Goal: Information Seeking & Learning: Learn about a topic

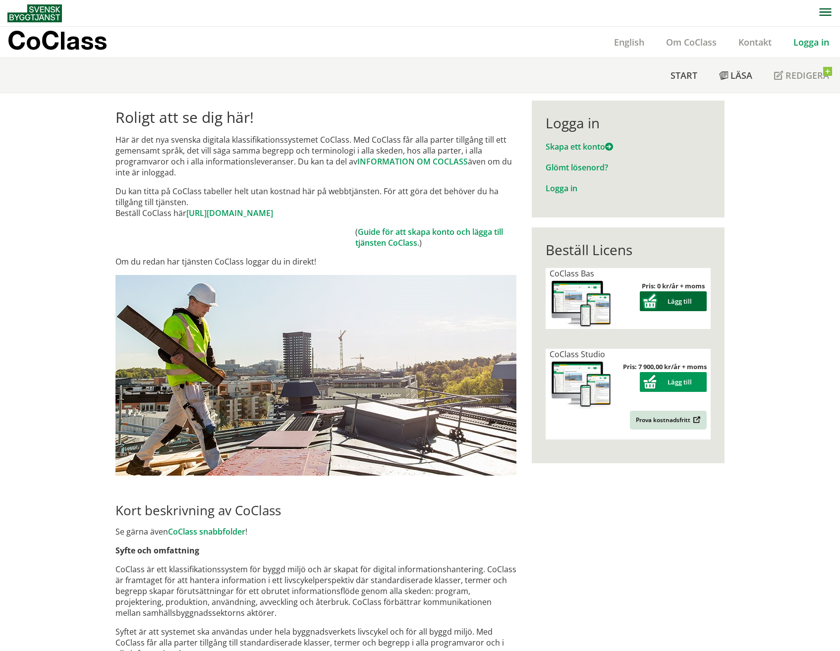
click at [672, 296] on button "Lägg till" at bounding box center [673, 301] width 67 height 20
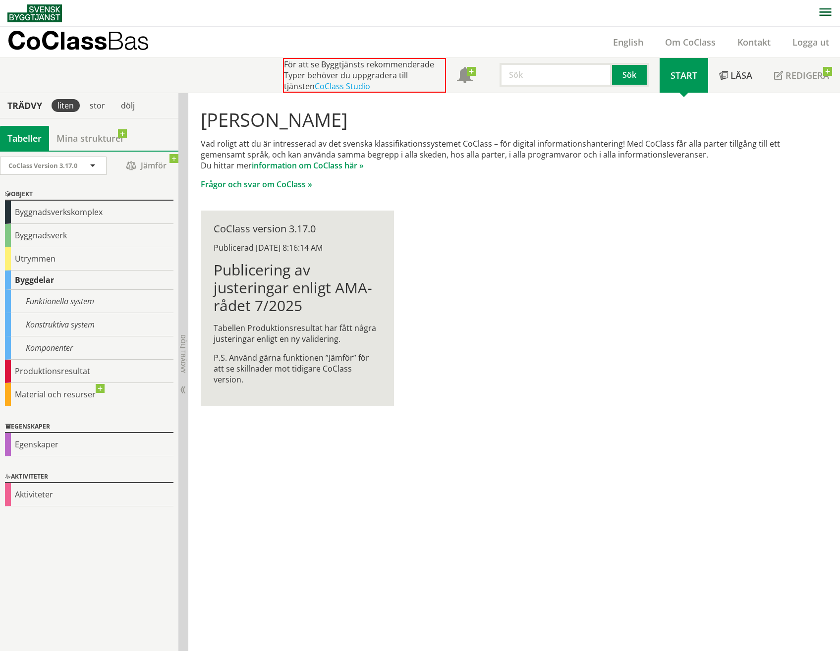
scroll to position [0, 0]
click at [87, 256] on div "Utrymmen" at bounding box center [89, 258] width 169 height 23
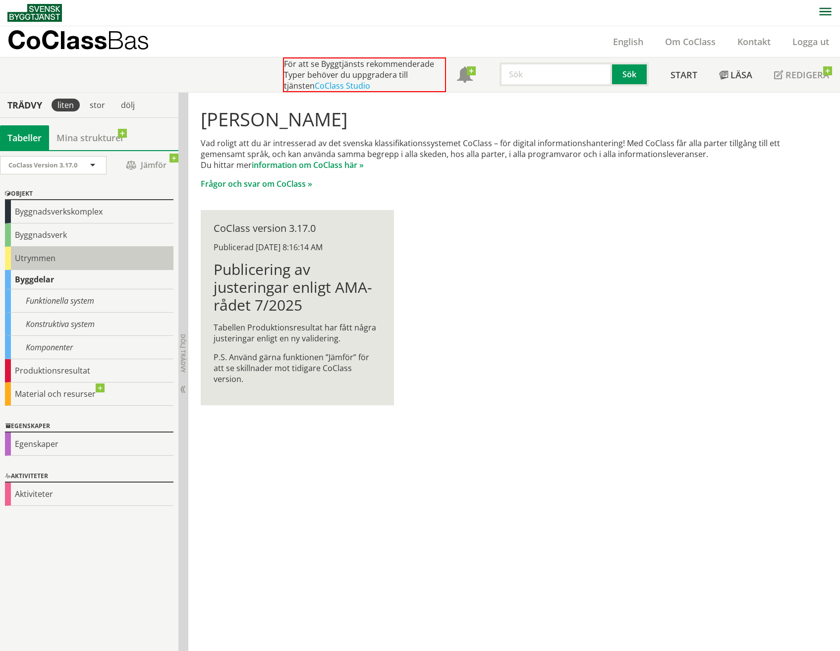
click at [27, 258] on div "Utrymmen" at bounding box center [89, 258] width 169 height 23
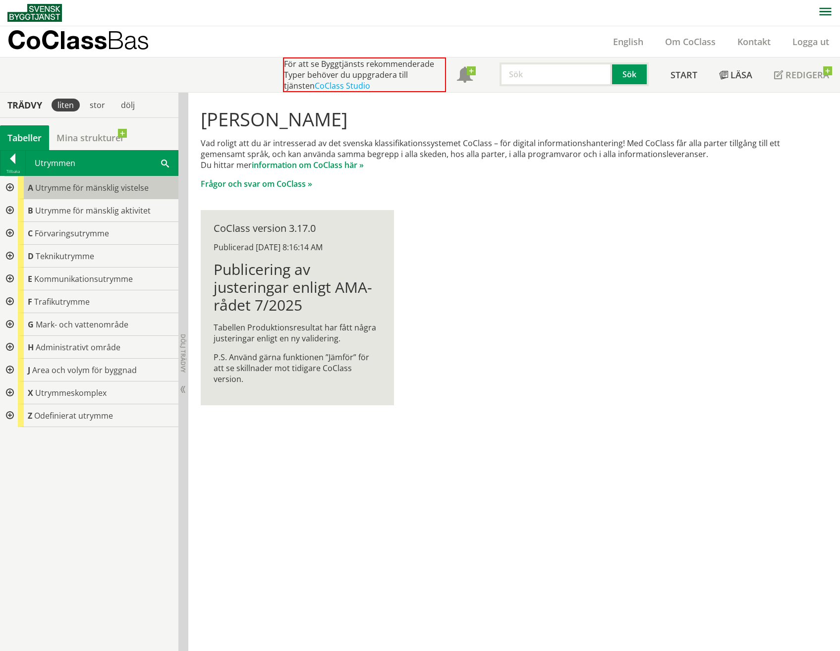
click at [92, 186] on span "Utrymme för mänsklig vistelse" at bounding box center [92, 187] width 114 height 11
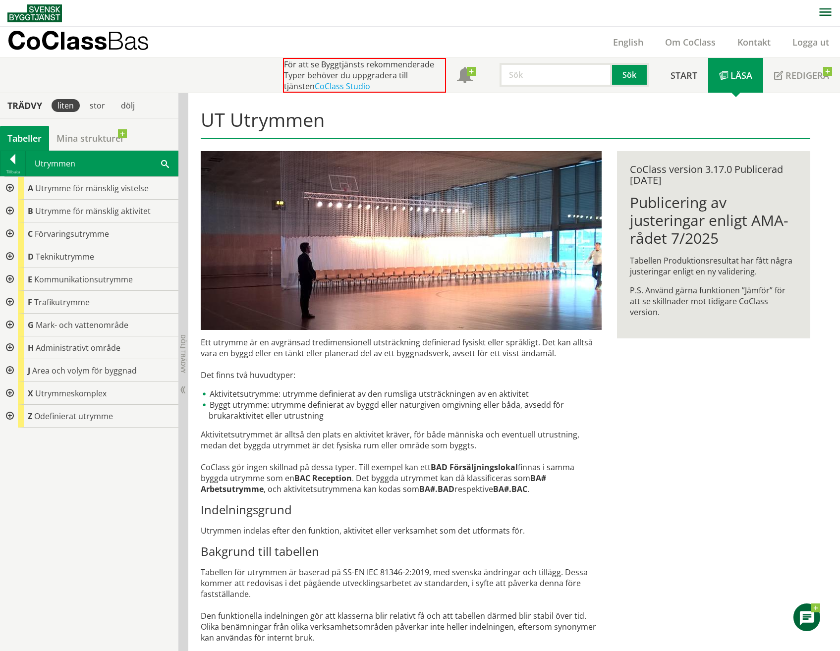
click at [9, 188] on div at bounding box center [9, 188] width 18 height 23
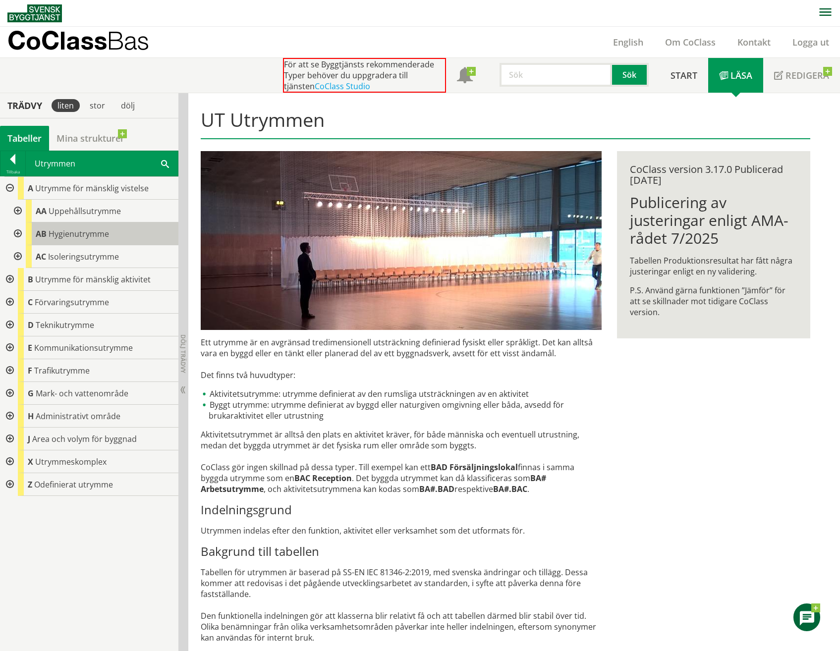
click at [51, 231] on span "Hygienutrymme" at bounding box center [79, 234] width 60 height 11
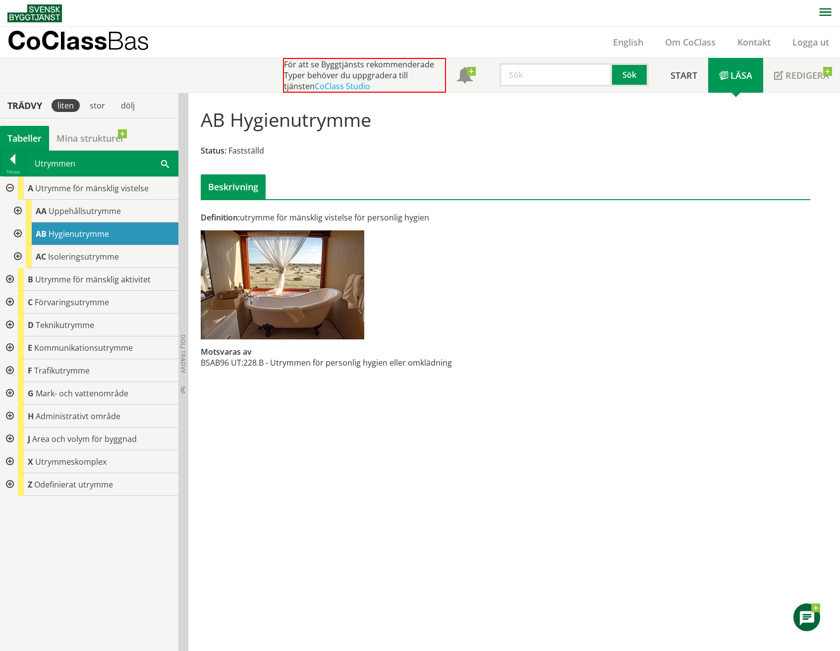
click at [16, 231] on div at bounding box center [17, 234] width 18 height 23
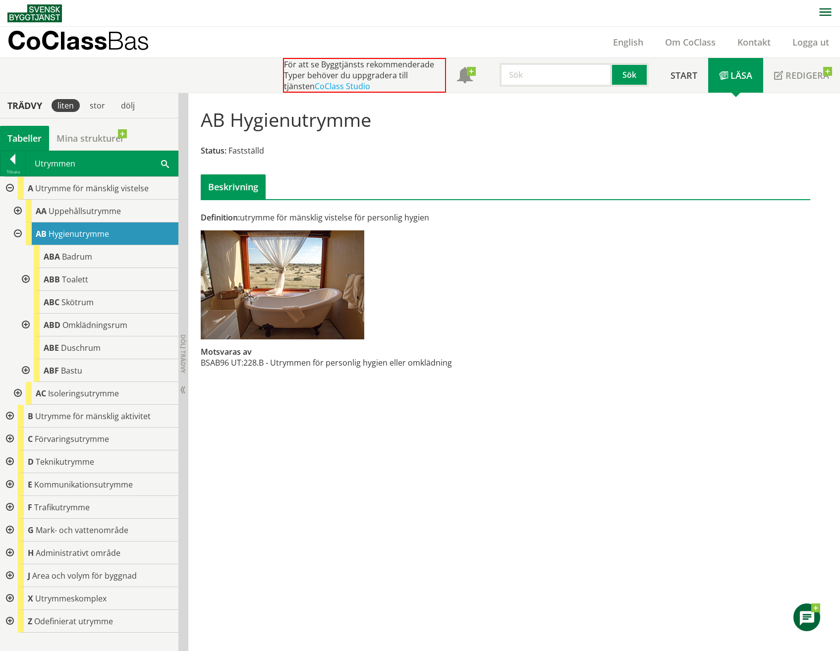
click at [15, 235] on div at bounding box center [17, 234] width 18 height 23
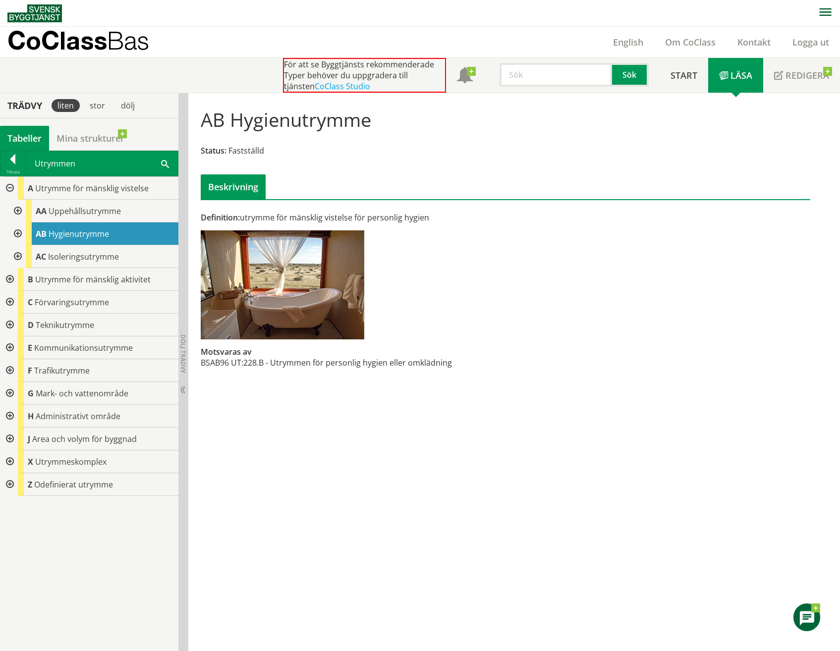
click at [11, 279] on div at bounding box center [9, 279] width 18 height 23
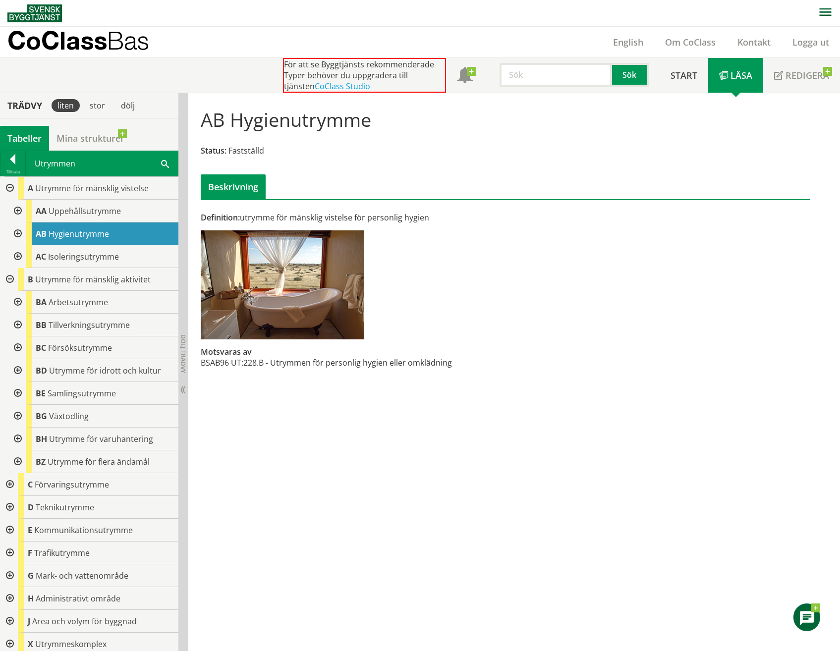
click at [8, 279] on div at bounding box center [9, 279] width 18 height 23
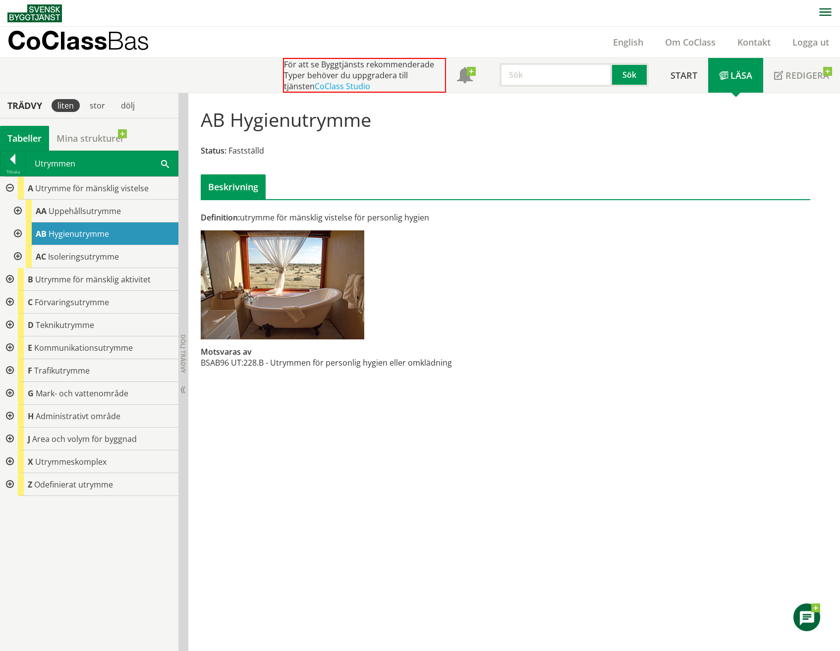
click at [19, 210] on div at bounding box center [17, 211] width 18 height 23
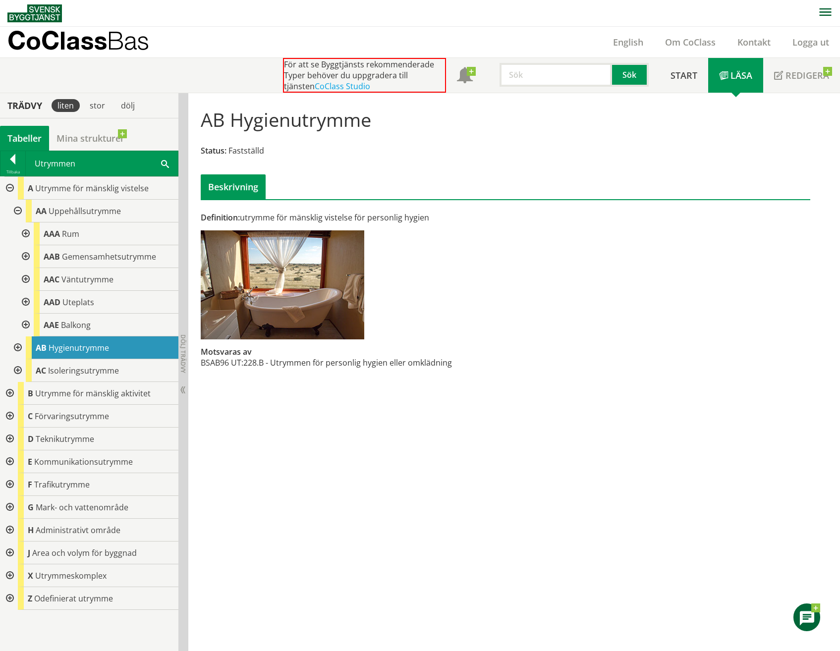
click at [26, 232] on div at bounding box center [25, 234] width 18 height 23
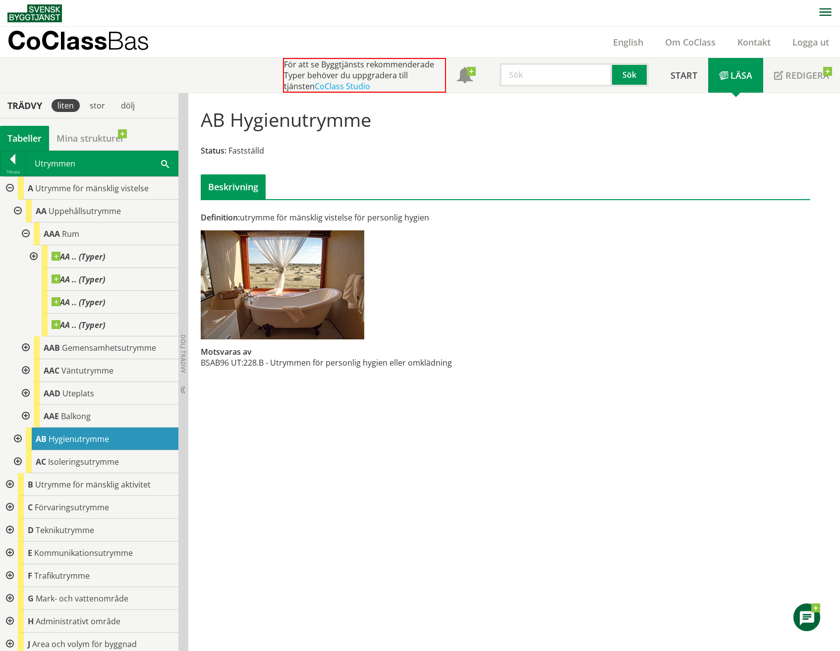
click at [34, 256] on div at bounding box center [33, 256] width 18 height 23
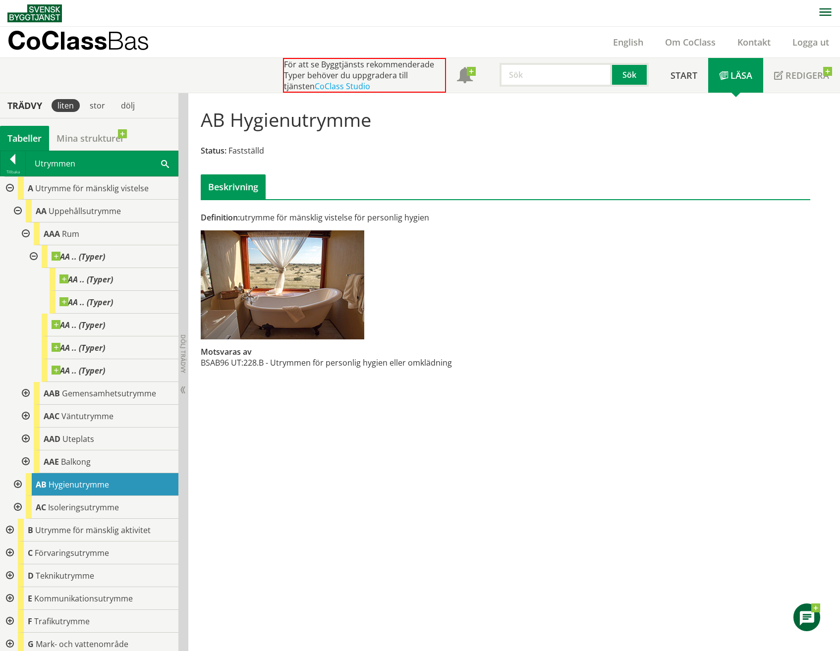
click at [34, 256] on div at bounding box center [33, 256] width 18 height 23
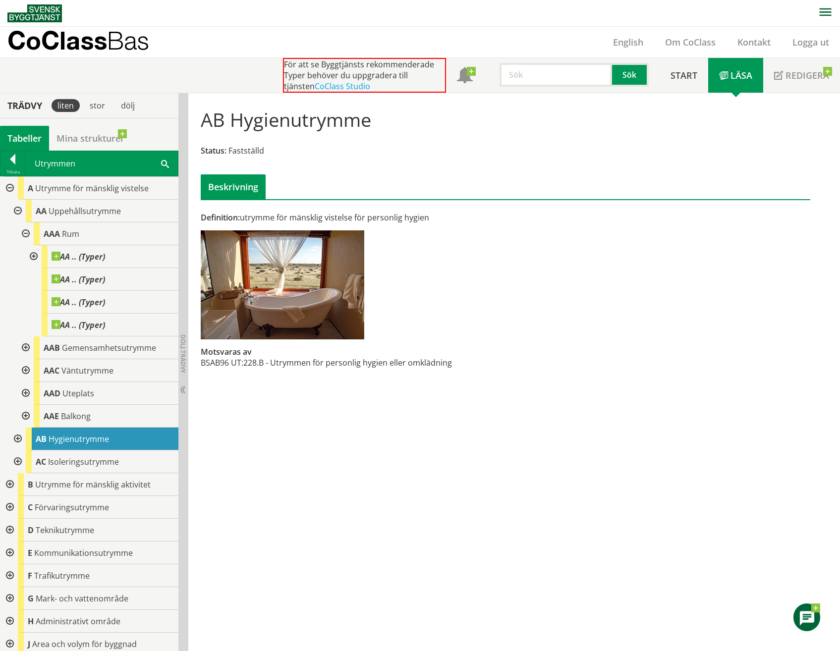
click at [34, 256] on div at bounding box center [33, 256] width 18 height 23
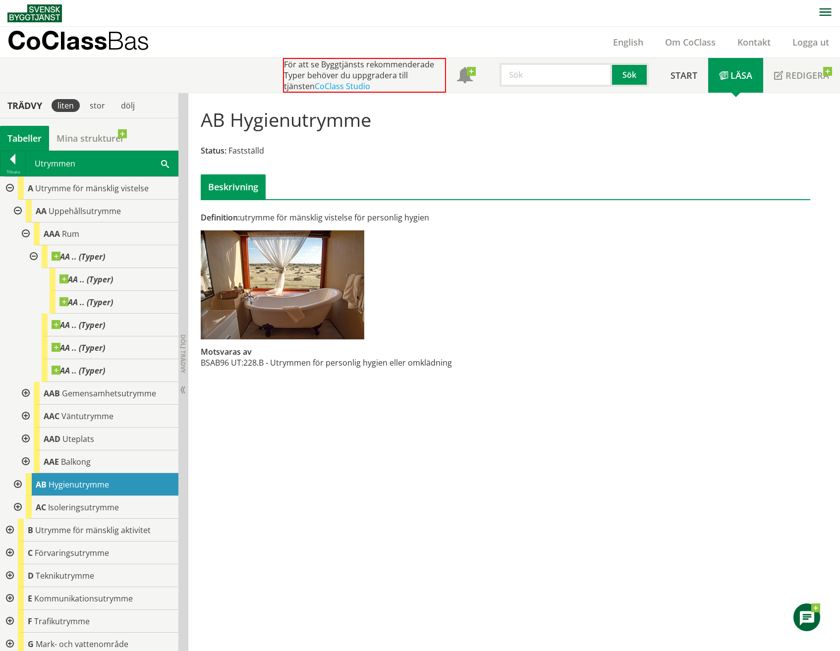
click at [34, 256] on div at bounding box center [33, 256] width 18 height 23
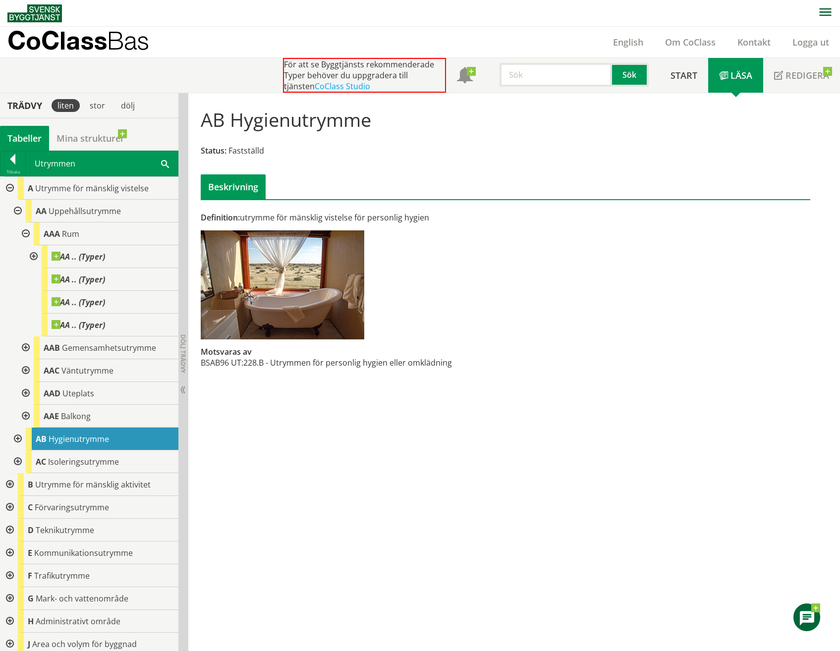
click at [25, 232] on div at bounding box center [25, 234] width 18 height 23
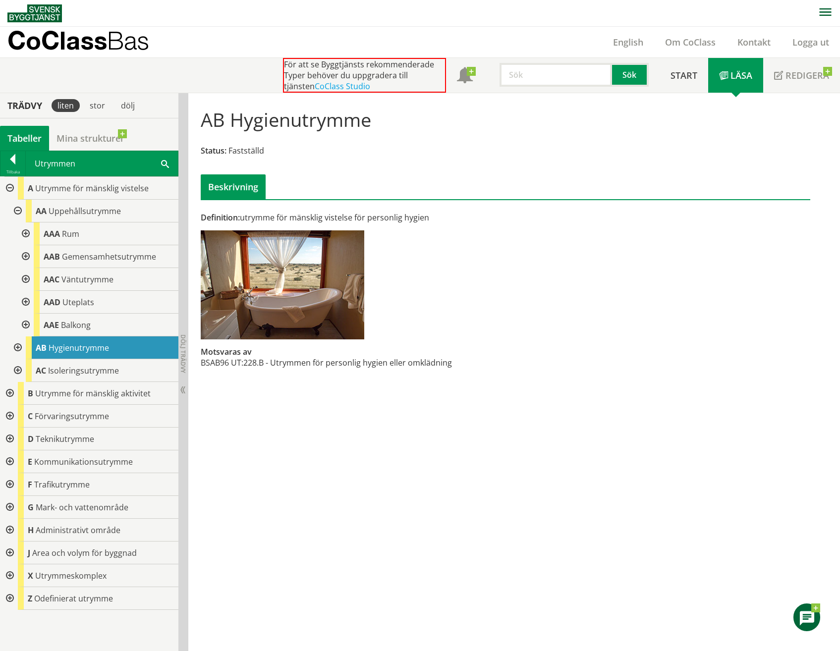
click at [18, 212] on div at bounding box center [17, 211] width 18 height 23
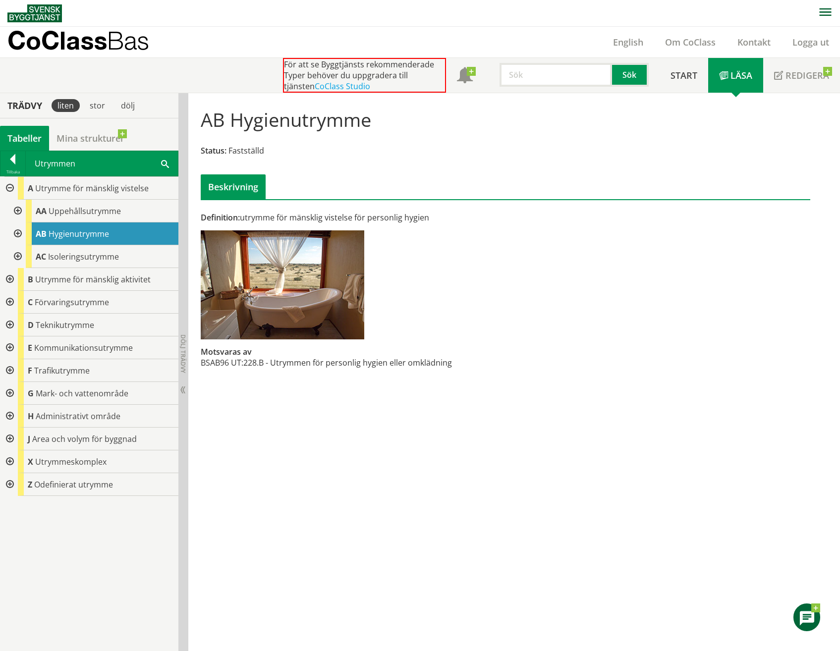
click at [16, 211] on div at bounding box center [17, 211] width 18 height 23
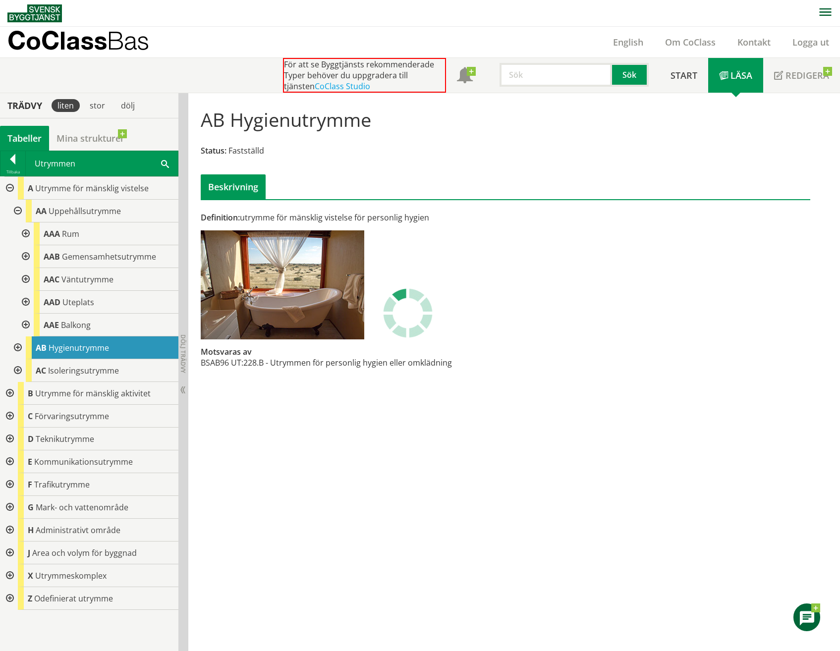
click at [27, 233] on div at bounding box center [25, 234] width 18 height 23
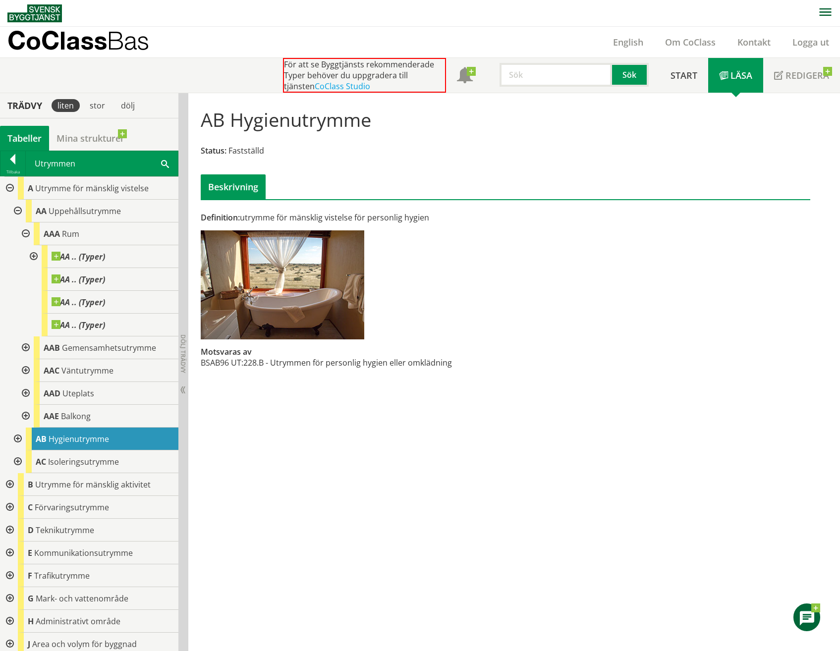
click at [27, 233] on div at bounding box center [25, 234] width 18 height 23
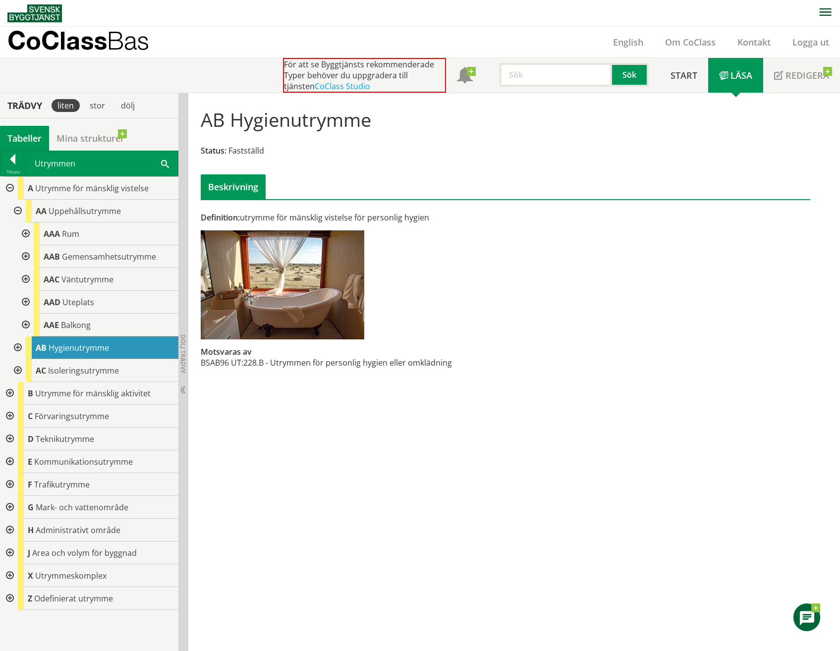
click at [16, 207] on div at bounding box center [17, 211] width 18 height 23
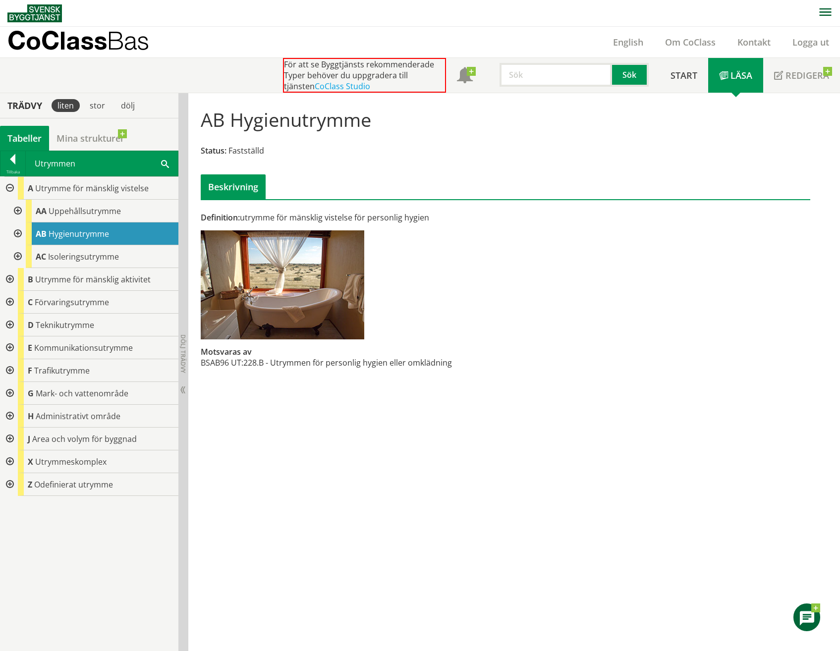
click at [17, 255] on div at bounding box center [17, 256] width 18 height 23
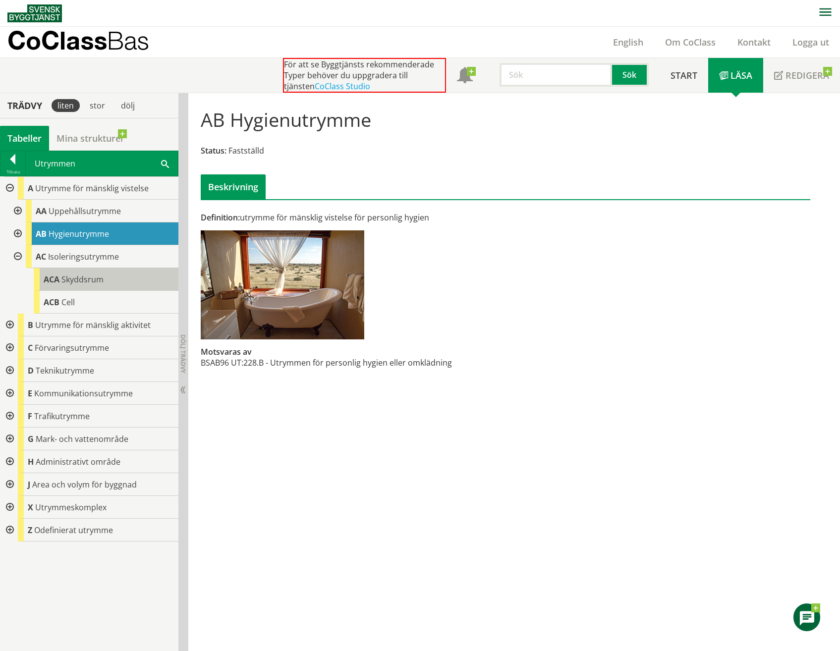
click at [41, 280] on div "ACA Skyddsrum" at bounding box center [106, 279] width 145 height 23
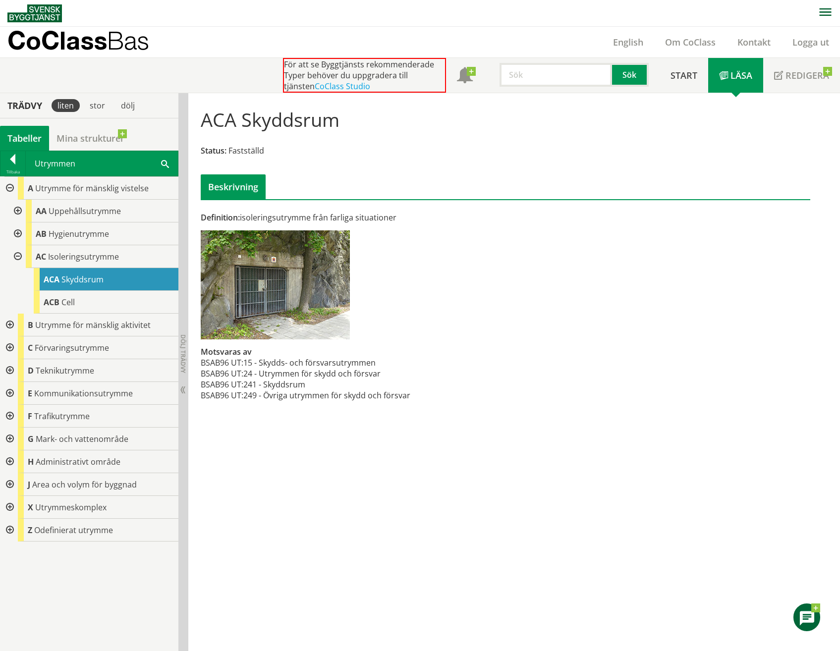
click at [18, 256] on div at bounding box center [17, 256] width 18 height 23
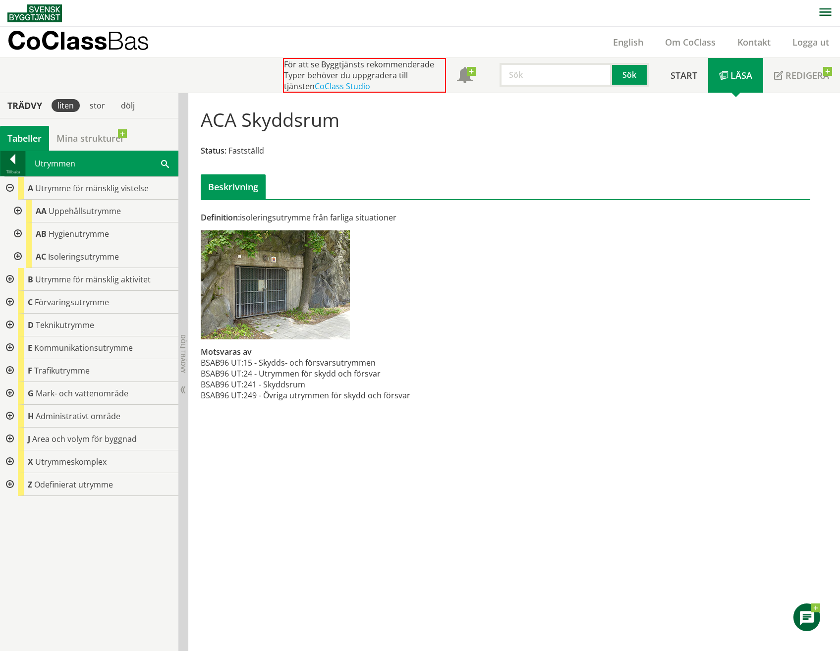
click at [13, 159] on div at bounding box center [12, 161] width 25 height 14
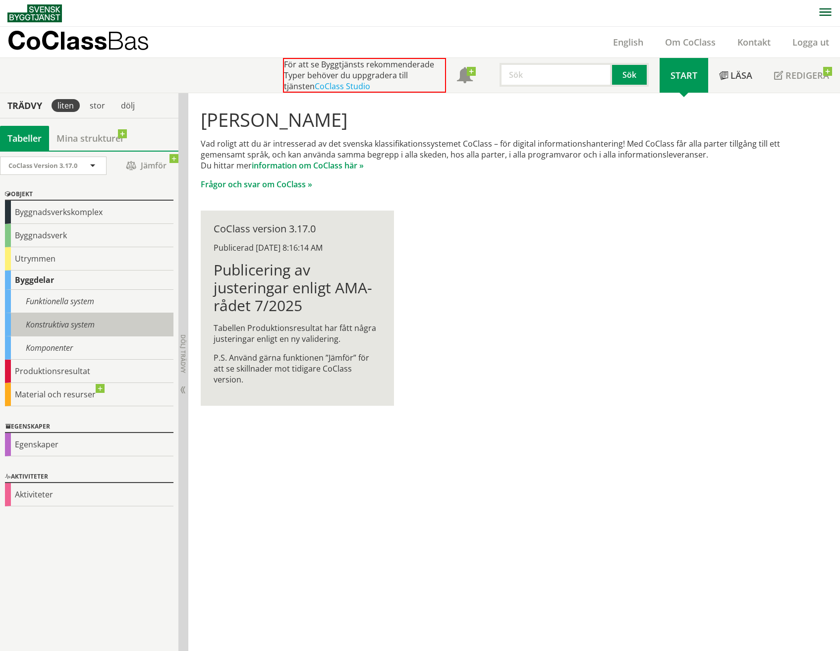
click at [76, 328] on div "Konstruktiva system" at bounding box center [89, 324] width 169 height 23
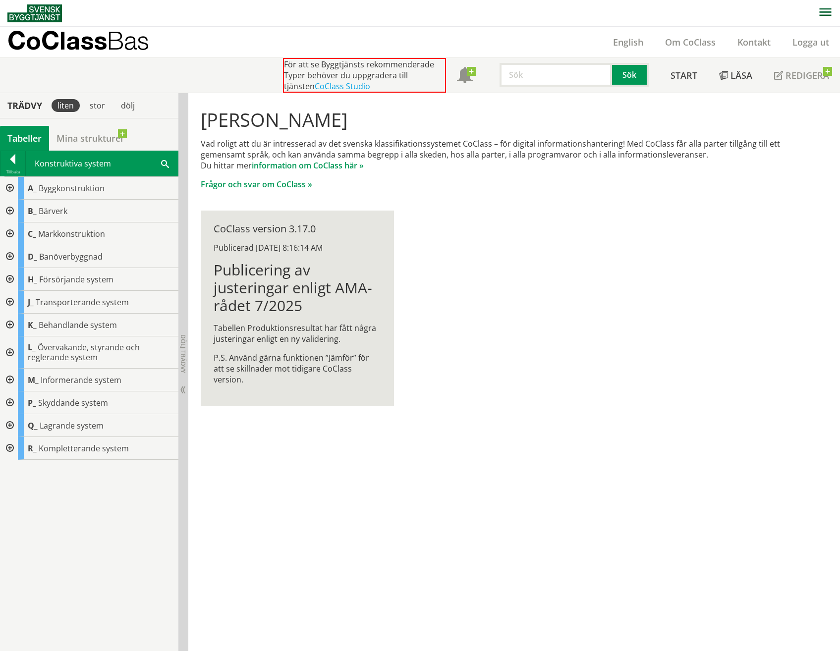
click at [70, 349] on span "Övervakande, styrande och reglerande system" at bounding box center [84, 352] width 112 height 21
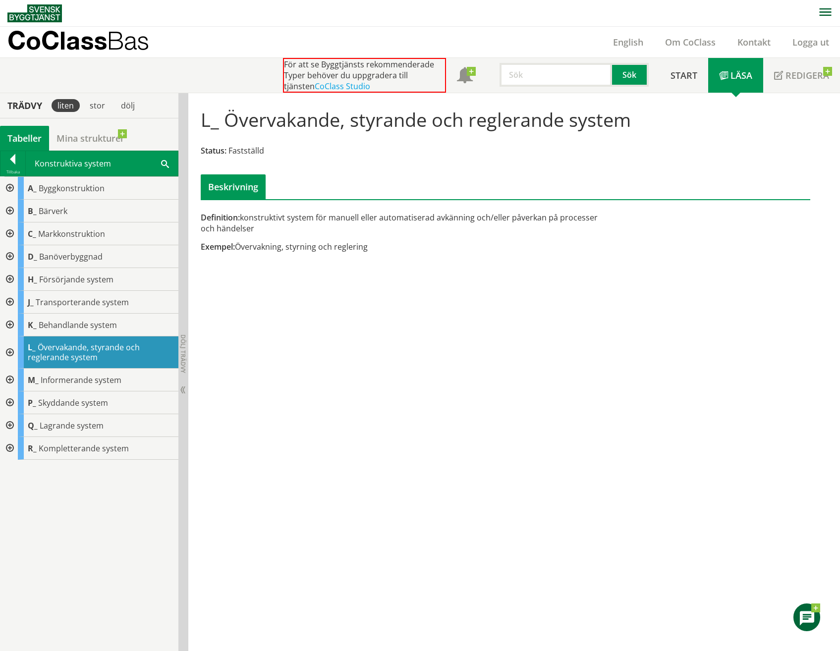
click at [7, 211] on div at bounding box center [9, 211] width 18 height 23
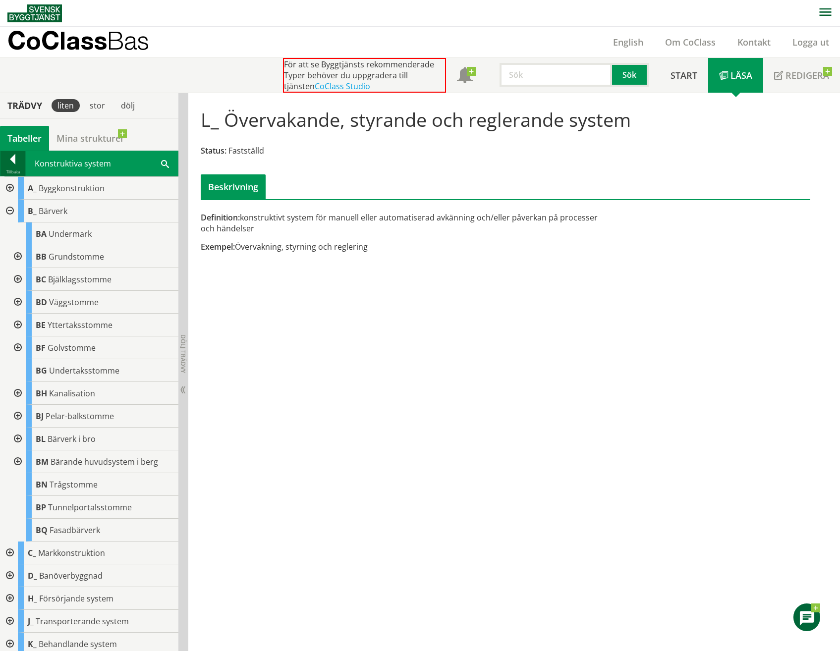
click at [12, 162] on div at bounding box center [12, 161] width 25 height 14
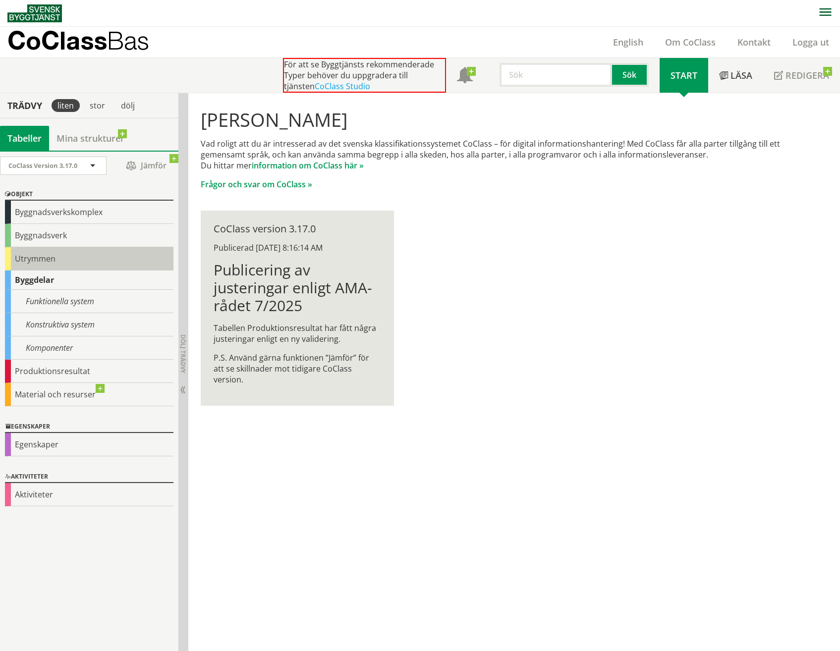
click at [14, 263] on div "Utrymmen" at bounding box center [89, 258] width 169 height 23
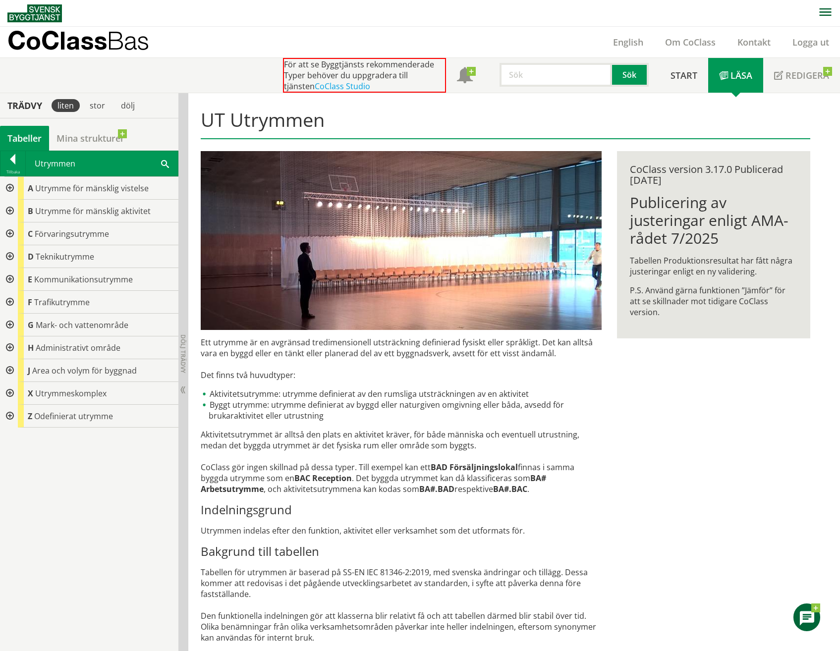
click at [9, 235] on div at bounding box center [9, 234] width 18 height 23
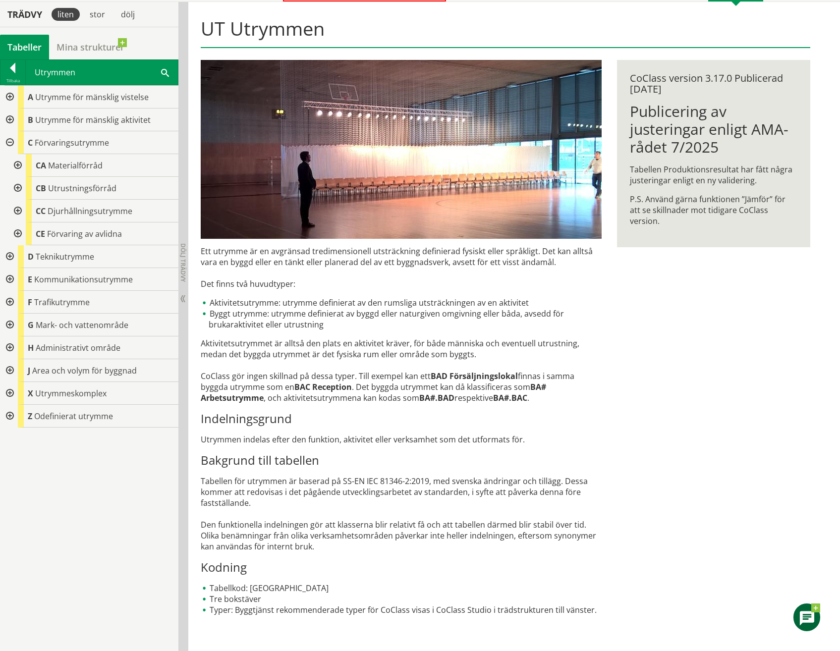
scroll to position [42, 0]
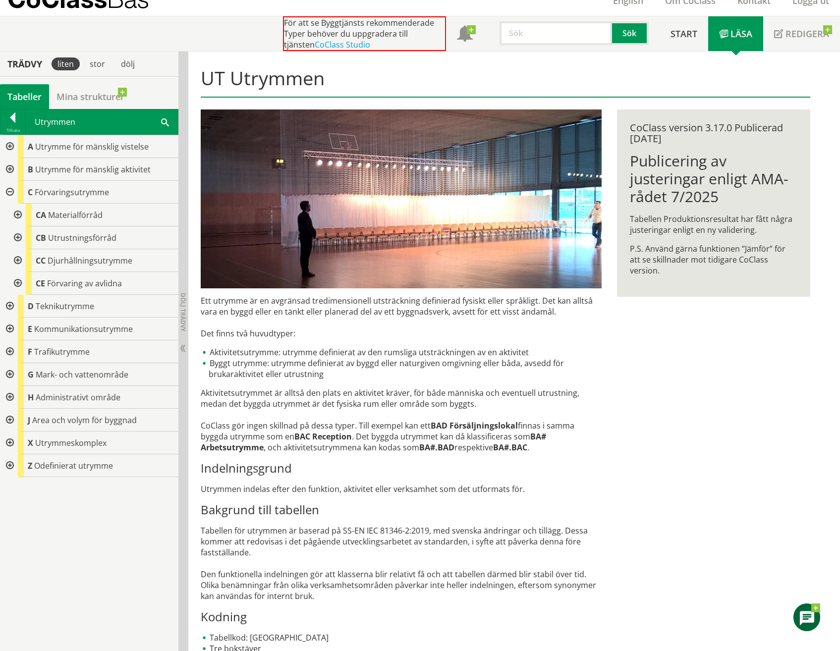
click at [20, 262] on div at bounding box center [17, 260] width 18 height 23
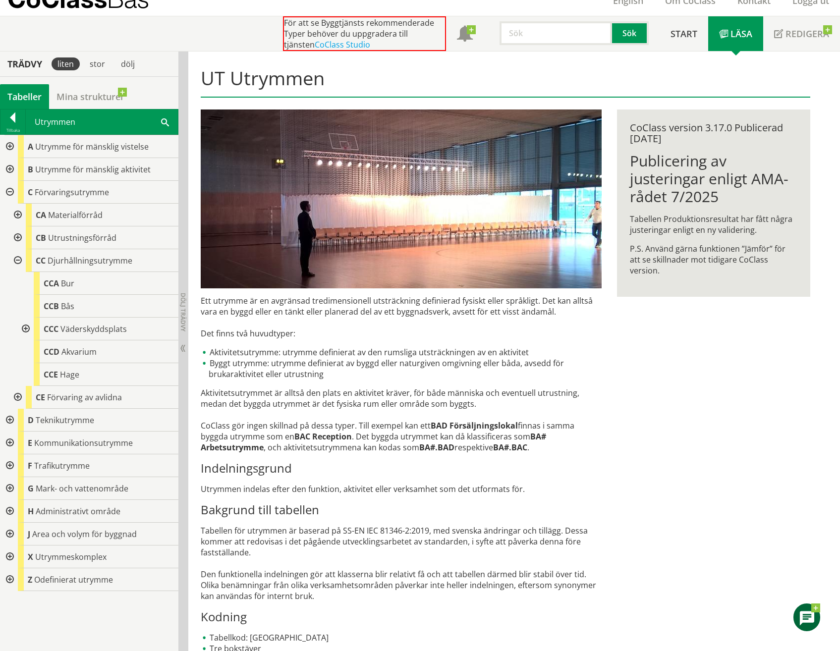
click at [20, 262] on div at bounding box center [17, 260] width 18 height 23
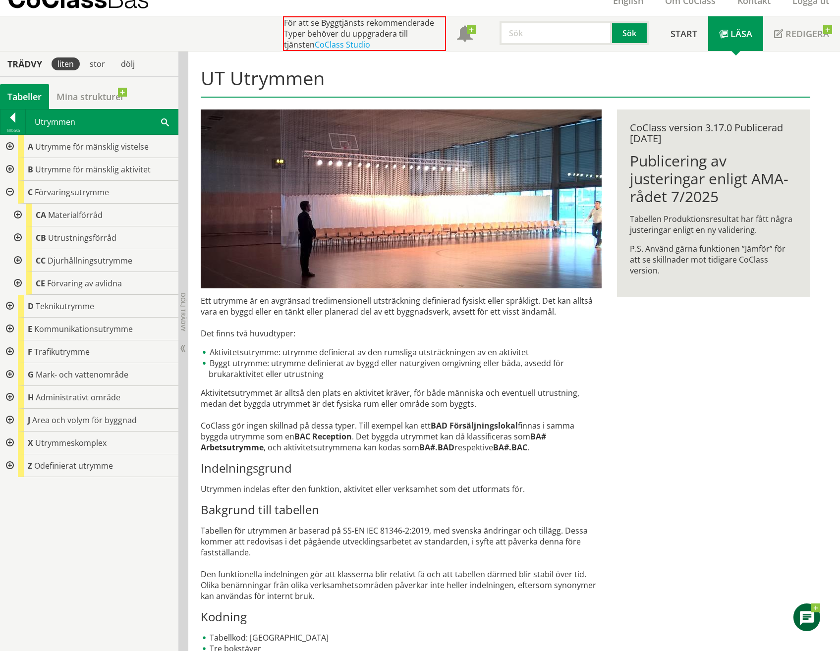
click at [9, 191] on div at bounding box center [9, 192] width 18 height 23
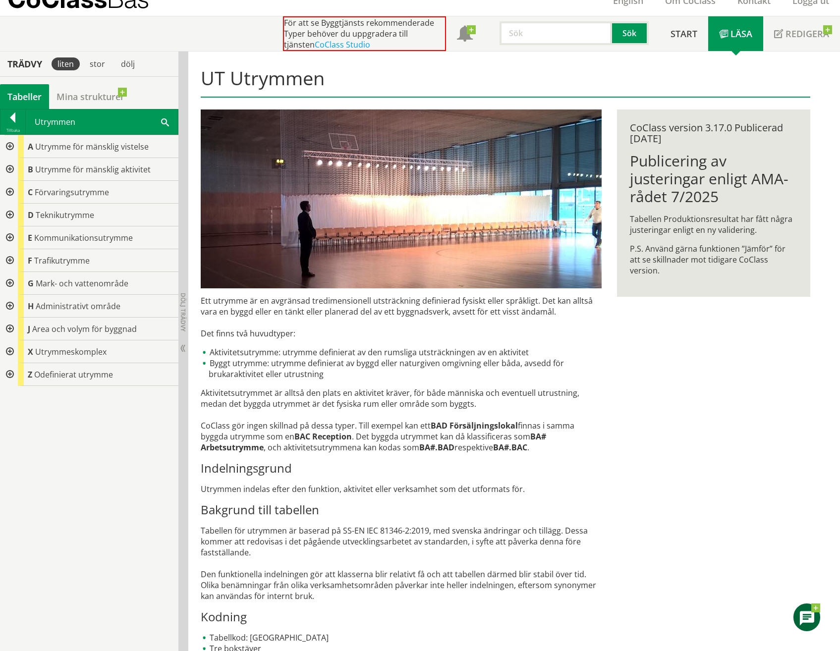
click at [9, 148] on div at bounding box center [9, 146] width 18 height 23
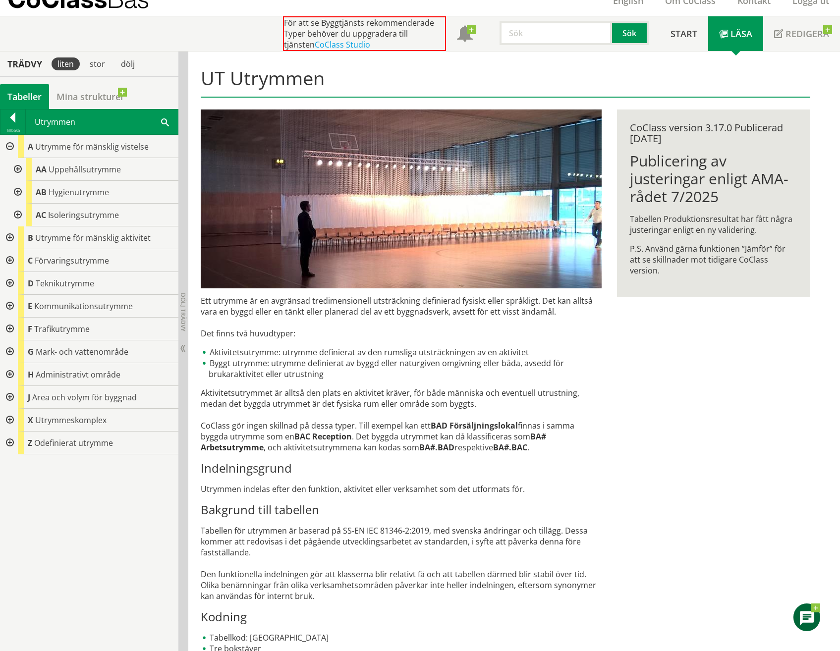
click at [20, 168] on div at bounding box center [17, 169] width 18 height 23
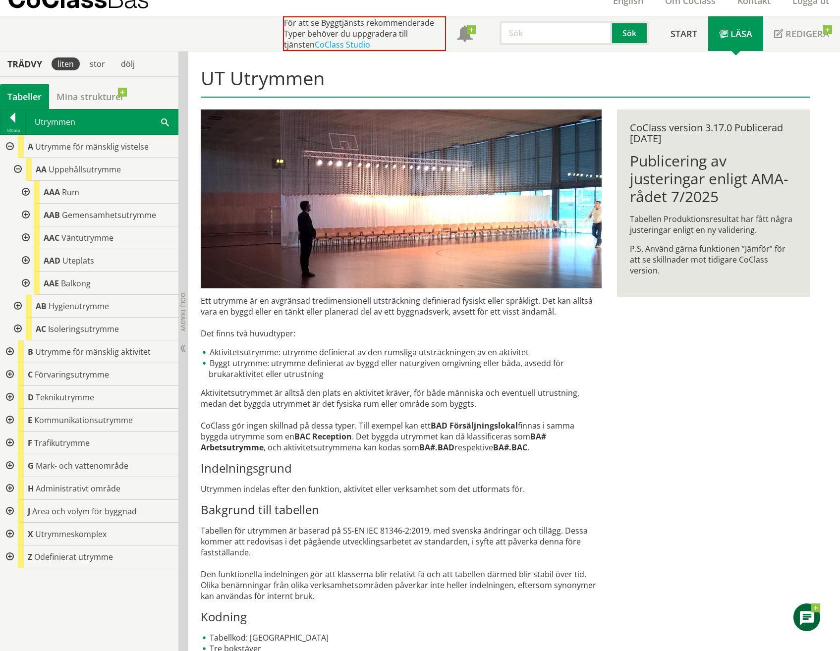
click at [27, 192] on div at bounding box center [25, 192] width 18 height 23
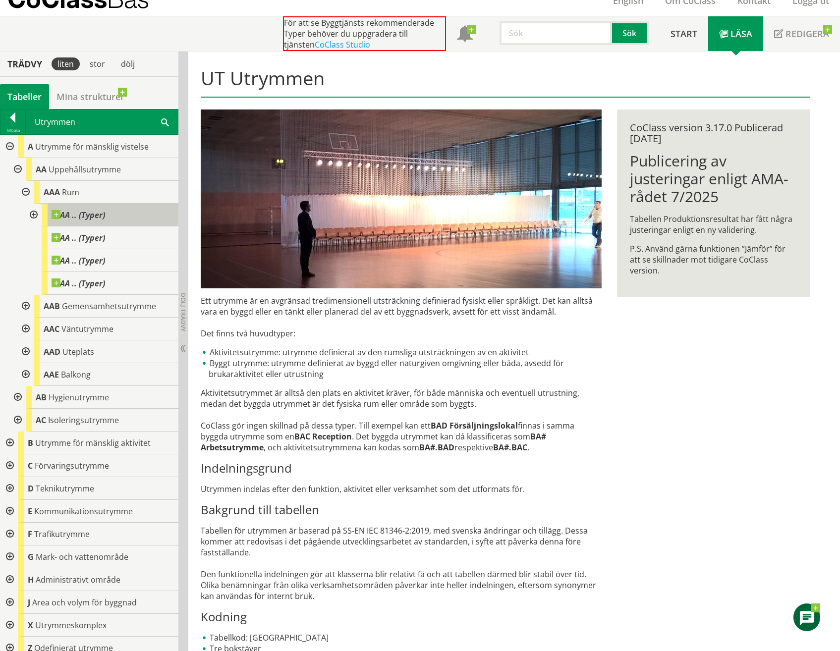
click at [63, 219] on span "AA .. (Typer)" at bounding box center [79, 215] width 54 height 10
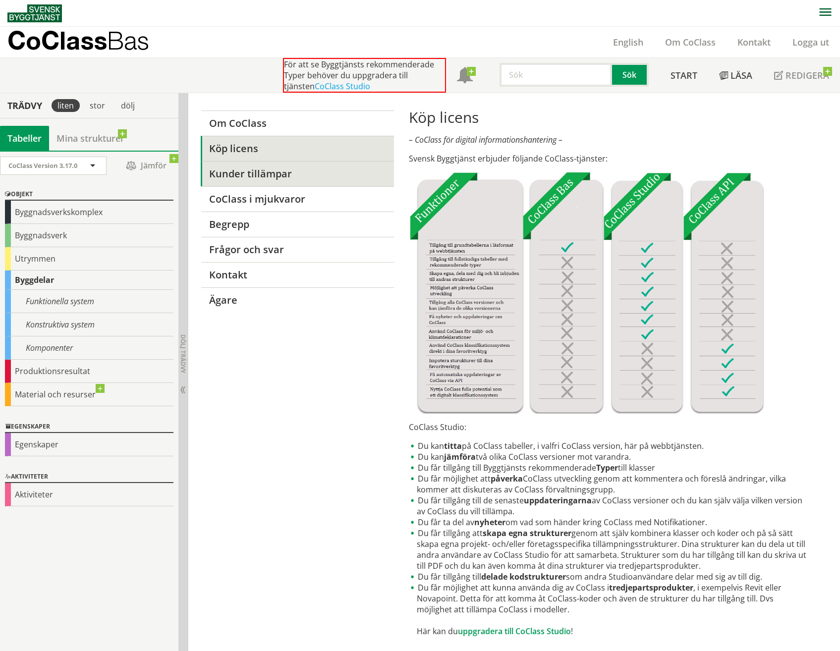
click at [243, 183] on link "Kunder tillämpar" at bounding box center [297, 173] width 193 height 25
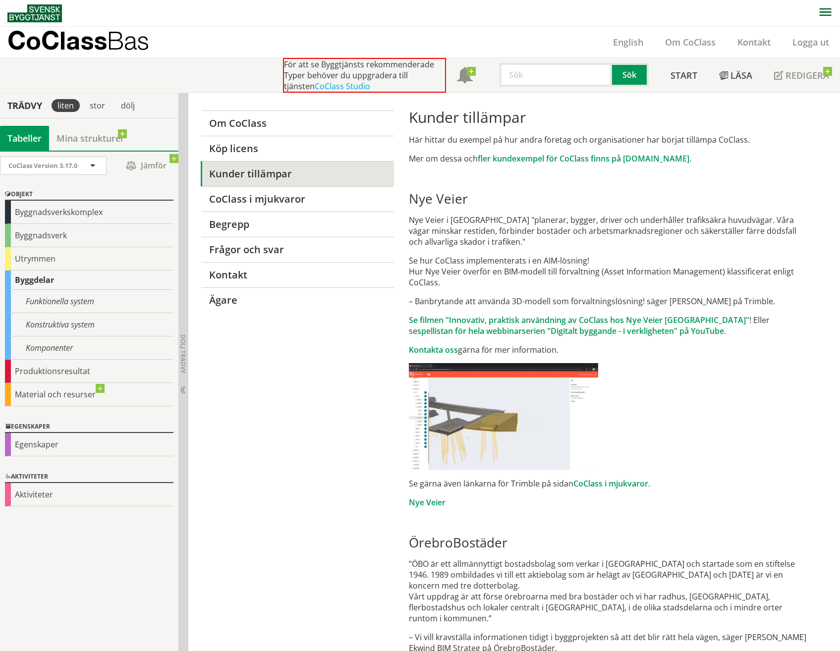
click at [100, 46] on p "CoClass Bas" at bounding box center [78, 40] width 142 height 11
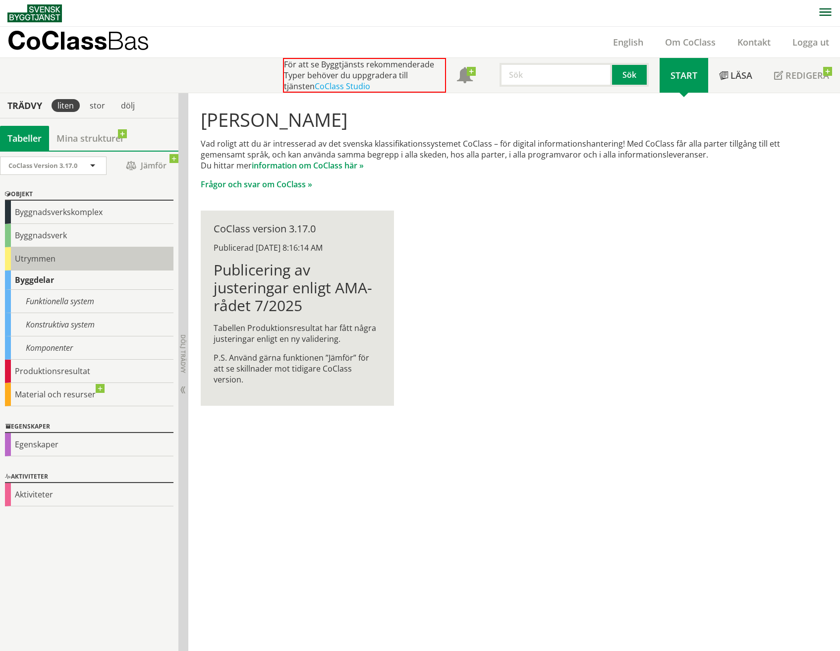
click at [32, 258] on div "Utrymmen" at bounding box center [89, 258] width 169 height 23
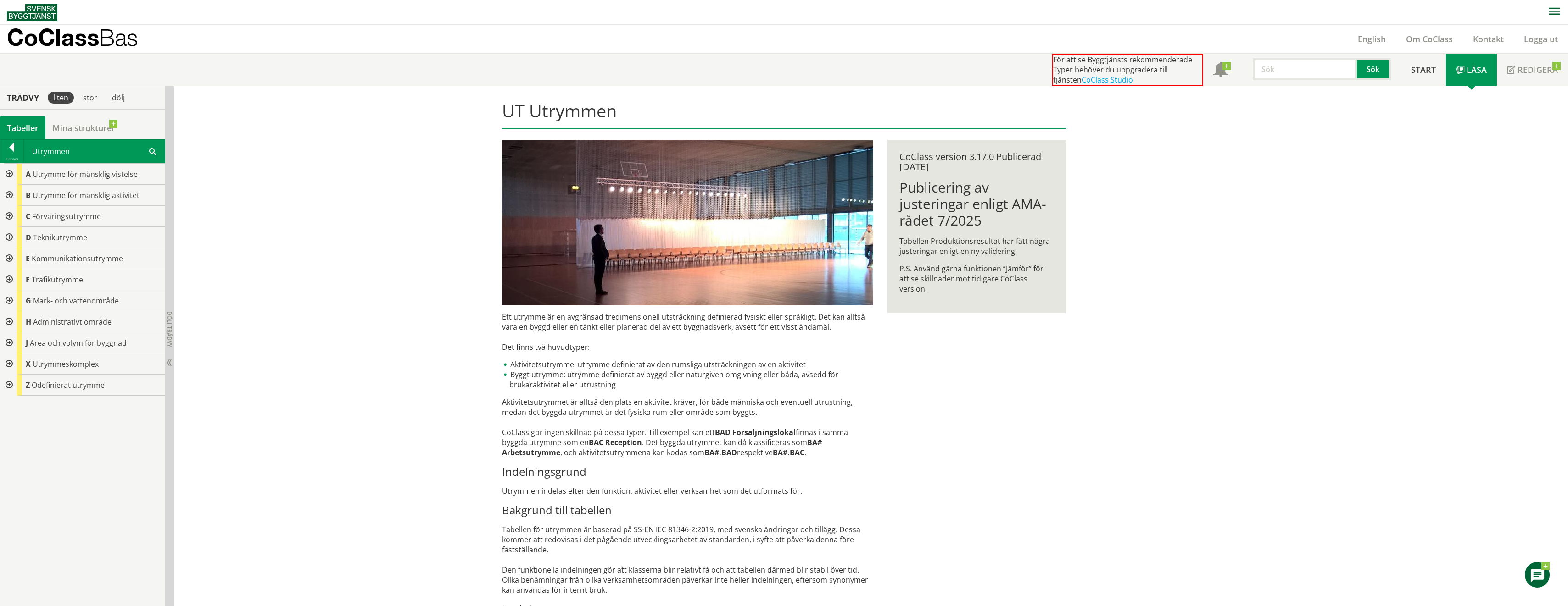
click at [8, 234] on div at bounding box center [8, 237] width 17 height 21
click at [18, 256] on div at bounding box center [16, 258] width 17 height 21
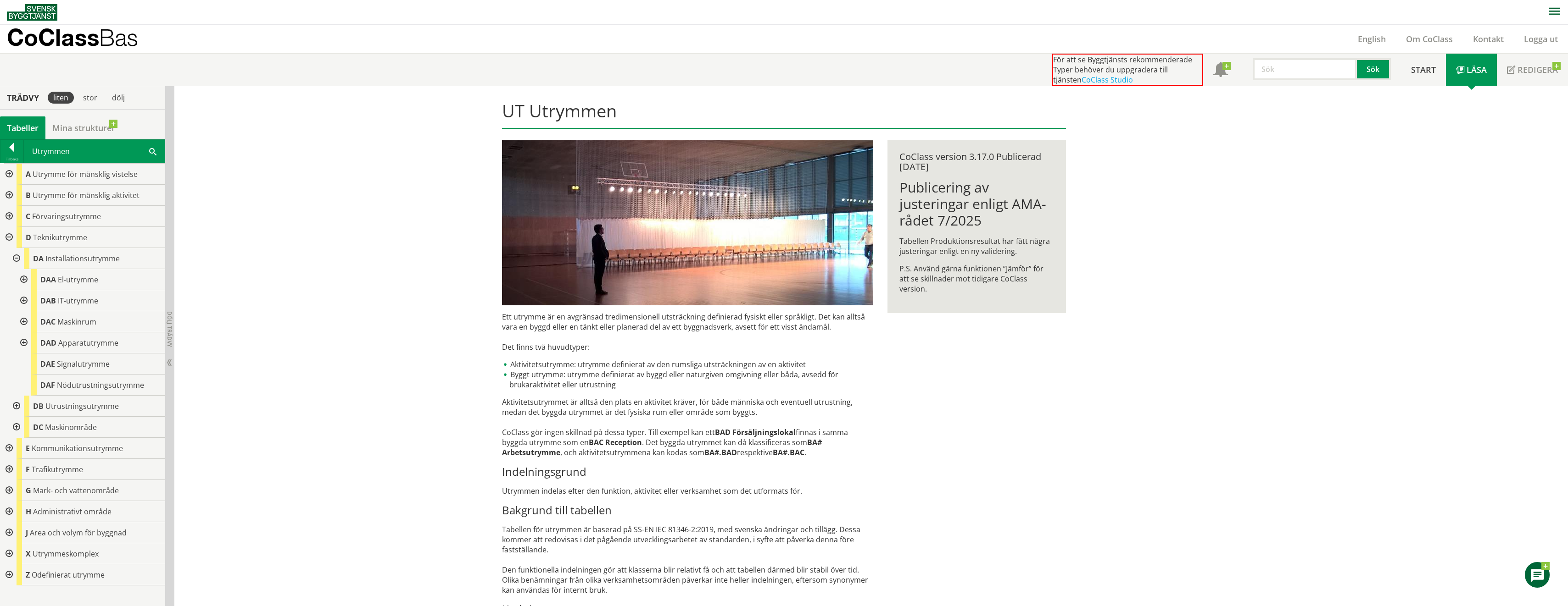
click at [15, 256] on div at bounding box center [16, 258] width 17 height 21
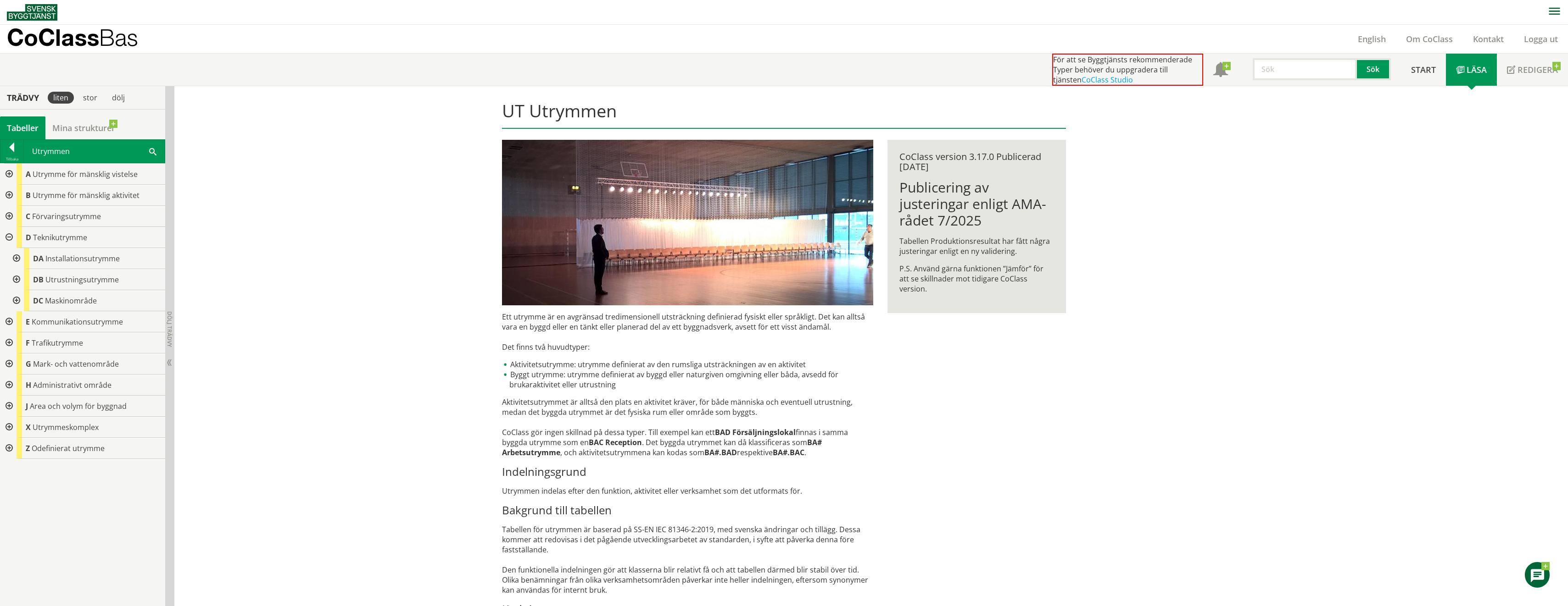
click at [10, 238] on div at bounding box center [8, 237] width 17 height 21
click at [11, 171] on div at bounding box center [8, 174] width 17 height 21
click at [17, 216] on div at bounding box center [16, 216] width 17 height 21
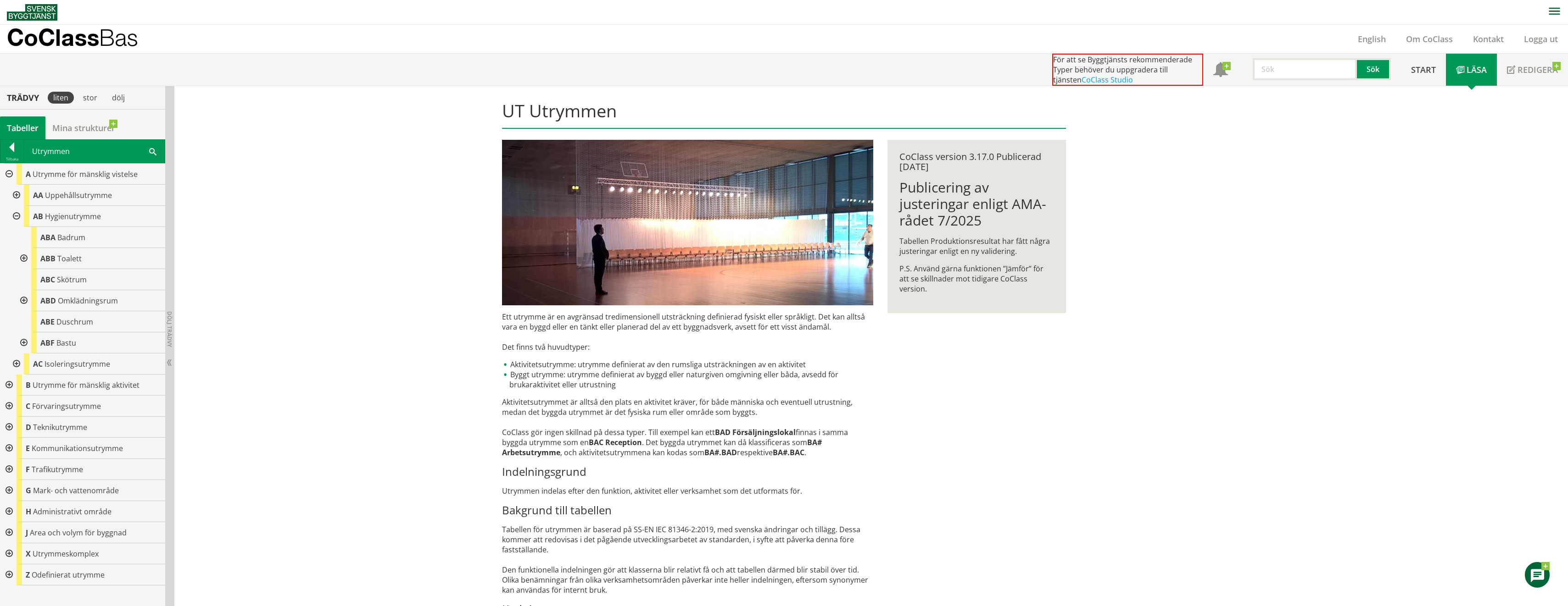
click at [17, 216] on div at bounding box center [16, 216] width 17 height 21
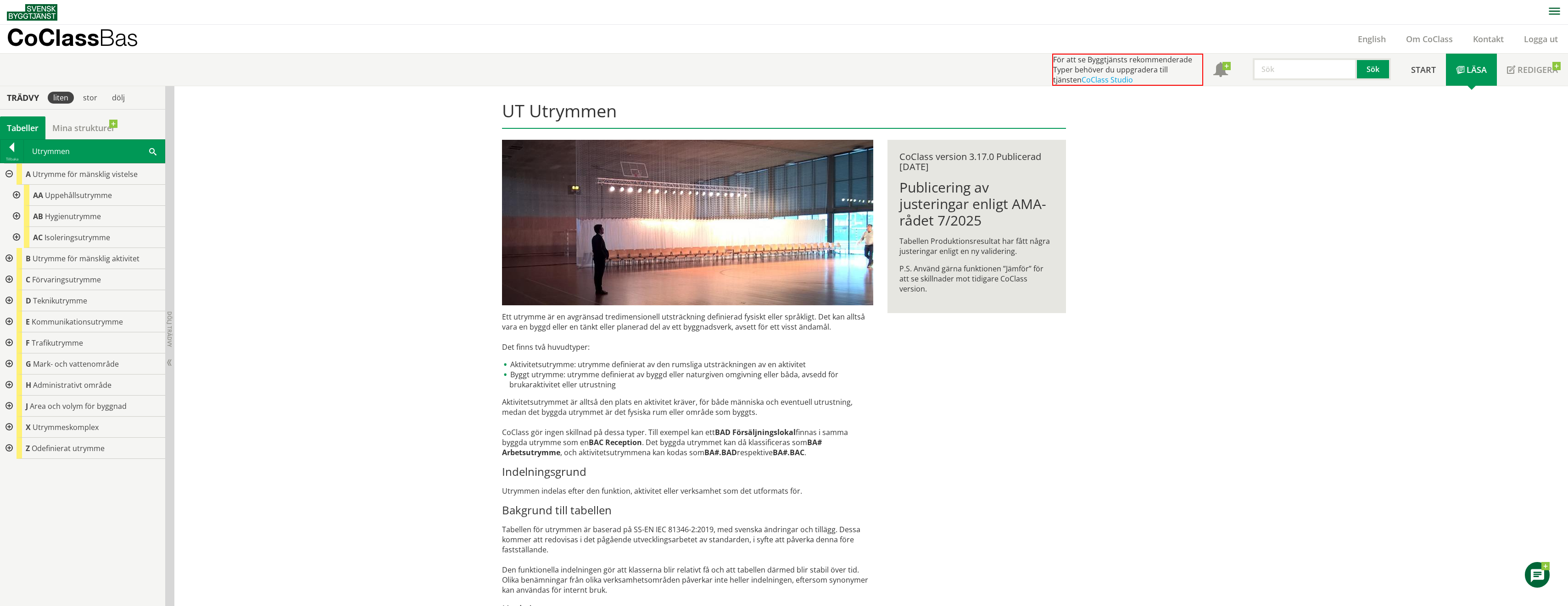
click at [7, 297] on div at bounding box center [8, 301] width 17 height 21
click at [16, 319] on div at bounding box center [16, 322] width 17 height 21
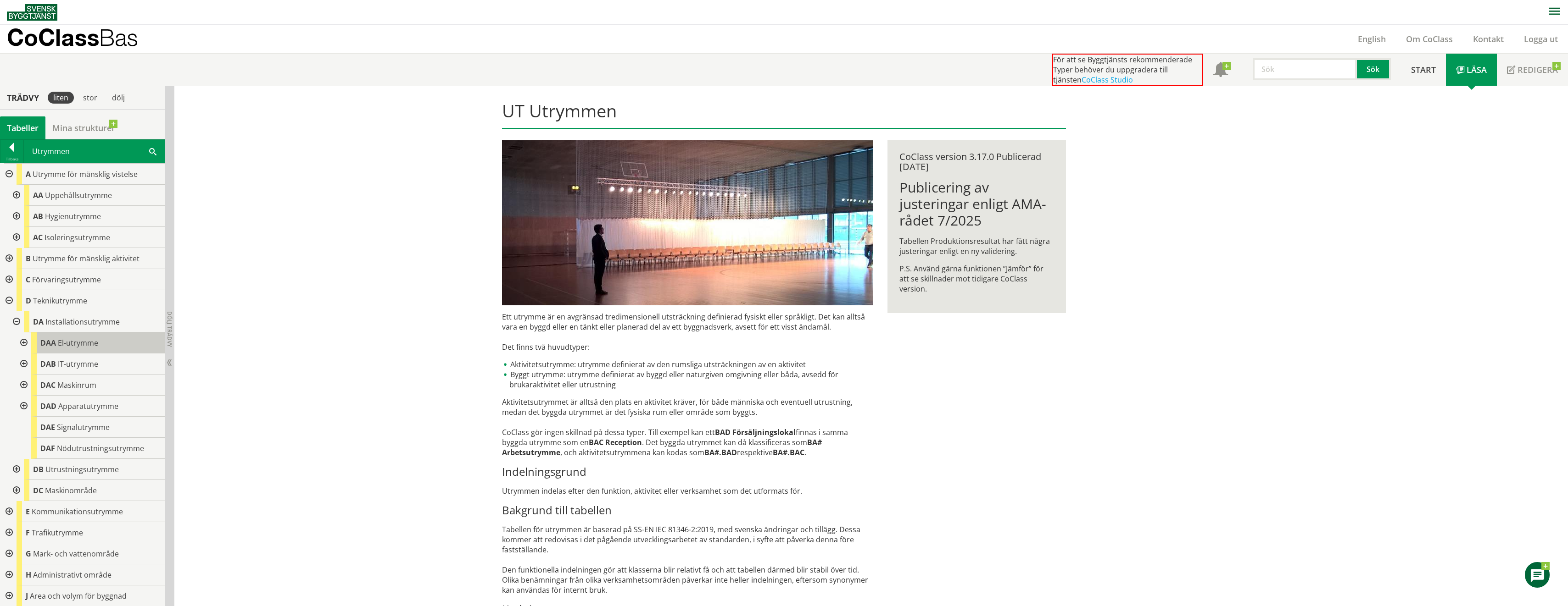
scroll to position [43, 0]
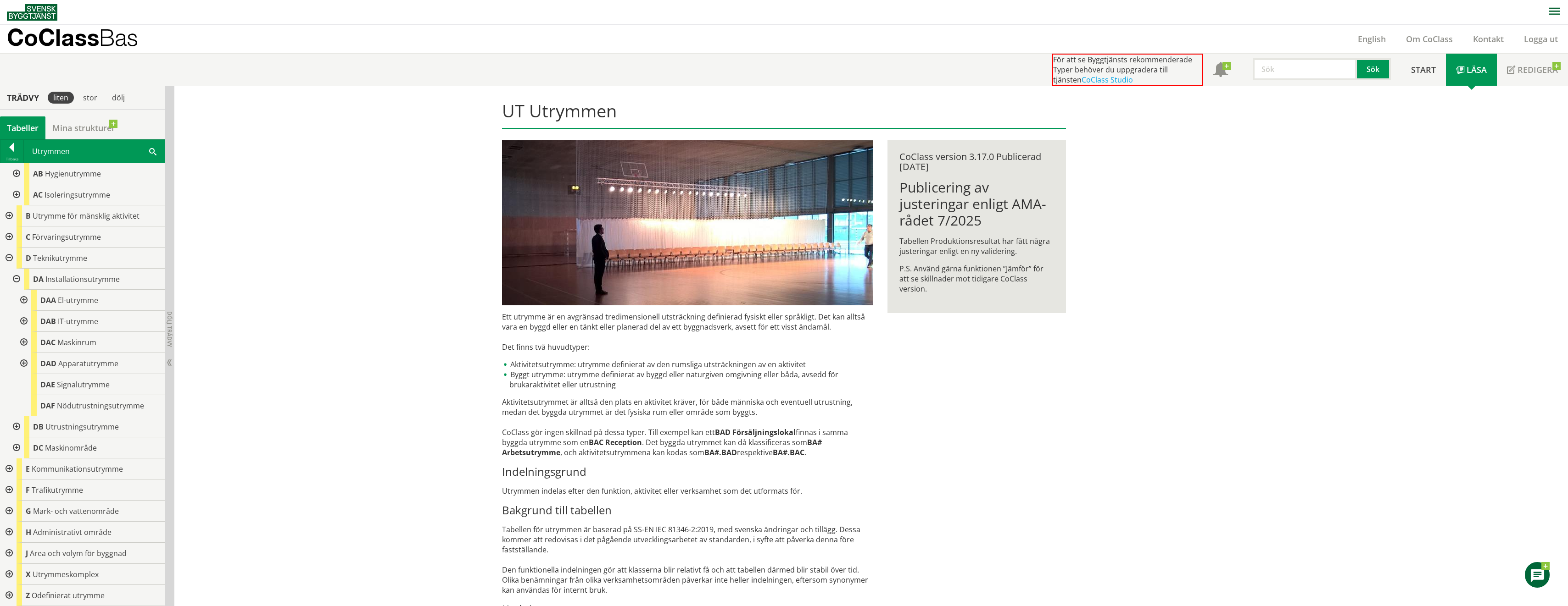
click at [14, 448] on div at bounding box center [16, 448] width 17 height 21
click at [21, 299] on div at bounding box center [23, 300] width 17 height 21
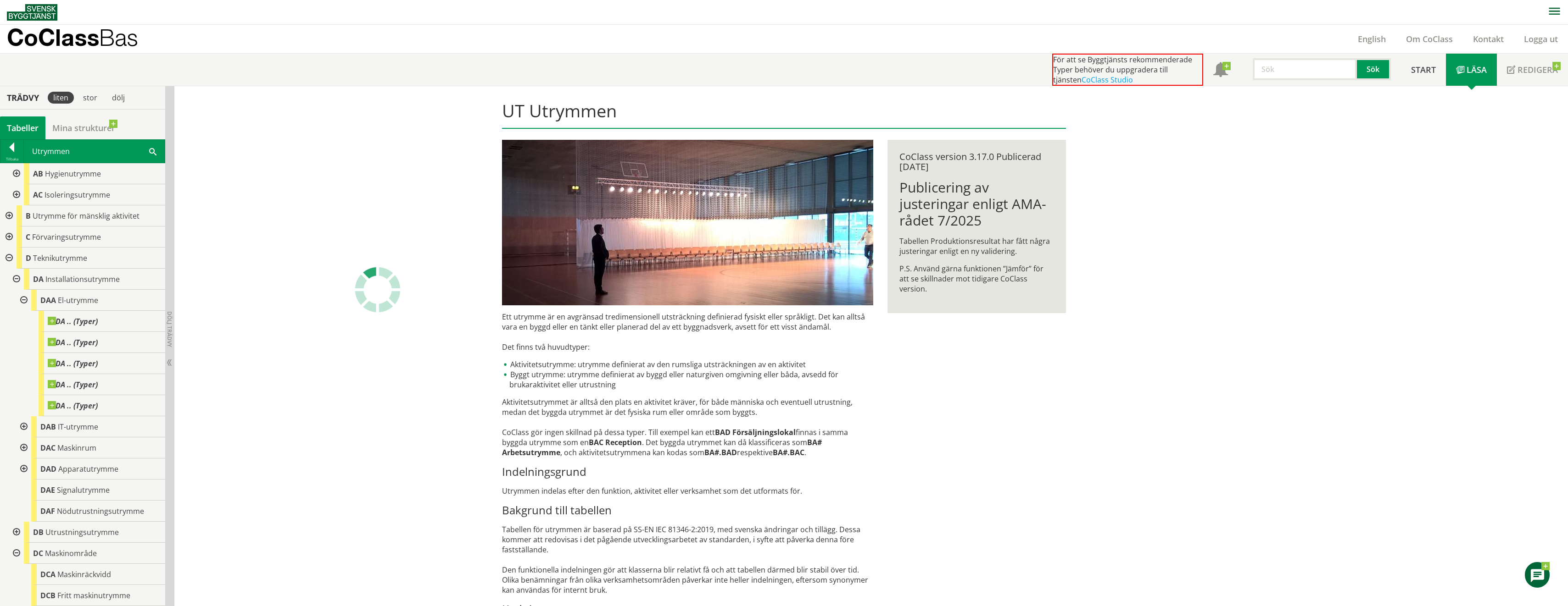
click at [27, 299] on div at bounding box center [23, 300] width 17 height 21
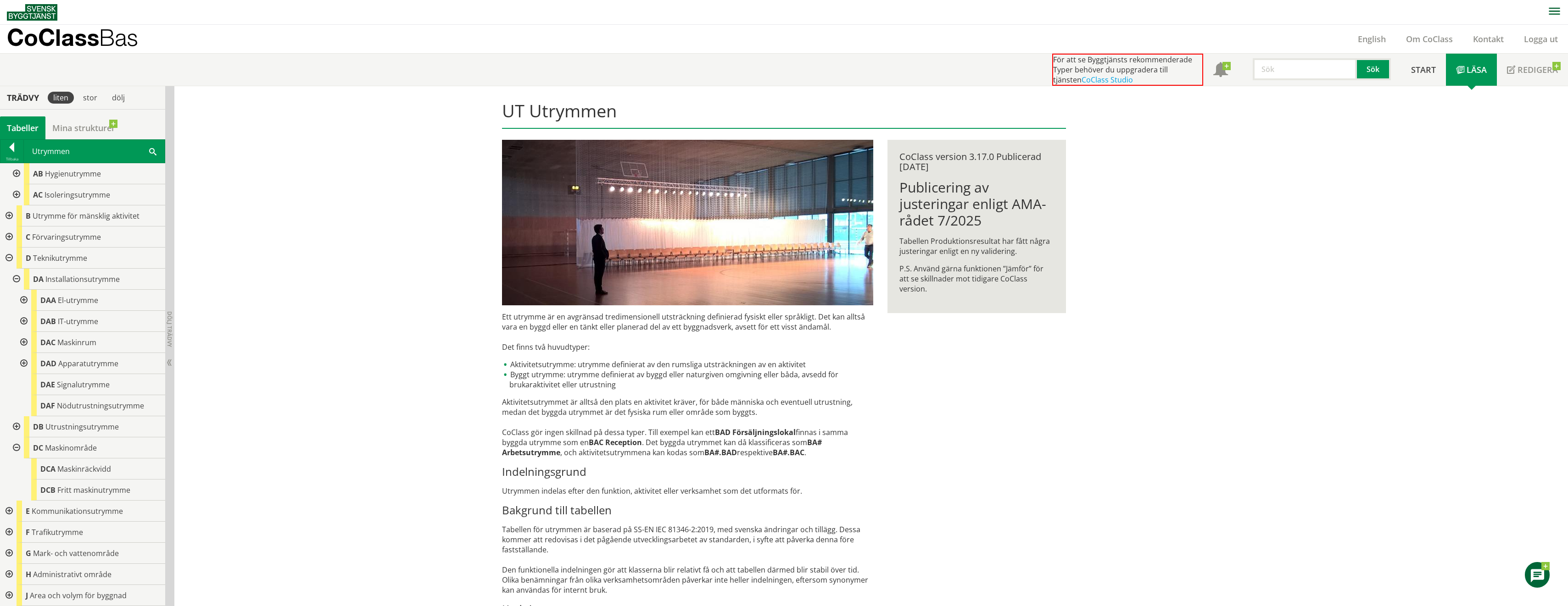
click at [15, 278] on div at bounding box center [16, 278] width 17 height 21
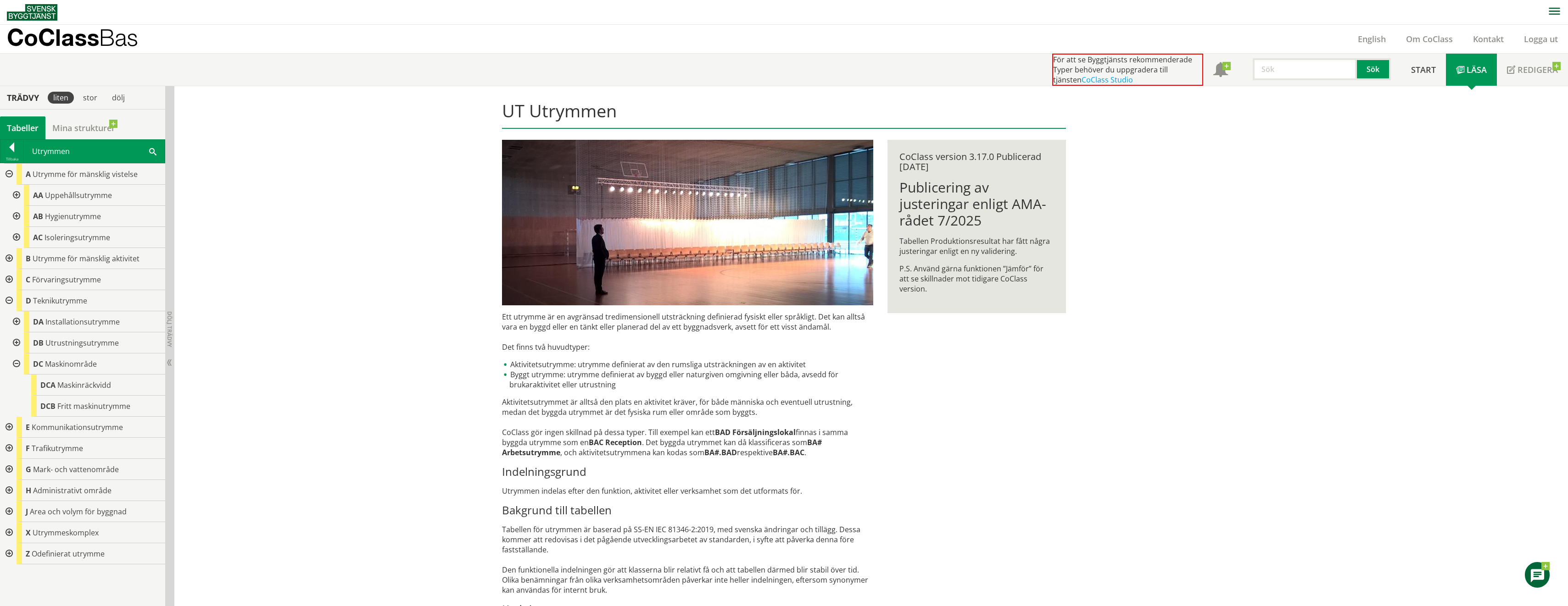
scroll to position [0, 0]
click at [15, 192] on div at bounding box center [16, 195] width 17 height 21
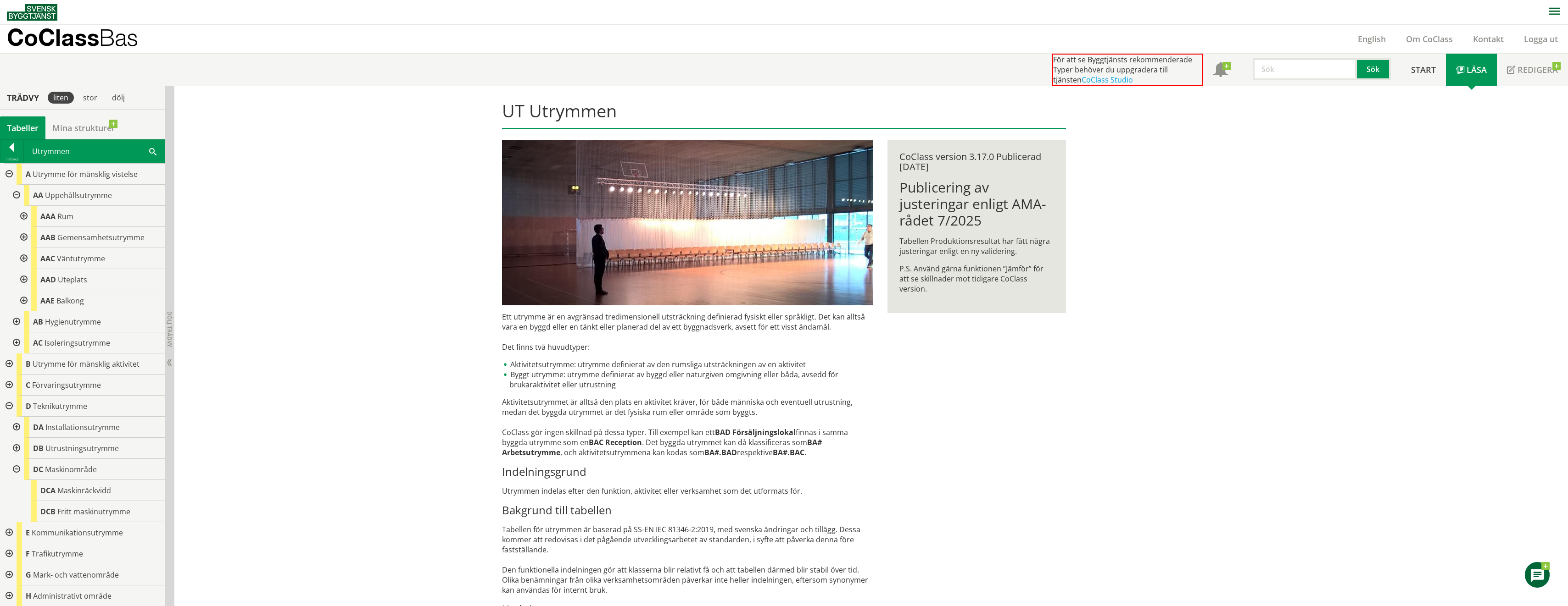
click at [15, 192] on div at bounding box center [16, 195] width 17 height 21
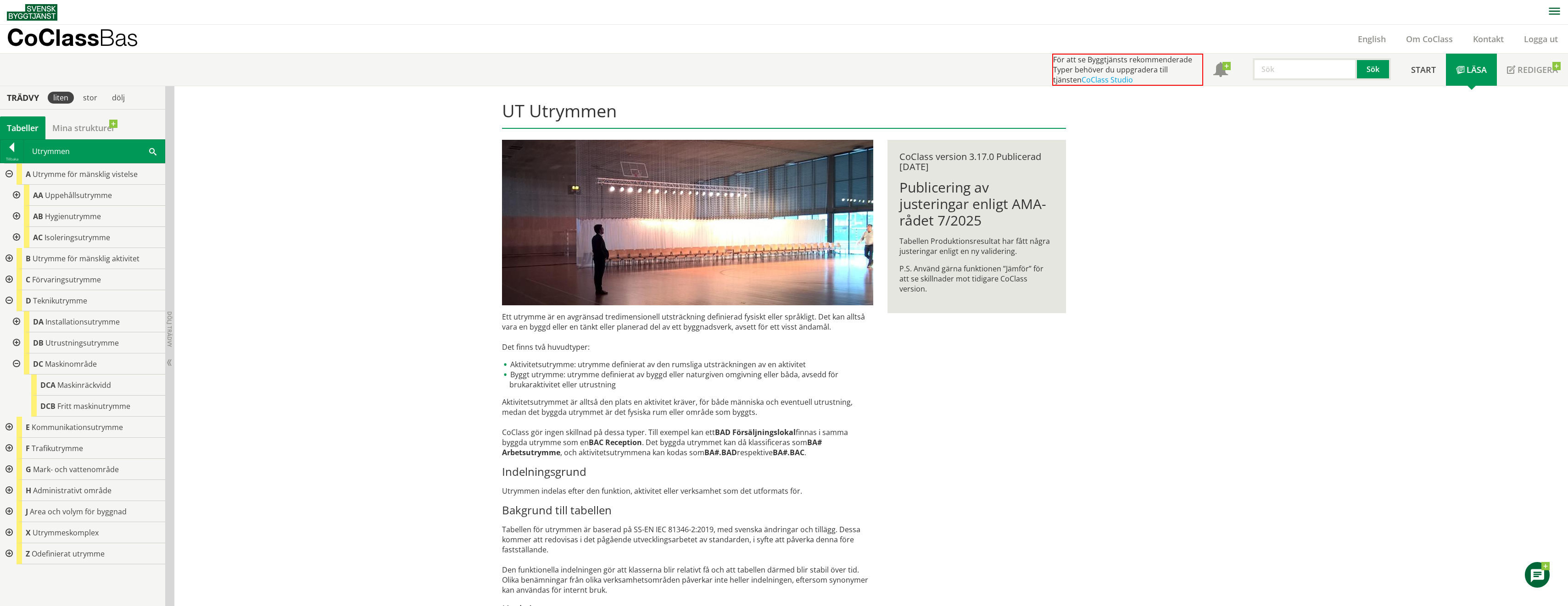
click at [10, 299] on div at bounding box center [8, 301] width 17 height 21
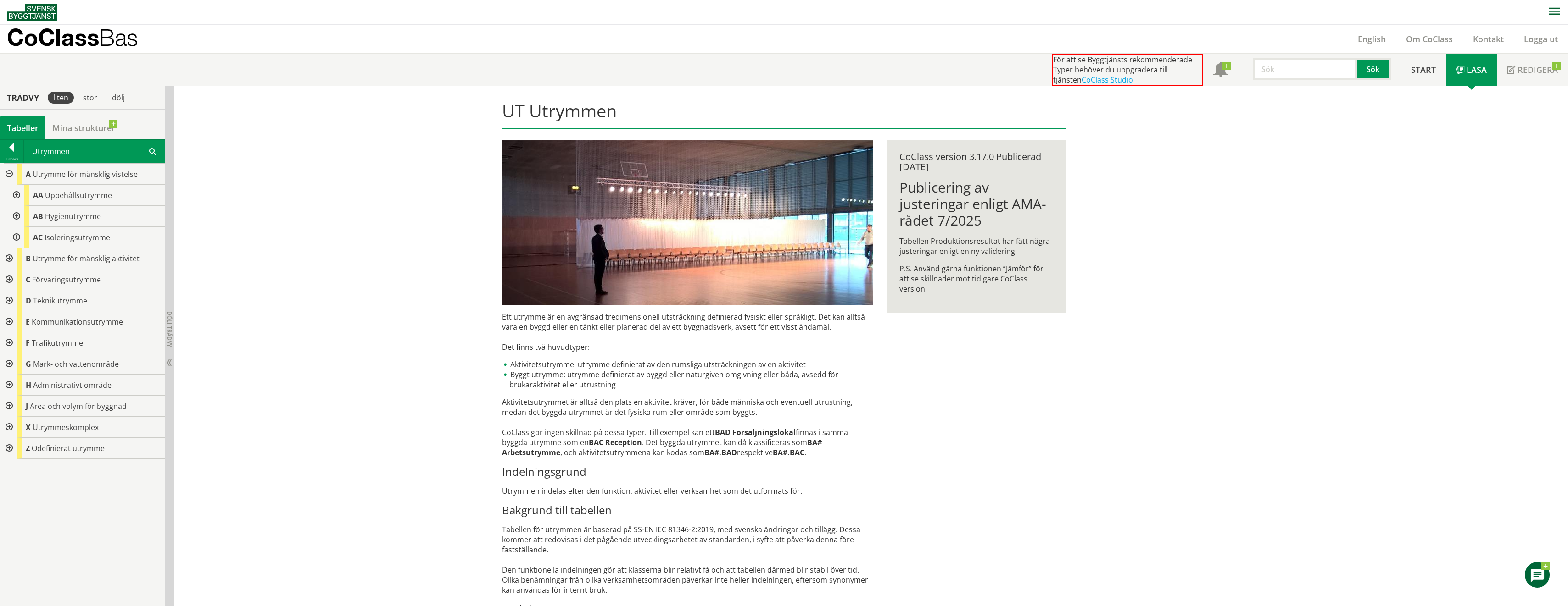
click at [11, 171] on div at bounding box center [8, 174] width 17 height 21
click at [10, 237] on div at bounding box center [8, 237] width 17 height 21
click at [11, 257] on div at bounding box center [16, 258] width 17 height 21
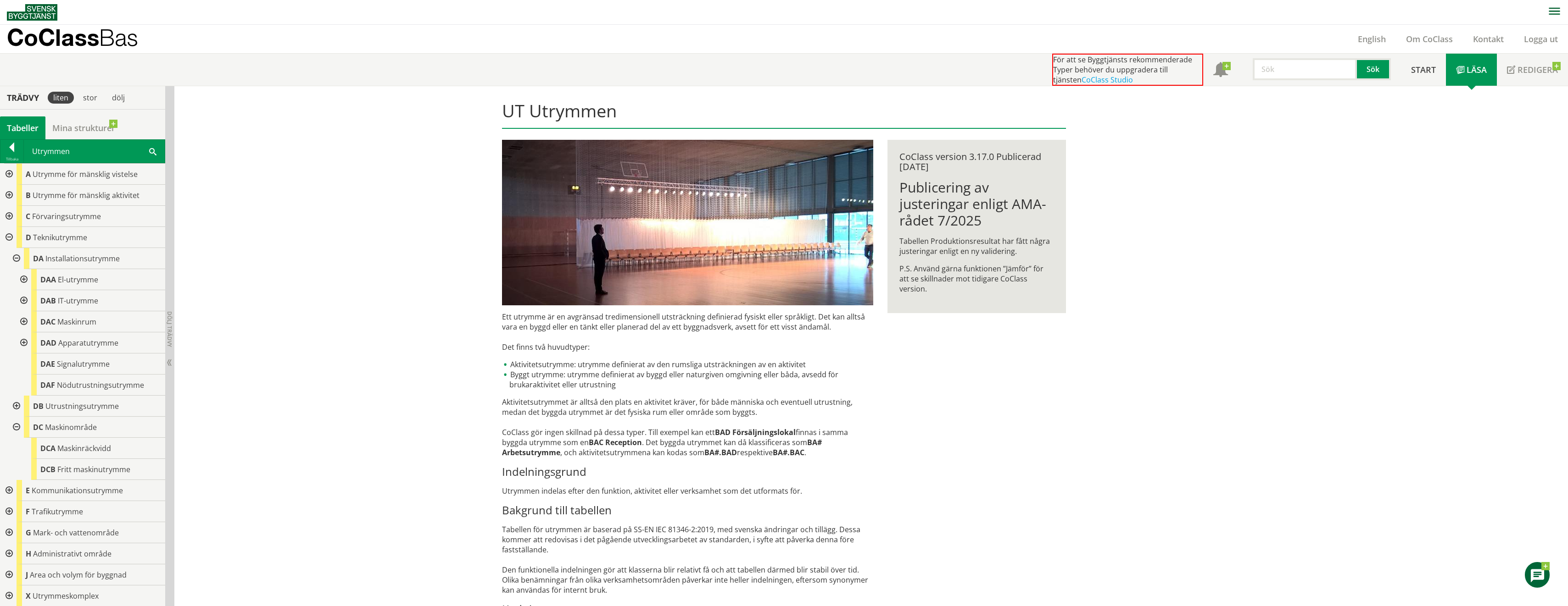
click at [18, 405] on div at bounding box center [16, 406] width 17 height 21
click at [15, 404] on div at bounding box center [16, 406] width 17 height 21
click at [18, 428] on div at bounding box center [16, 427] width 17 height 21
click at [18, 258] on div at bounding box center [16, 258] width 17 height 21
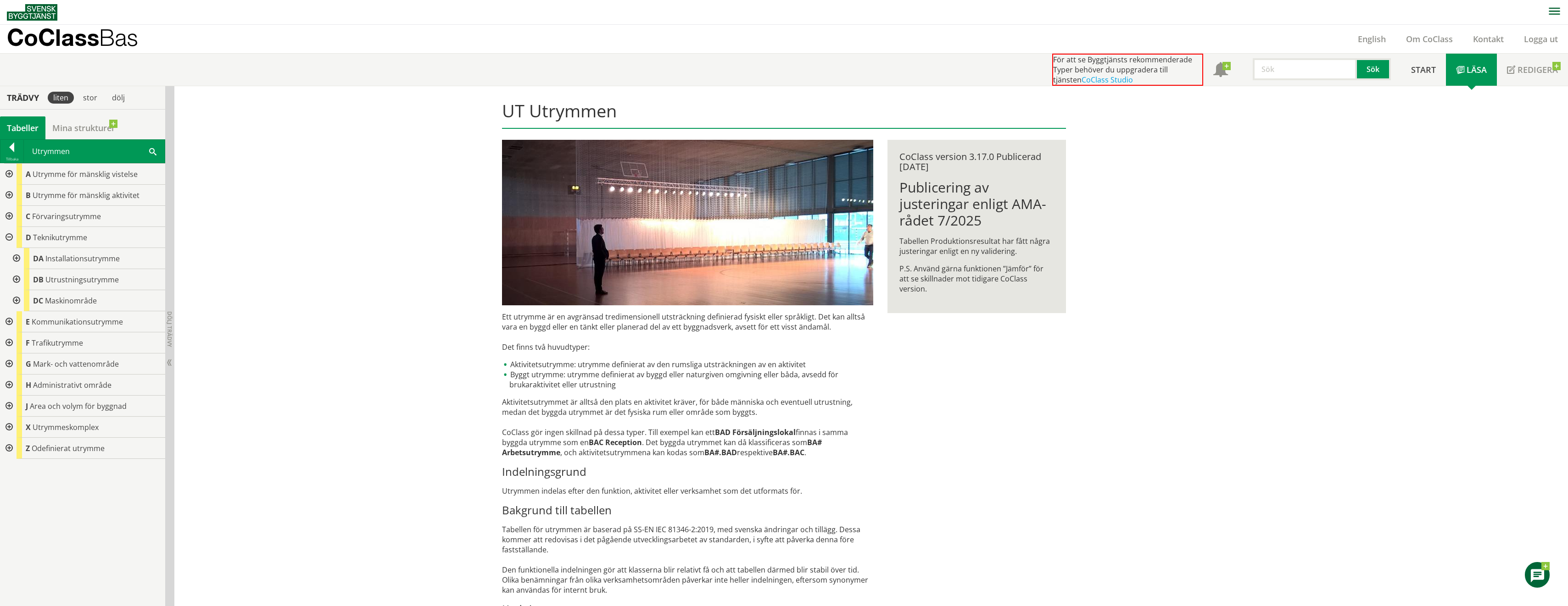
click at [11, 234] on div at bounding box center [8, 237] width 17 height 21
click at [10, 196] on div at bounding box center [8, 195] width 17 height 21
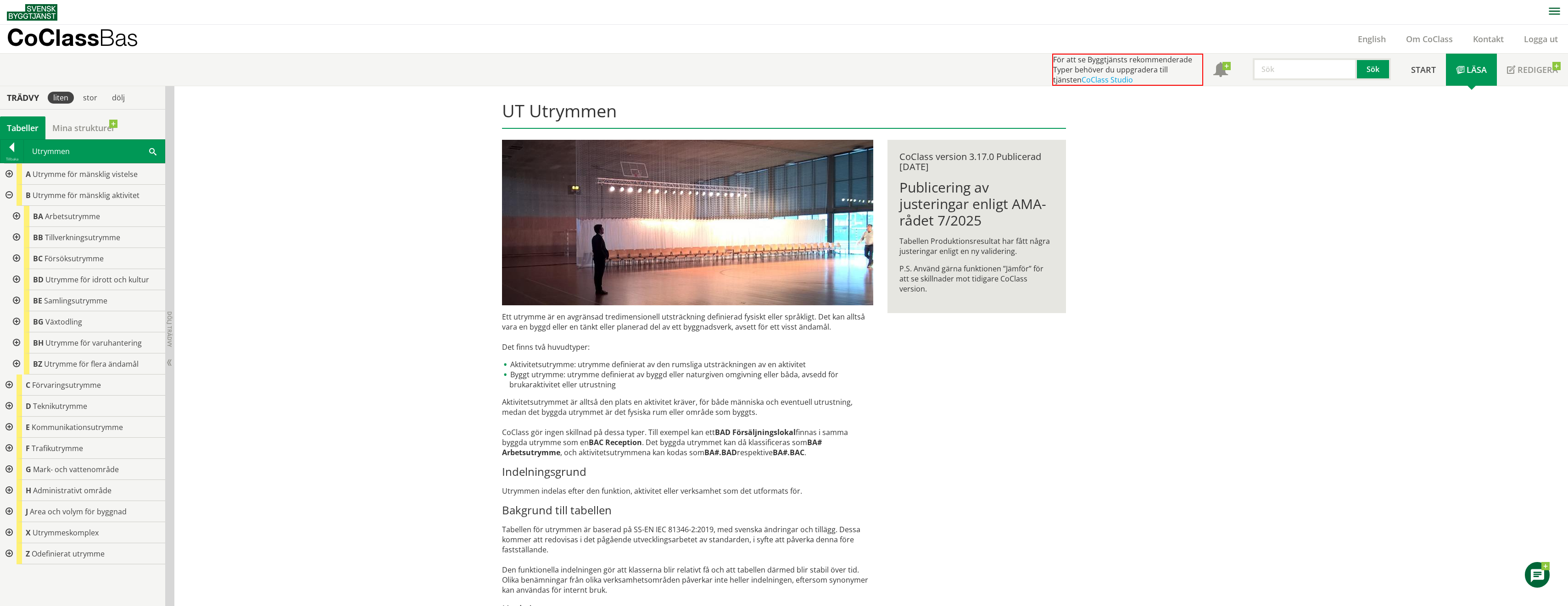
click at [7, 195] on div at bounding box center [8, 195] width 17 height 21
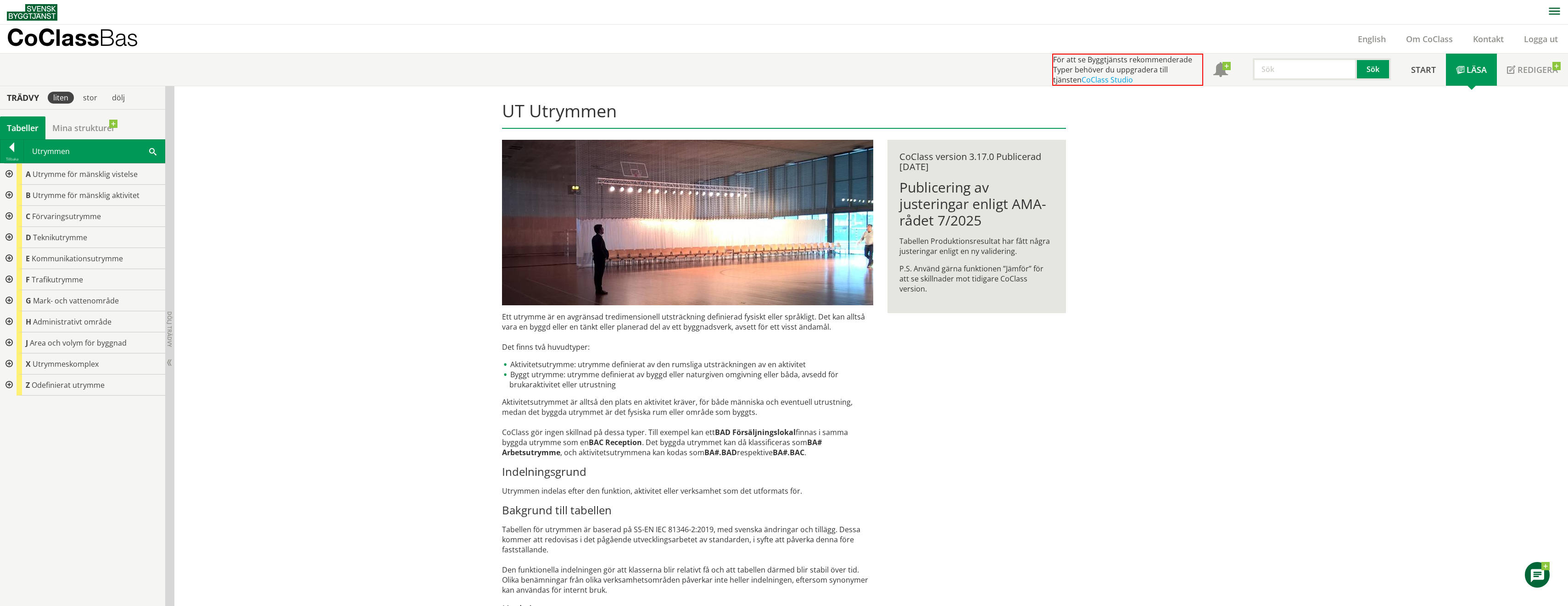
click at [7, 171] on div at bounding box center [8, 174] width 17 height 21
click at [17, 236] on div at bounding box center [16, 237] width 17 height 21
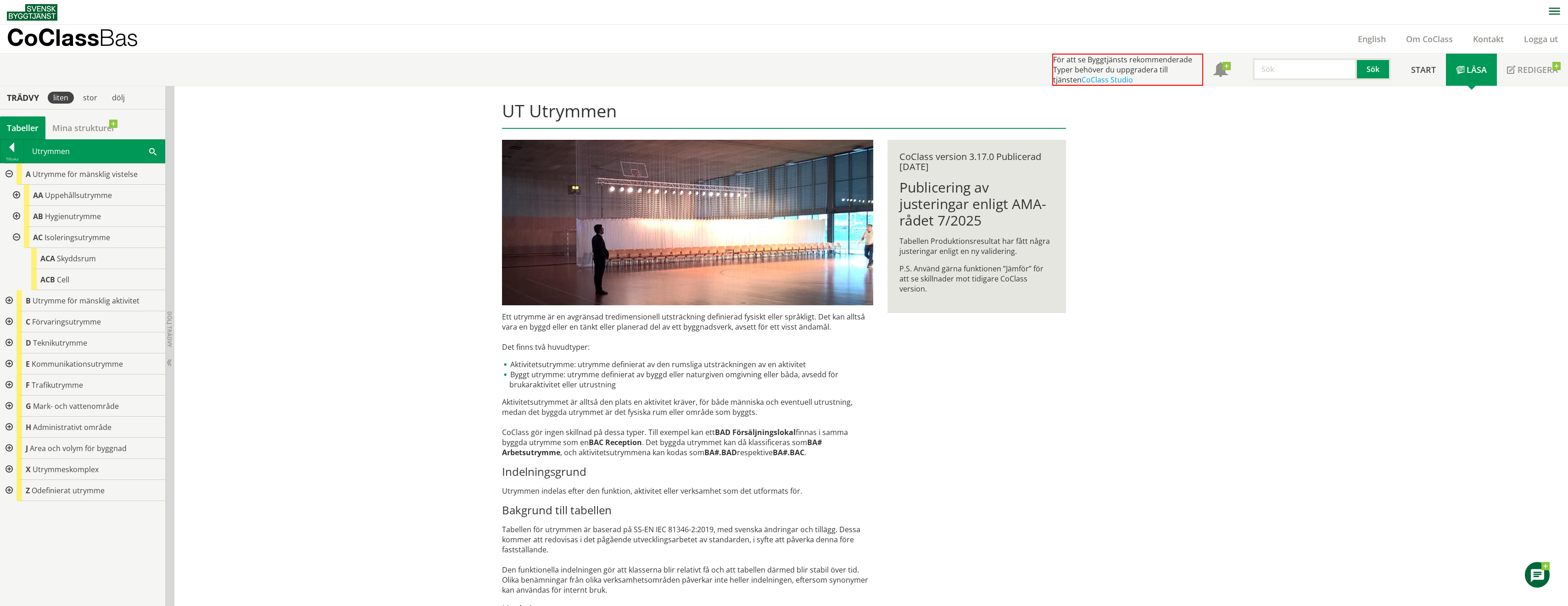
click at [17, 236] on div at bounding box center [16, 237] width 17 height 21
click at [16, 215] on div at bounding box center [16, 216] width 17 height 21
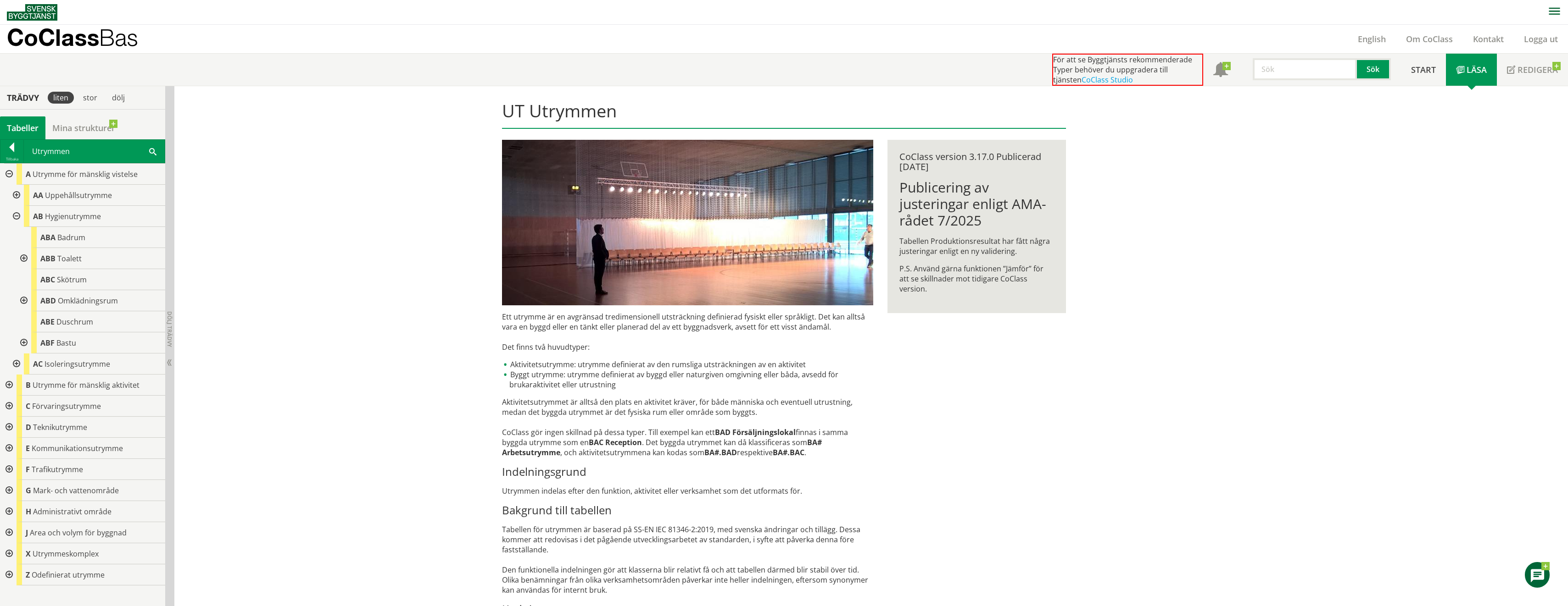
click at [16, 215] on div at bounding box center [16, 216] width 17 height 21
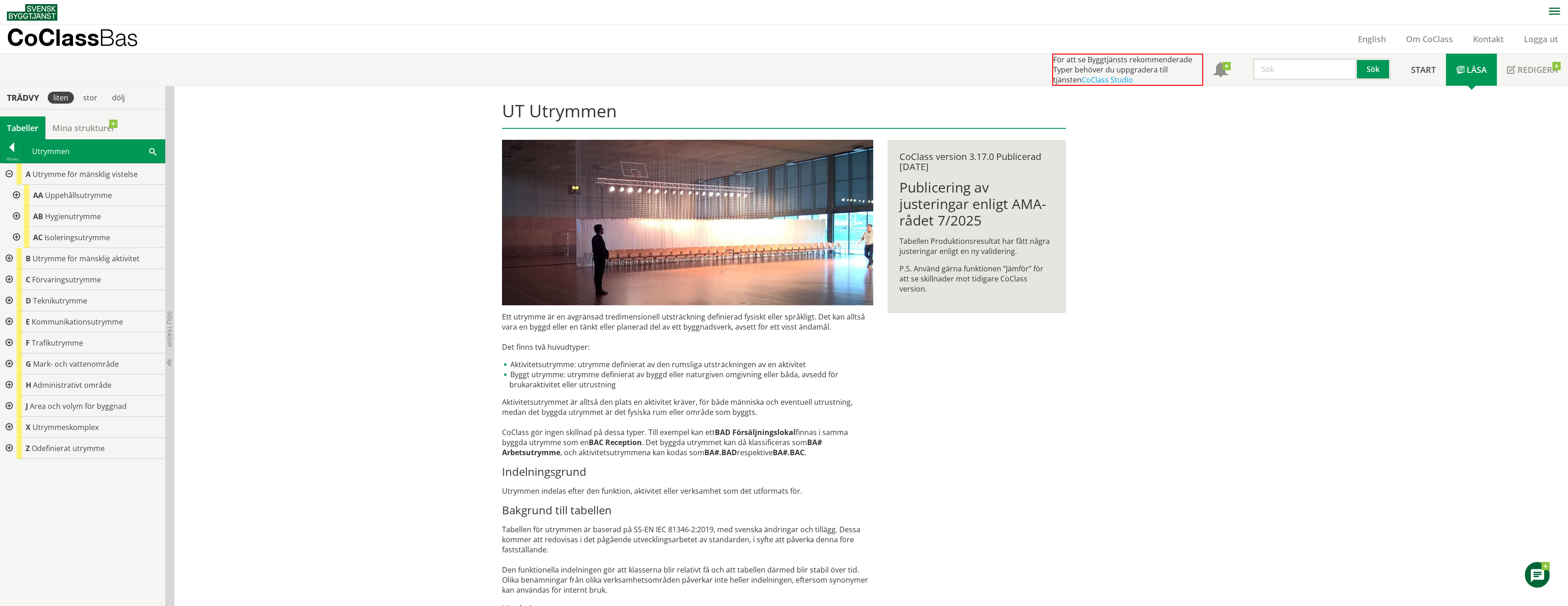
click at [15, 192] on div at bounding box center [16, 195] width 17 height 21
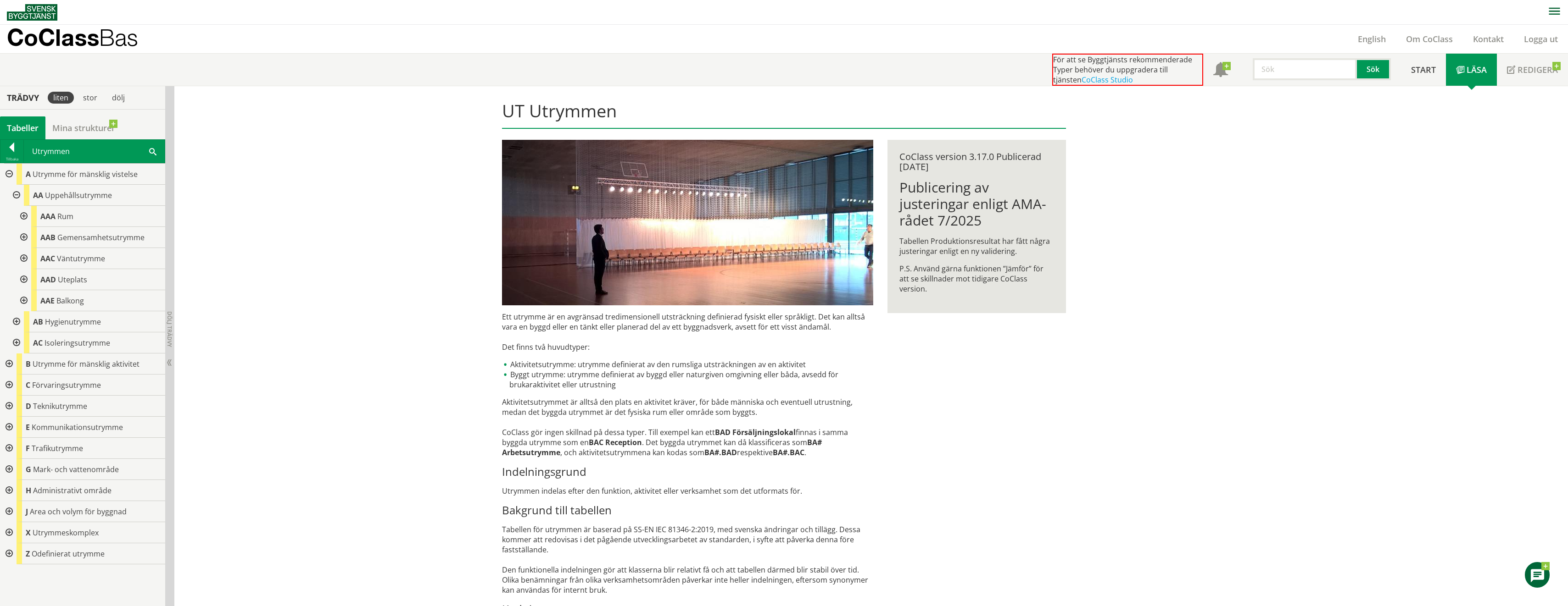
click at [25, 215] on div at bounding box center [23, 216] width 17 height 21
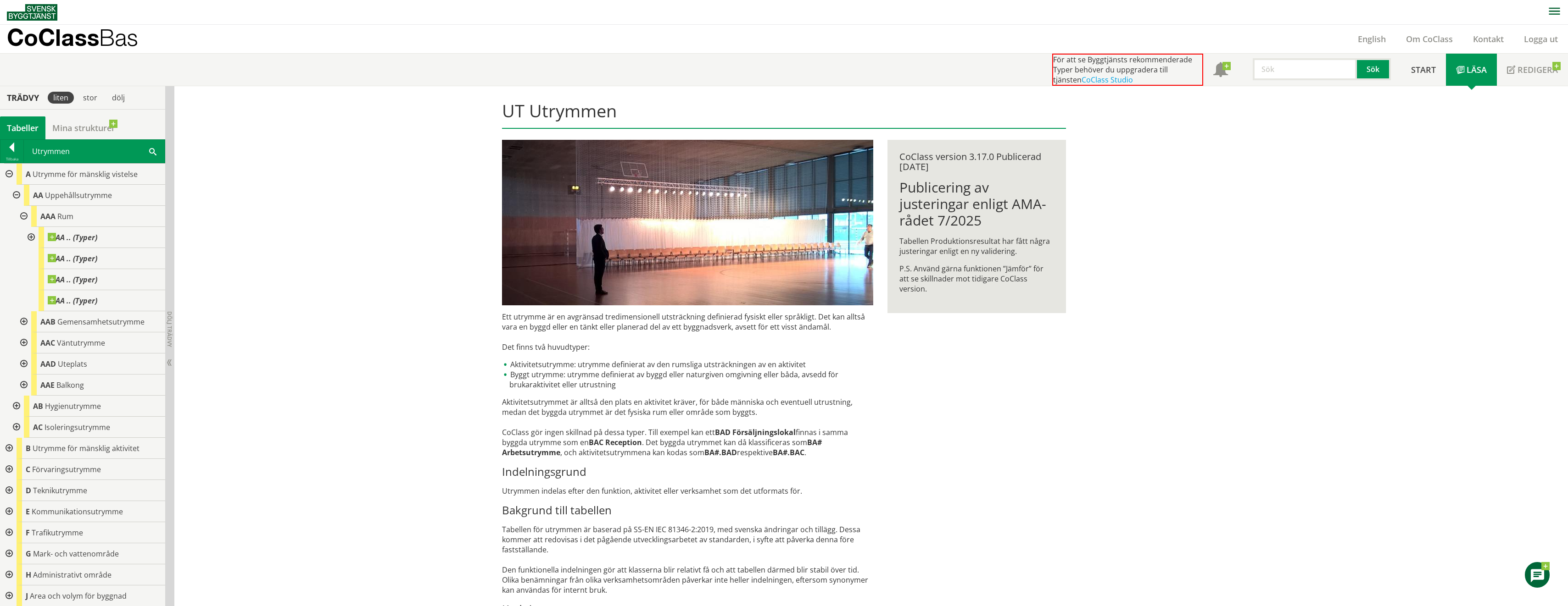
click at [25, 215] on div at bounding box center [23, 216] width 17 height 21
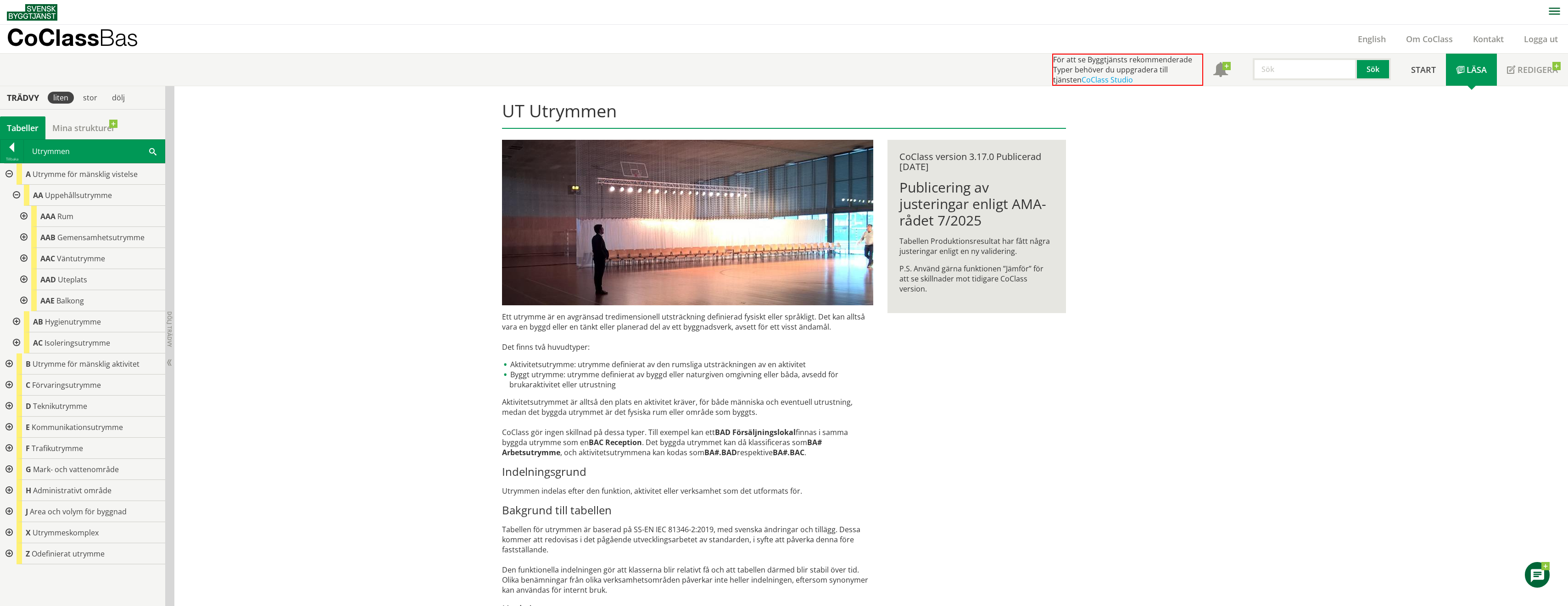
click at [18, 192] on div at bounding box center [16, 195] width 17 height 21
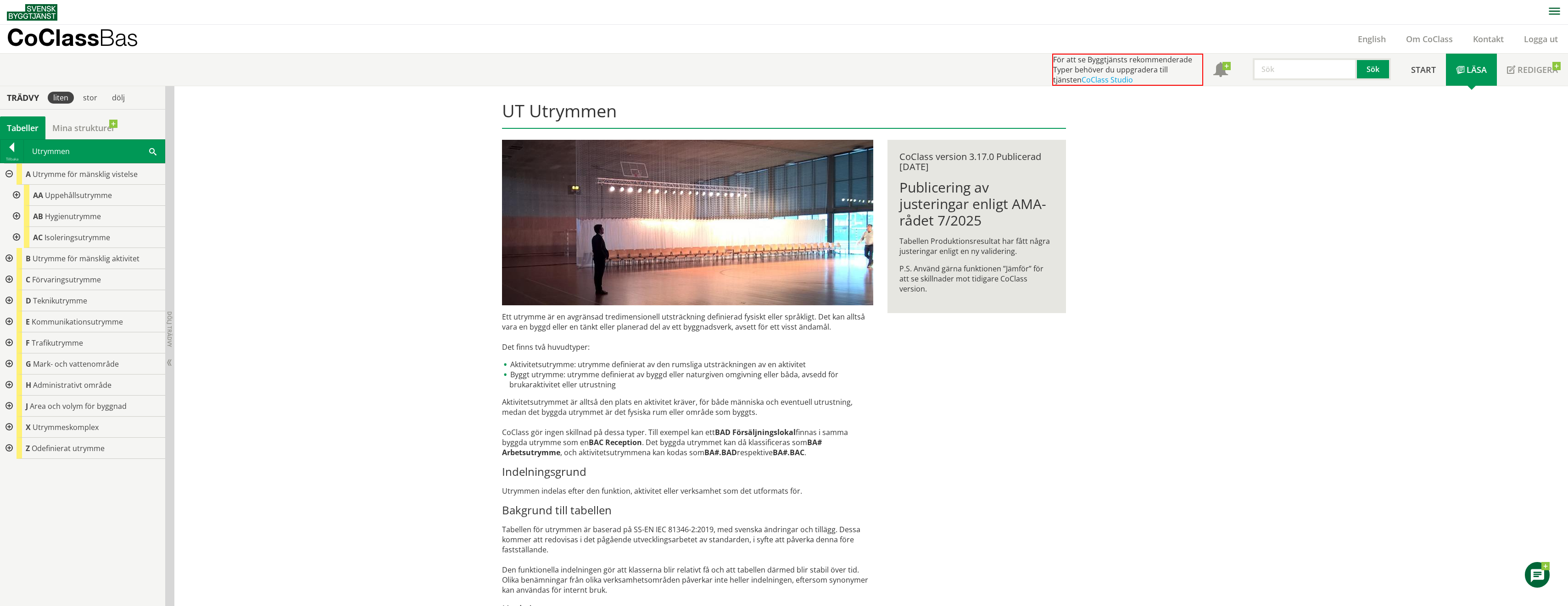
click at [8, 175] on div at bounding box center [8, 174] width 17 height 21
click at [9, 361] on div at bounding box center [8, 364] width 17 height 21
click at [17, 388] on div at bounding box center [16, 385] width 17 height 21
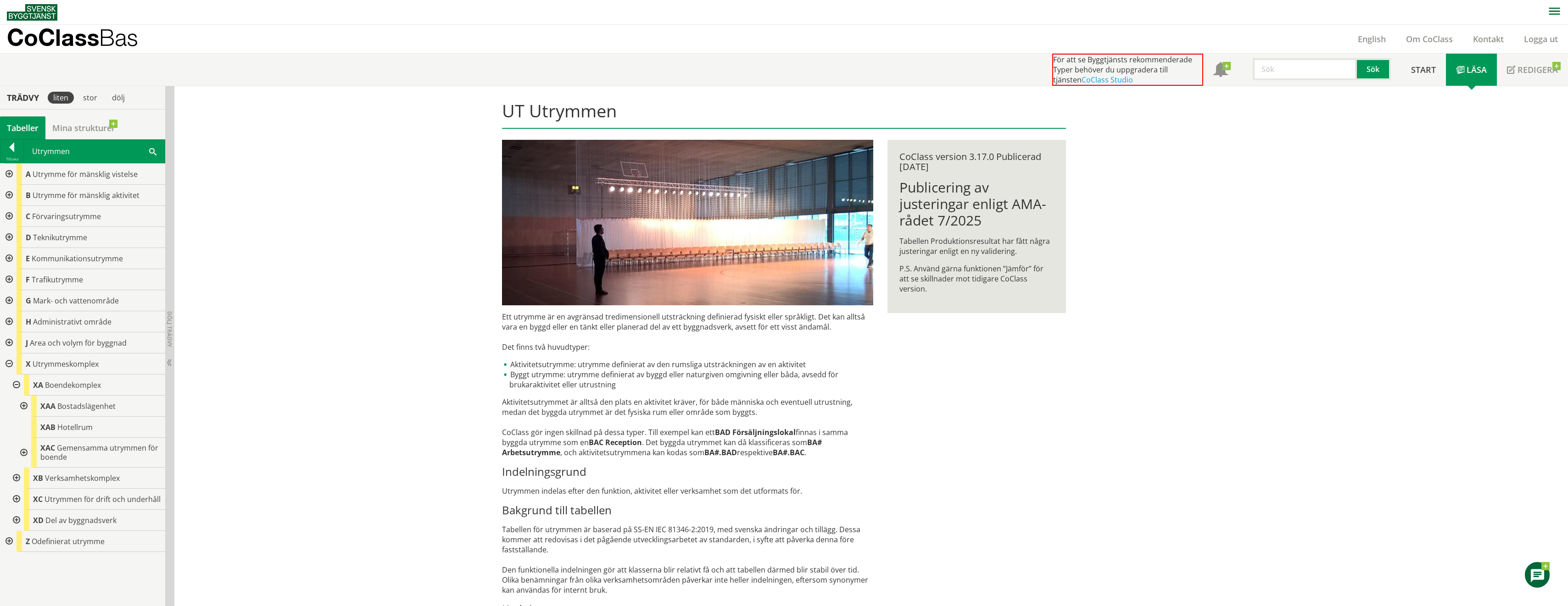
click at [17, 388] on div at bounding box center [16, 385] width 17 height 21
click at [16, 427] on div at bounding box center [16, 427] width 17 height 21
click at [18, 427] on div at bounding box center [16, 427] width 17 height 21
click at [9, 365] on div at bounding box center [8, 364] width 17 height 21
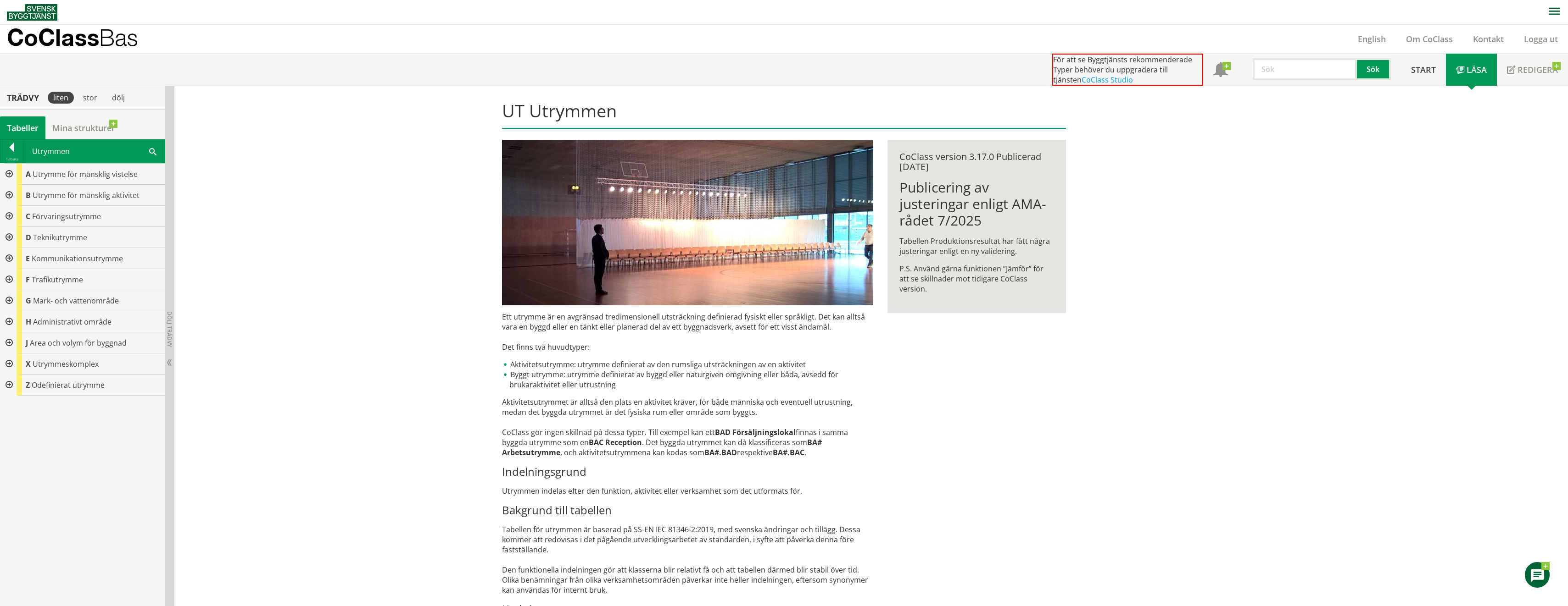
click at [778, 372] on div "UT Utrymmen Ett utrymme är en avgränsad tredimensionell utsträckning definierad…" at bounding box center [870, 386] width 1393 height 600
click at [57, 43] on p "CoClass Bas" at bounding box center [72, 37] width 131 height 10
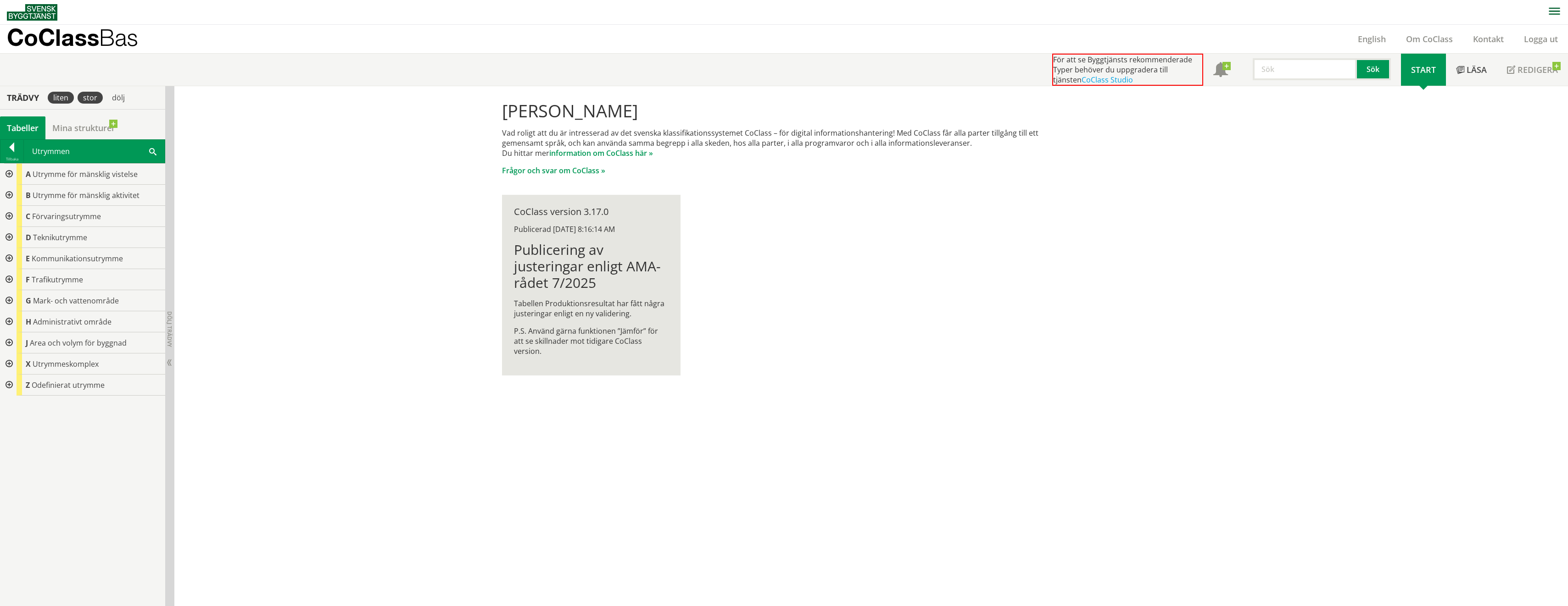
click at [89, 103] on div "stor" at bounding box center [90, 97] width 25 height 12
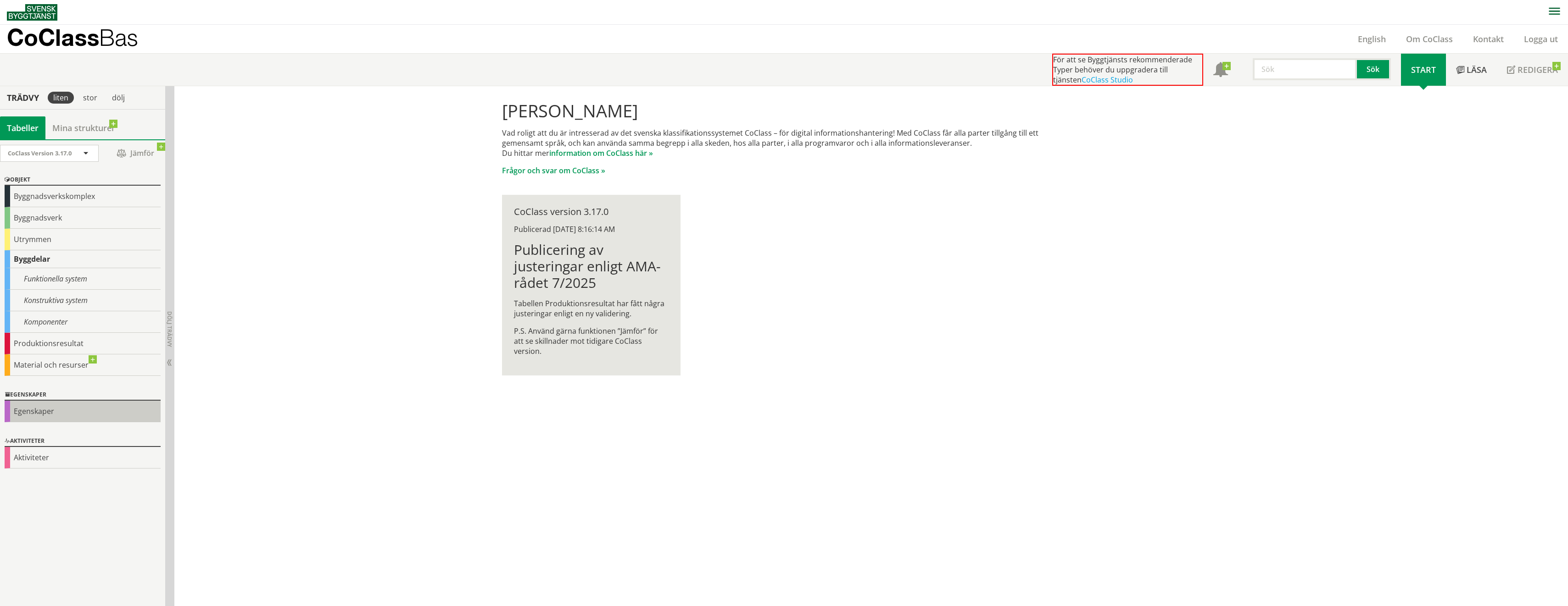
click at [30, 418] on div "Egenskaper" at bounding box center [82, 411] width 156 height 21
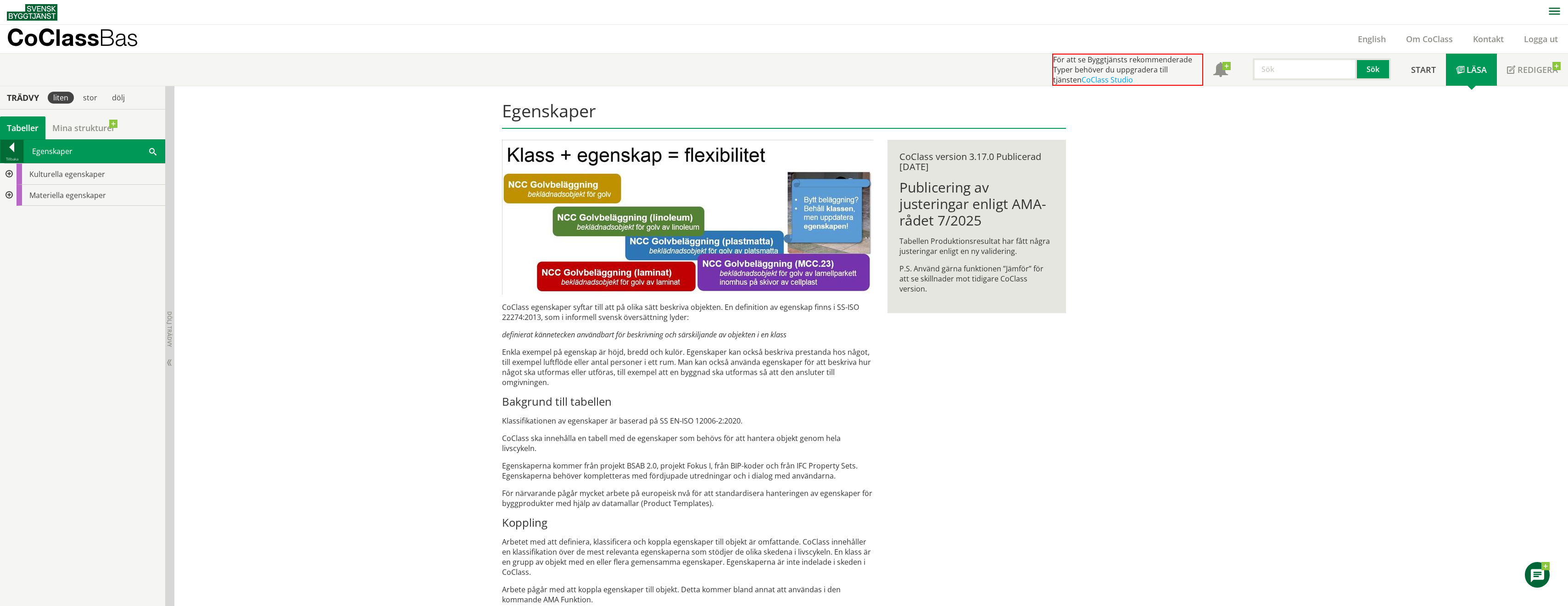
click at [12, 142] on div at bounding box center [11, 149] width 23 height 13
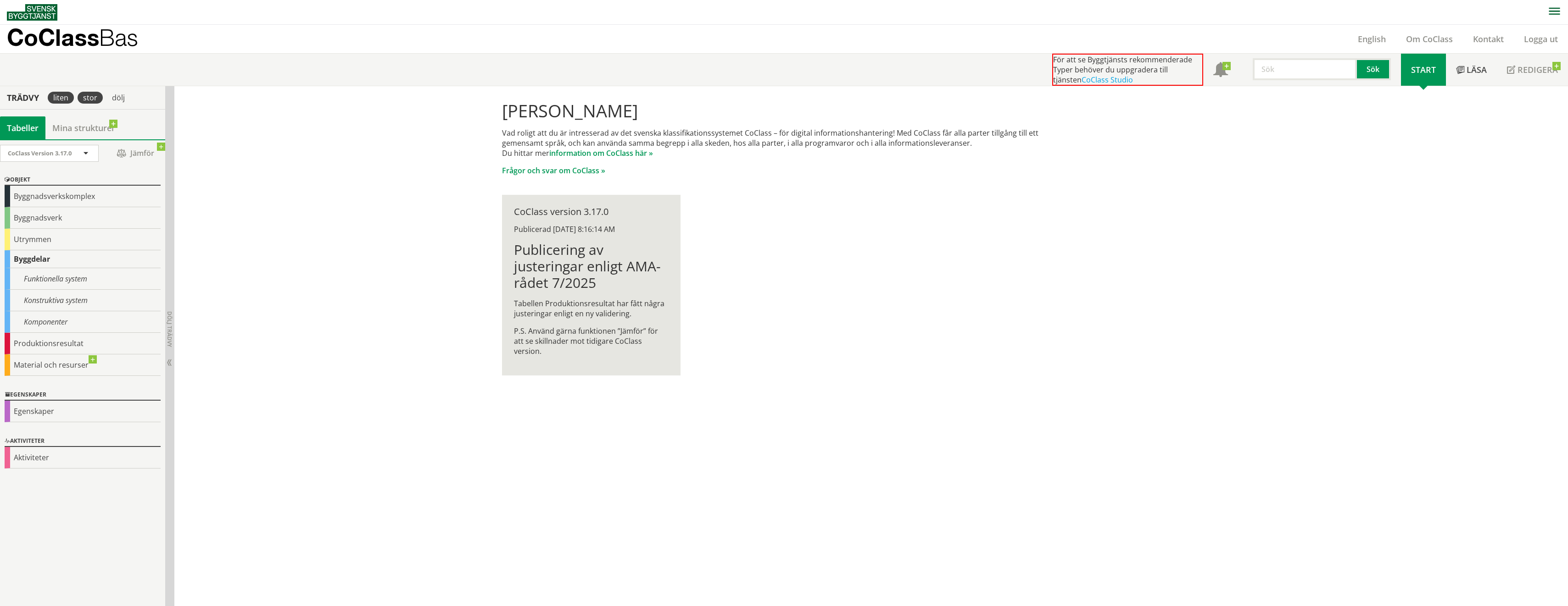
click at [84, 99] on div "stor" at bounding box center [90, 97] width 25 height 12
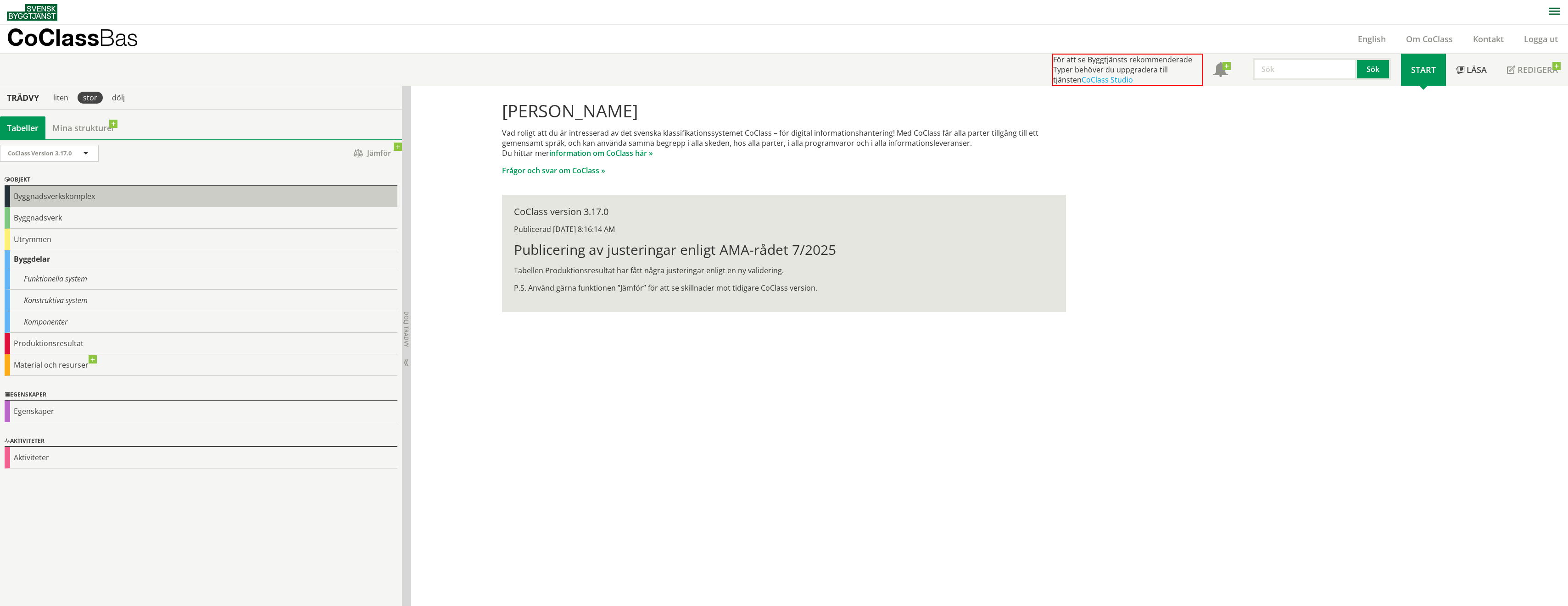
click at [34, 202] on div "Byggnadsverkskomplex" at bounding box center [201, 196] width 392 height 21
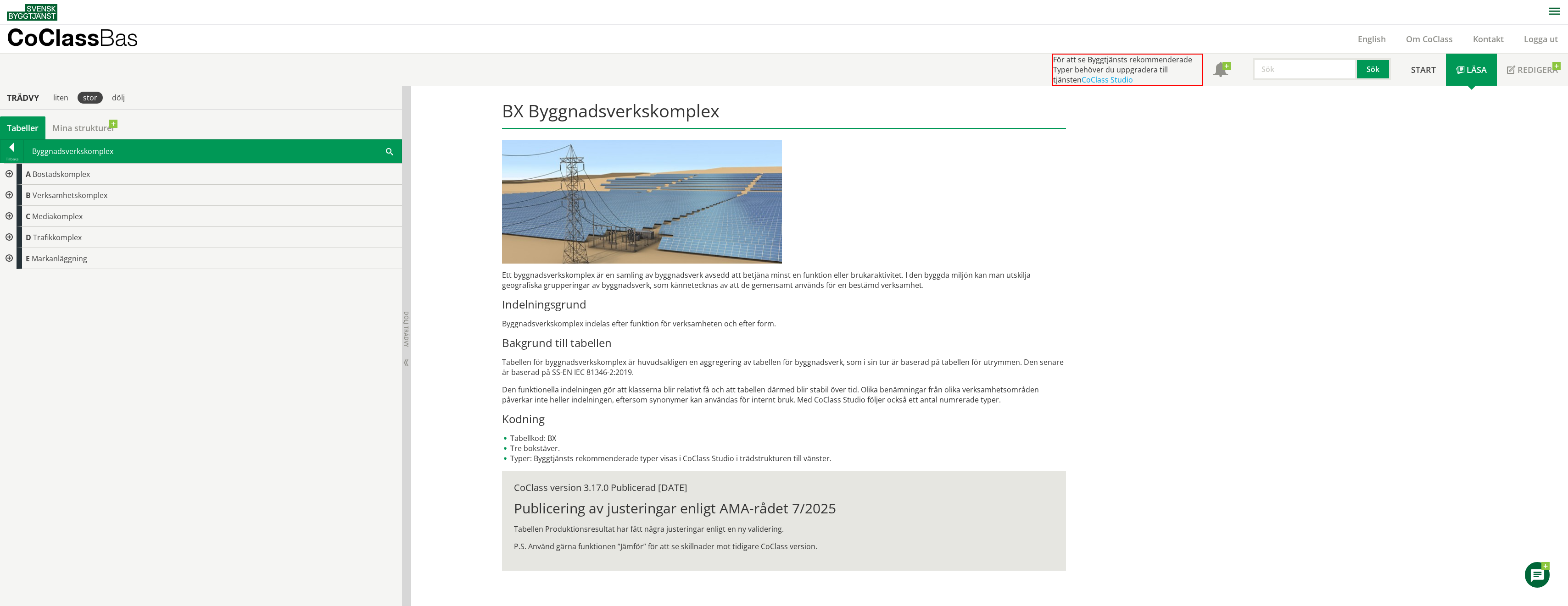
click at [8, 173] on div at bounding box center [8, 174] width 17 height 21
click at [8, 192] on div at bounding box center [8, 195] width 17 height 21
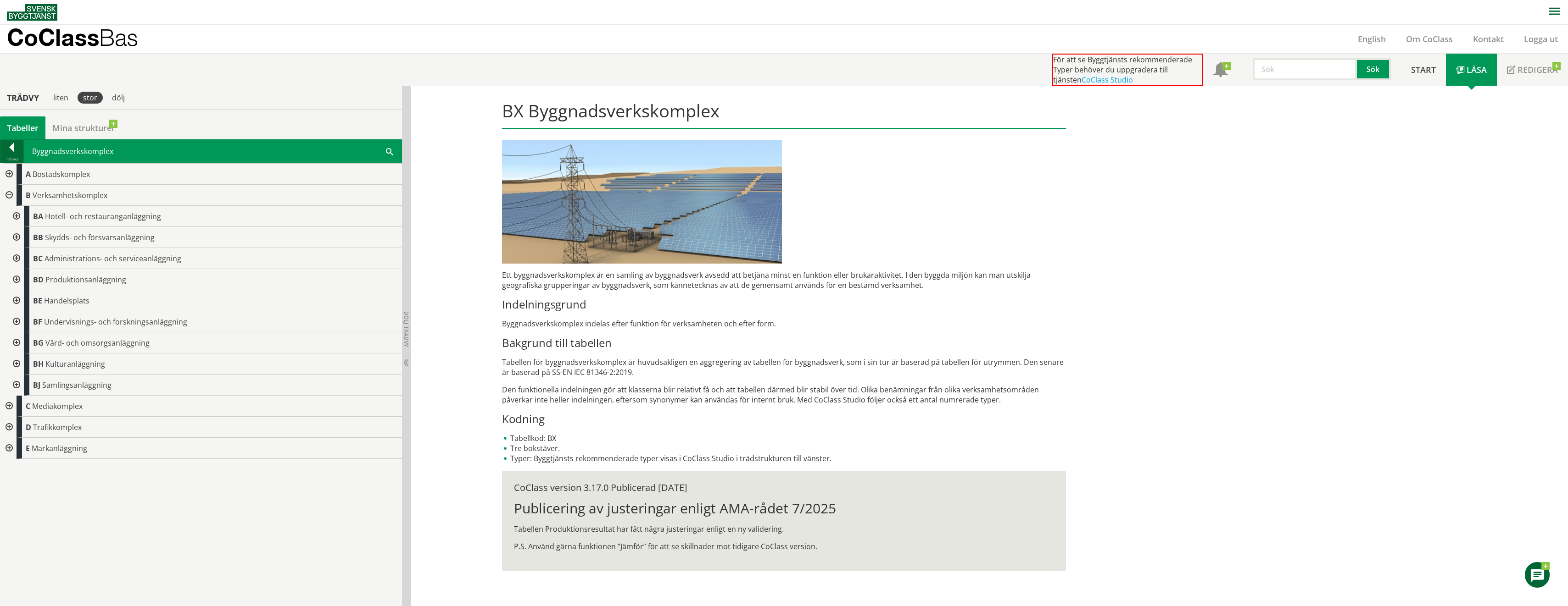
click at [19, 143] on div at bounding box center [11, 149] width 23 height 13
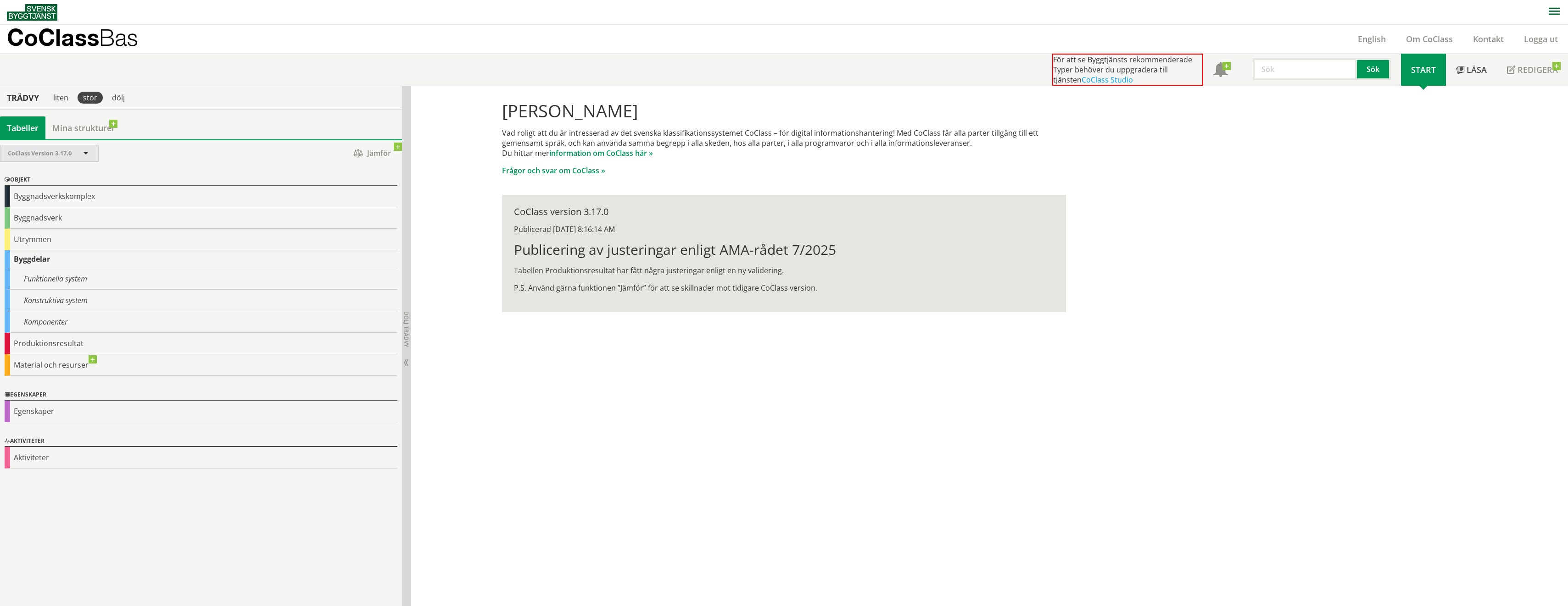
click at [61, 157] on div "CoClass Version 3.17.0" at bounding box center [44, 153] width 74 height 16
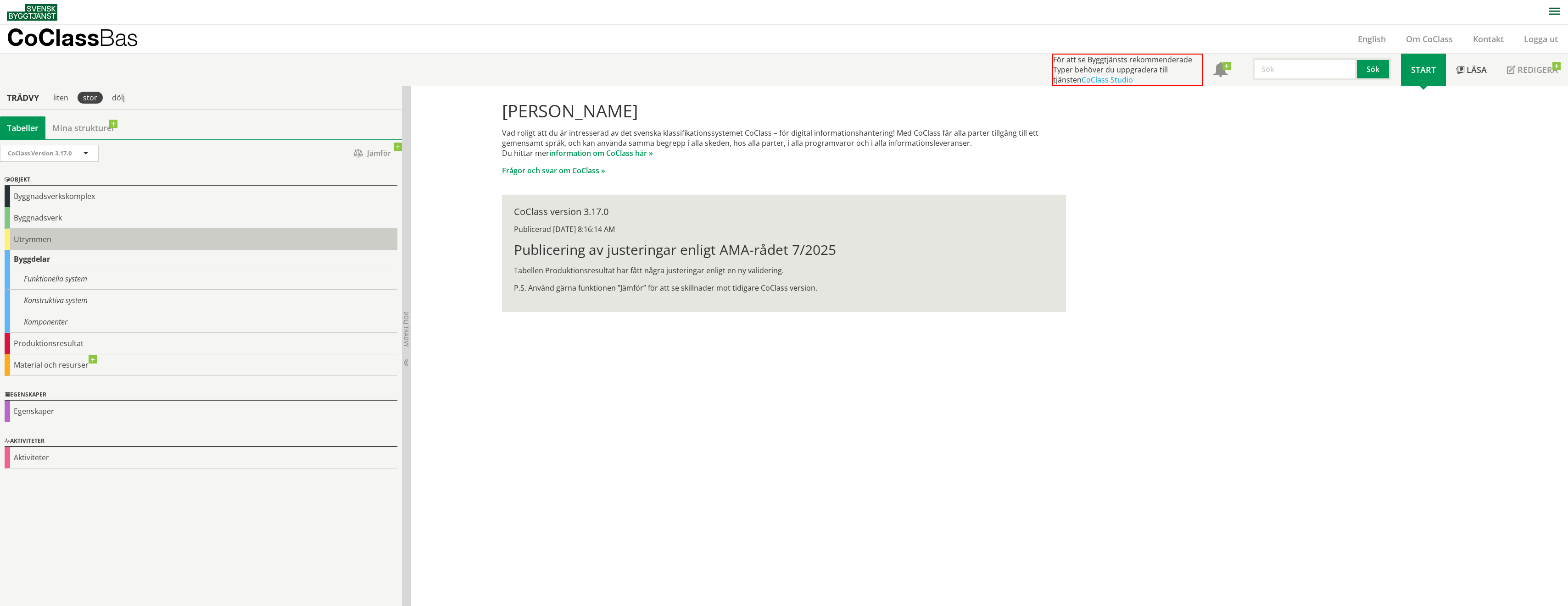
click at [33, 243] on div "Utrymmen" at bounding box center [201, 239] width 392 height 21
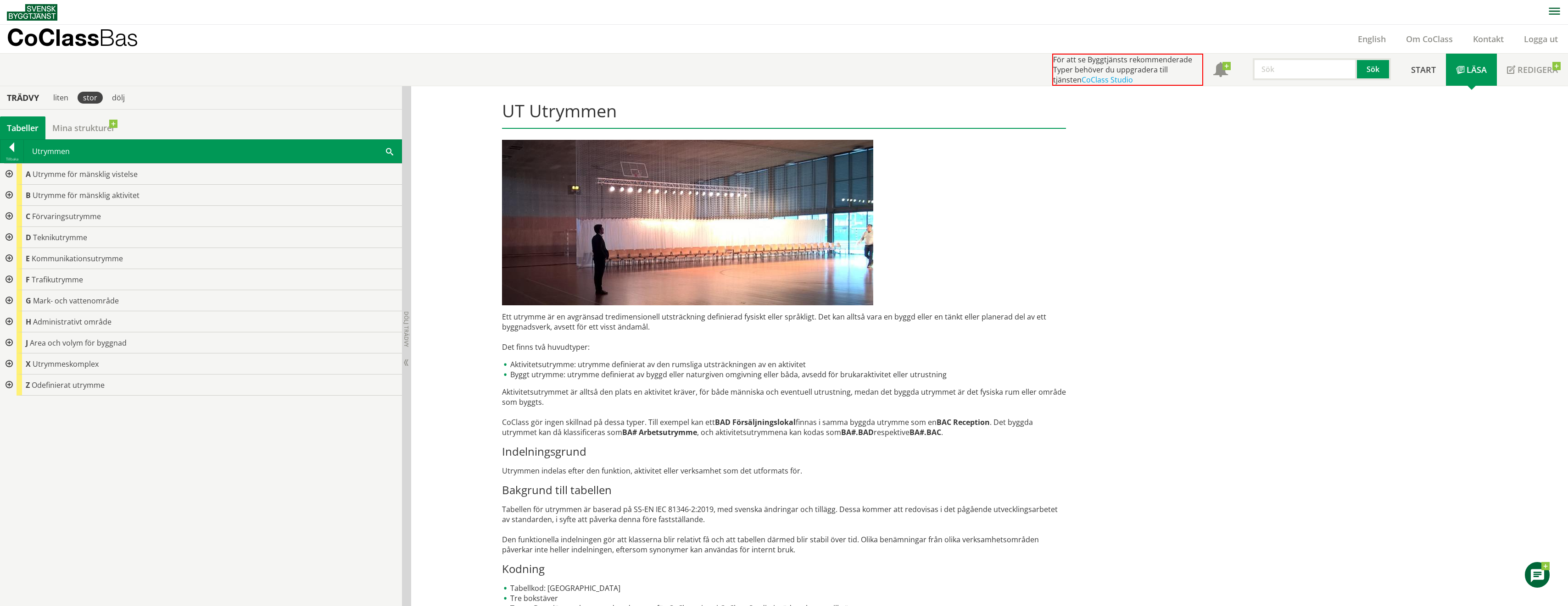
click at [11, 236] on div at bounding box center [8, 237] width 17 height 21
click at [19, 256] on div at bounding box center [16, 258] width 17 height 21
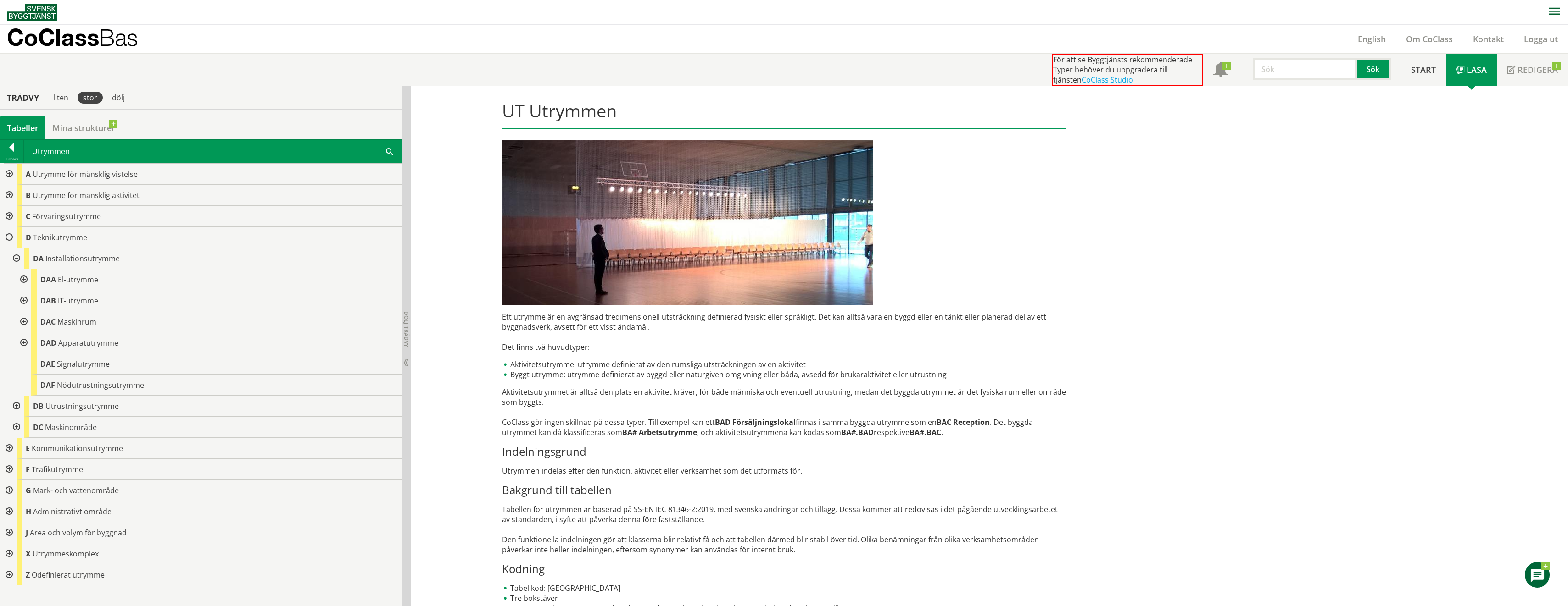
click at [15, 260] on div at bounding box center [16, 258] width 17 height 21
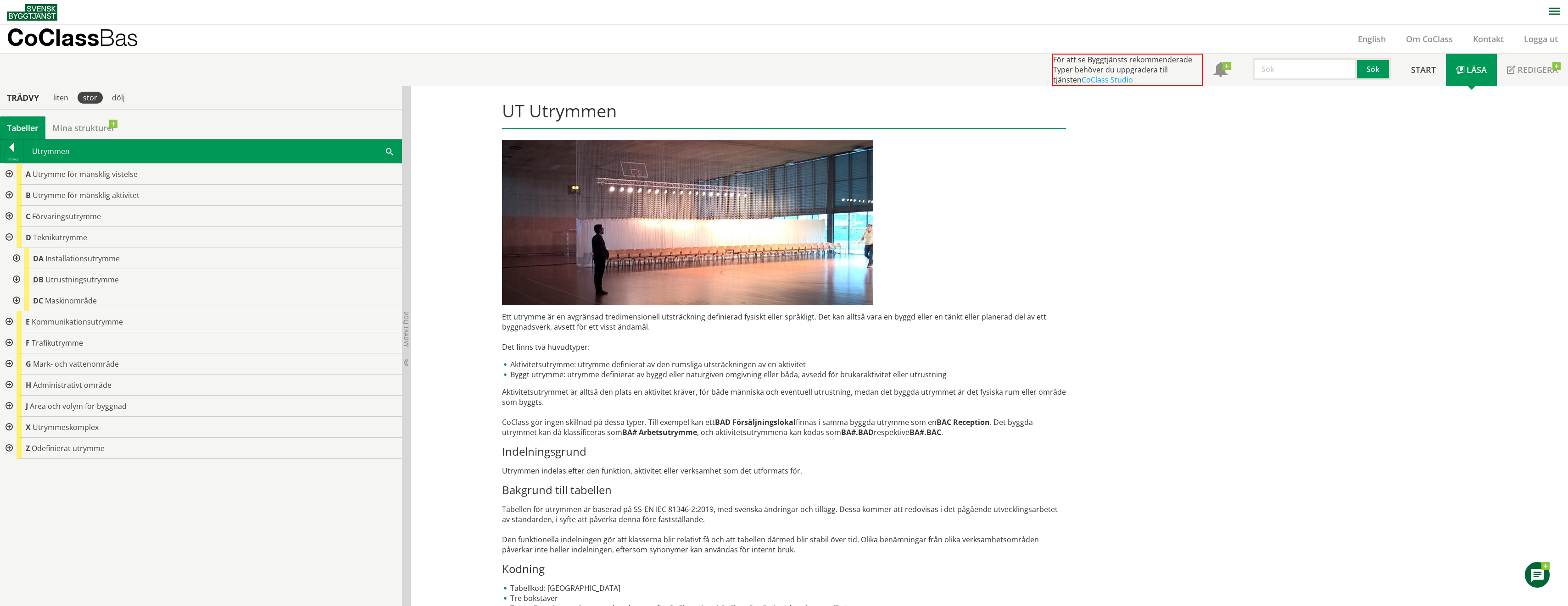
click at [8, 238] on div at bounding box center [8, 237] width 17 height 21
click at [9, 216] on div at bounding box center [8, 216] width 17 height 21
click at [19, 238] on div at bounding box center [16, 237] width 17 height 21
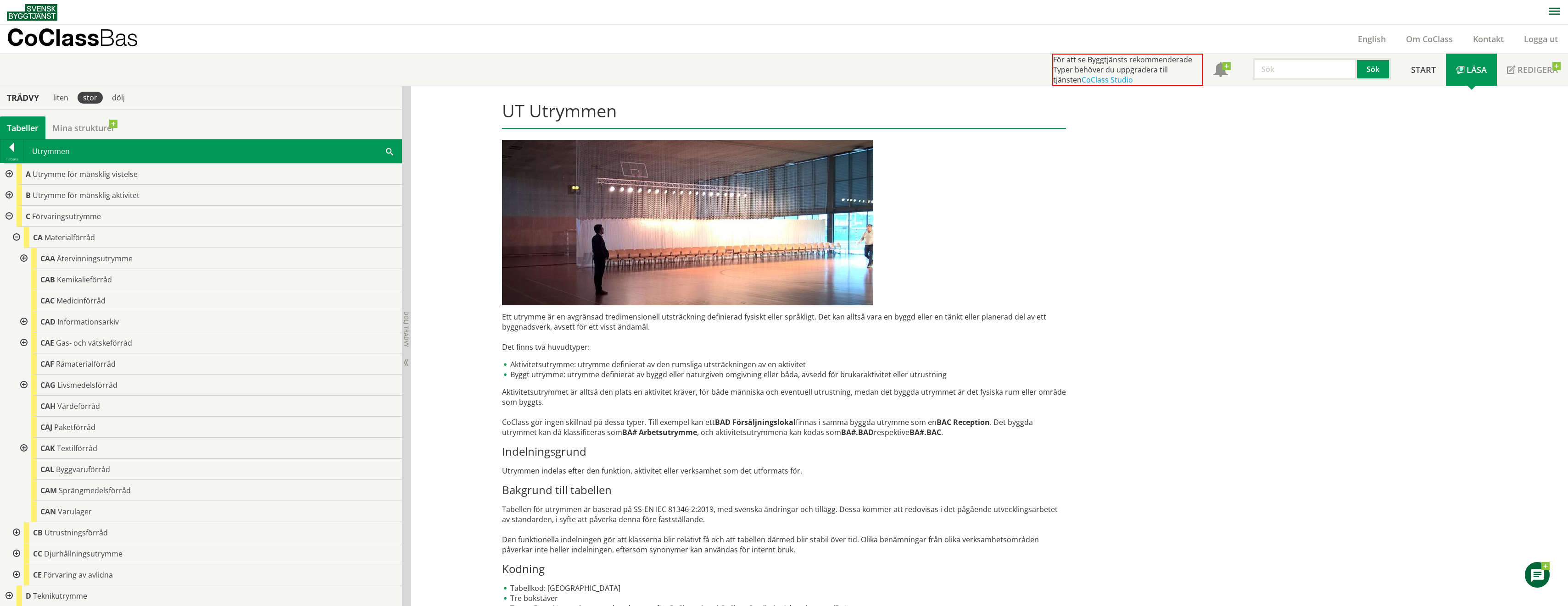
click at [19, 238] on div at bounding box center [16, 237] width 17 height 21
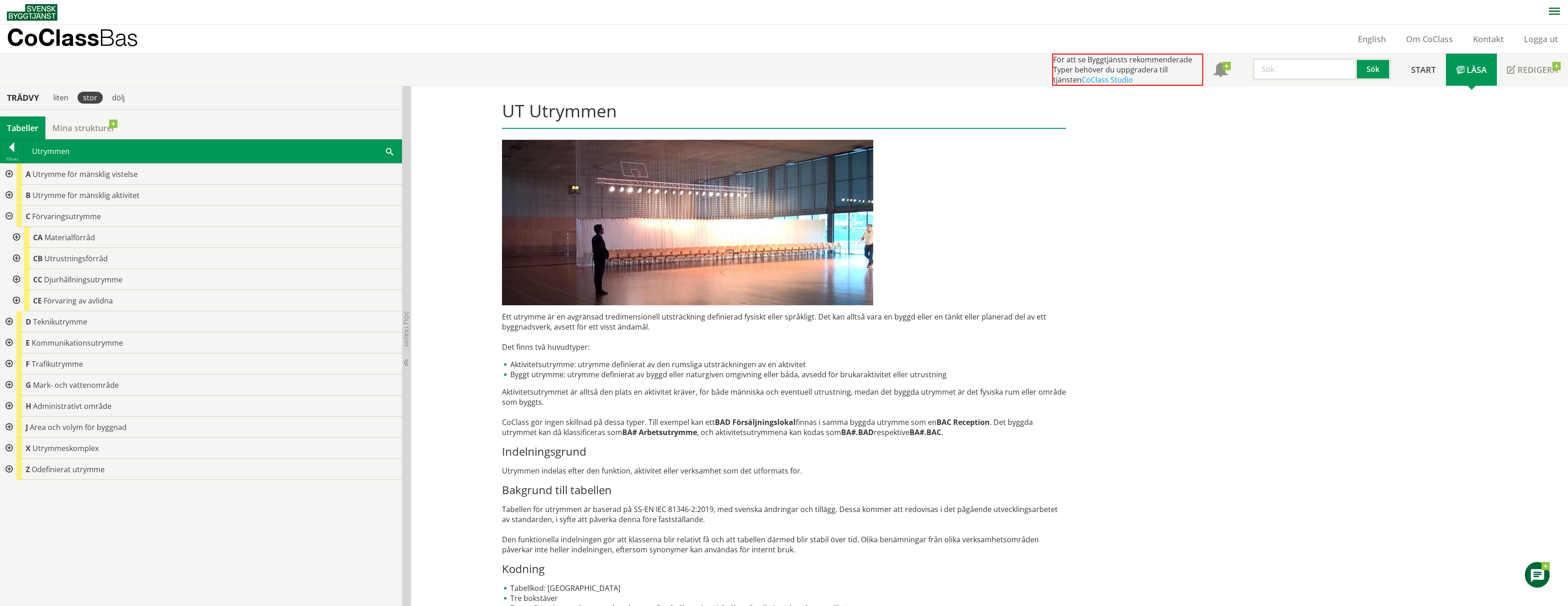
click at [9, 214] on div at bounding box center [8, 216] width 17 height 21
click at [9, 194] on div at bounding box center [8, 195] width 17 height 21
click at [9, 193] on div at bounding box center [8, 195] width 17 height 21
click at [10, 174] on div at bounding box center [8, 174] width 17 height 21
click at [19, 194] on div at bounding box center [16, 195] width 17 height 21
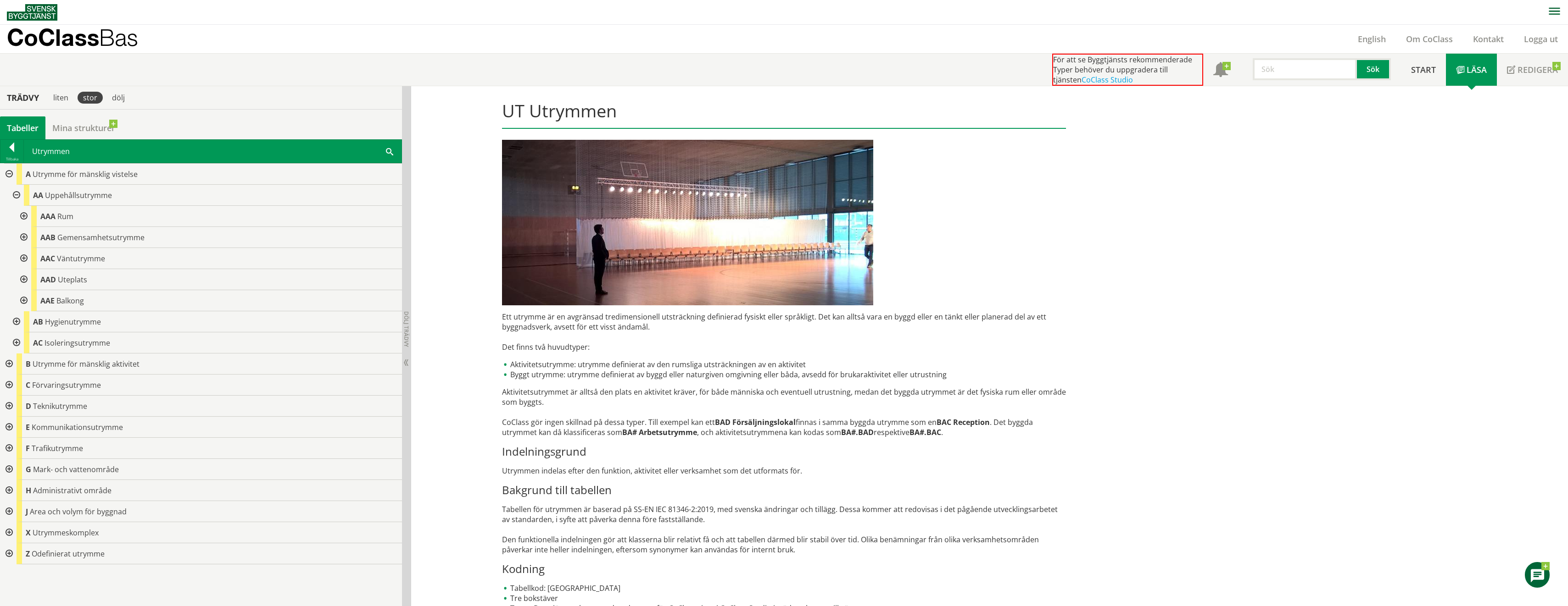
click at [24, 214] on div at bounding box center [23, 216] width 17 height 21
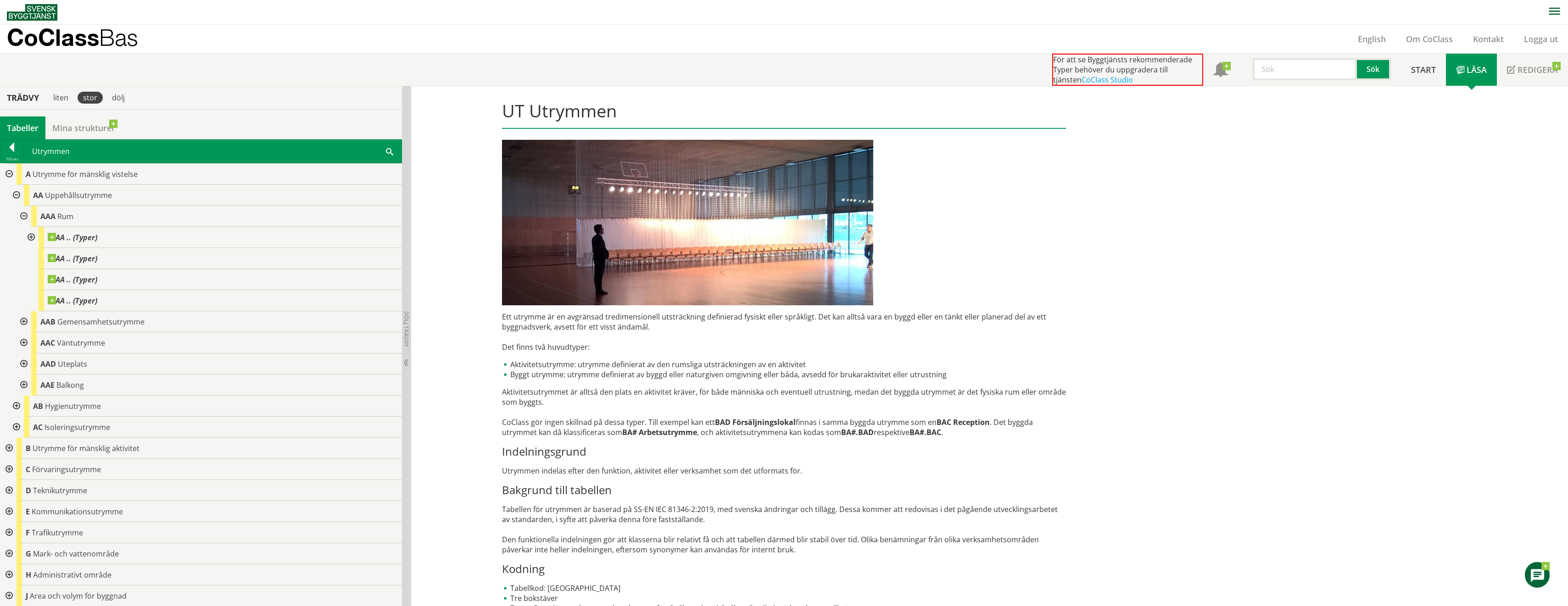
click at [24, 214] on div at bounding box center [23, 216] width 17 height 21
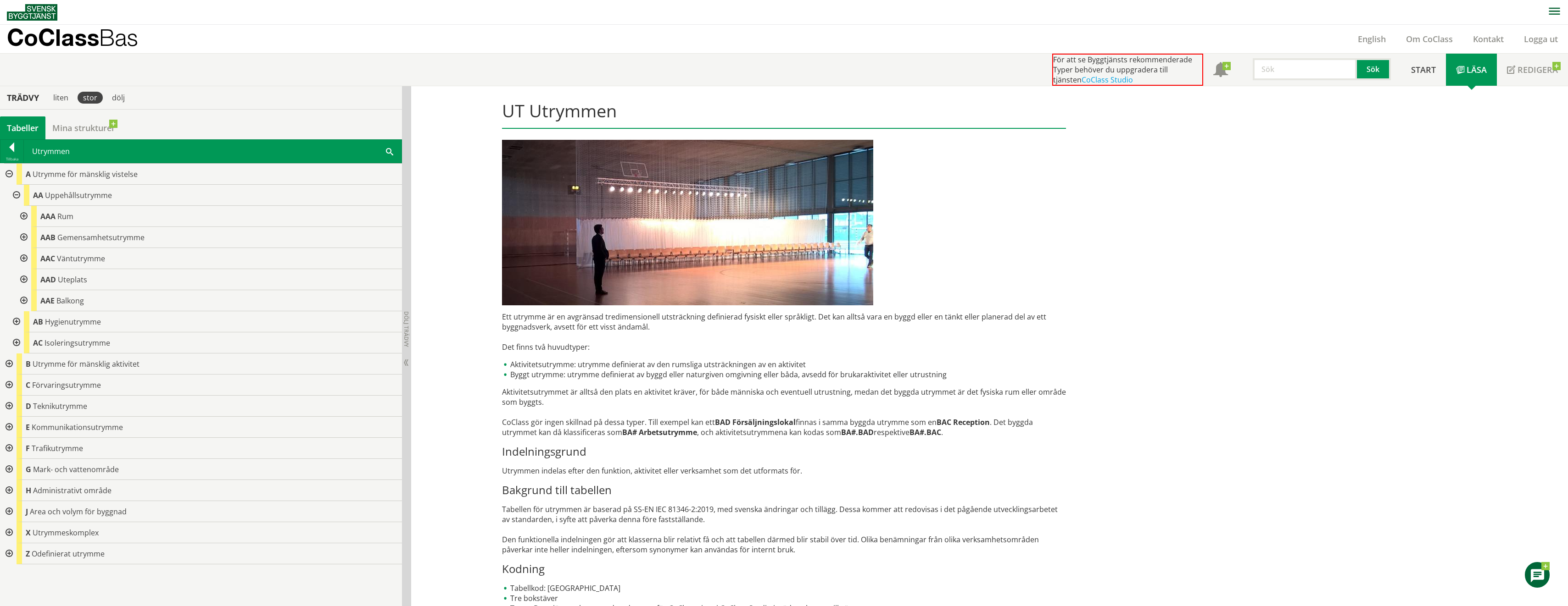
click at [26, 234] on div at bounding box center [23, 237] width 17 height 21
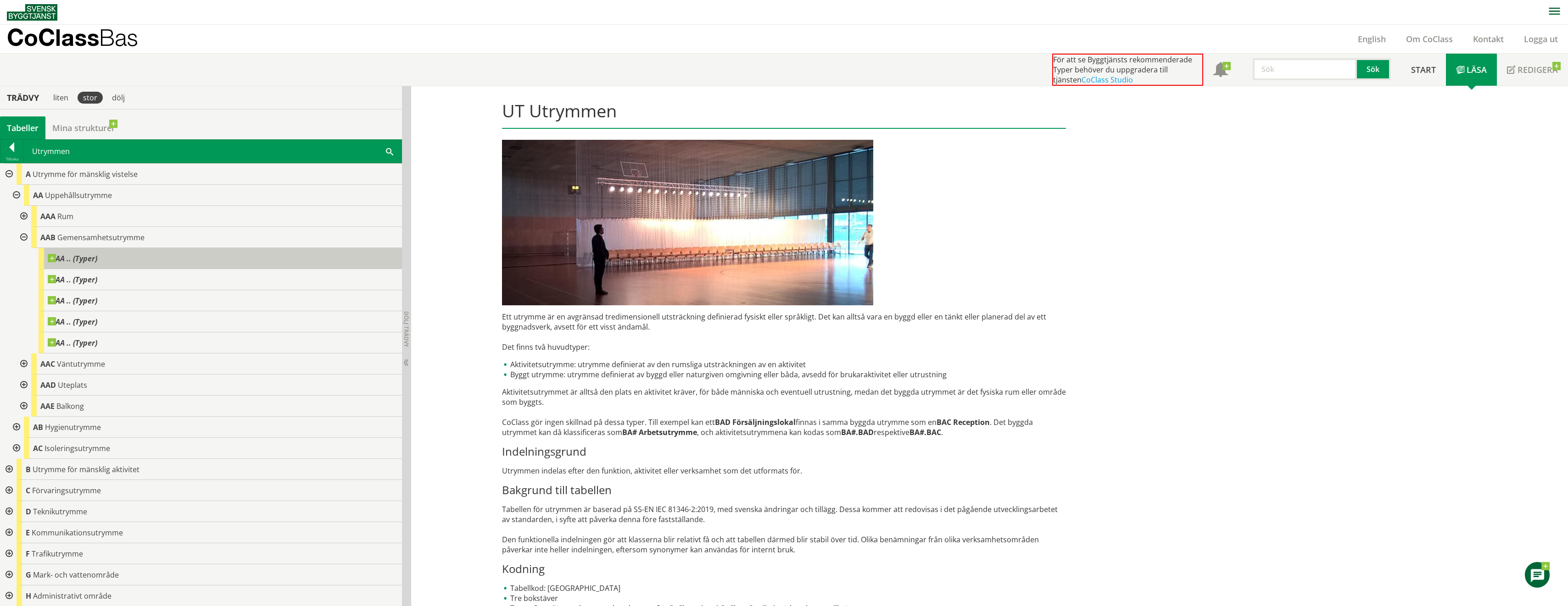
click at [79, 257] on span "AA .. (Typer)" at bounding box center [73, 259] width 50 height 9
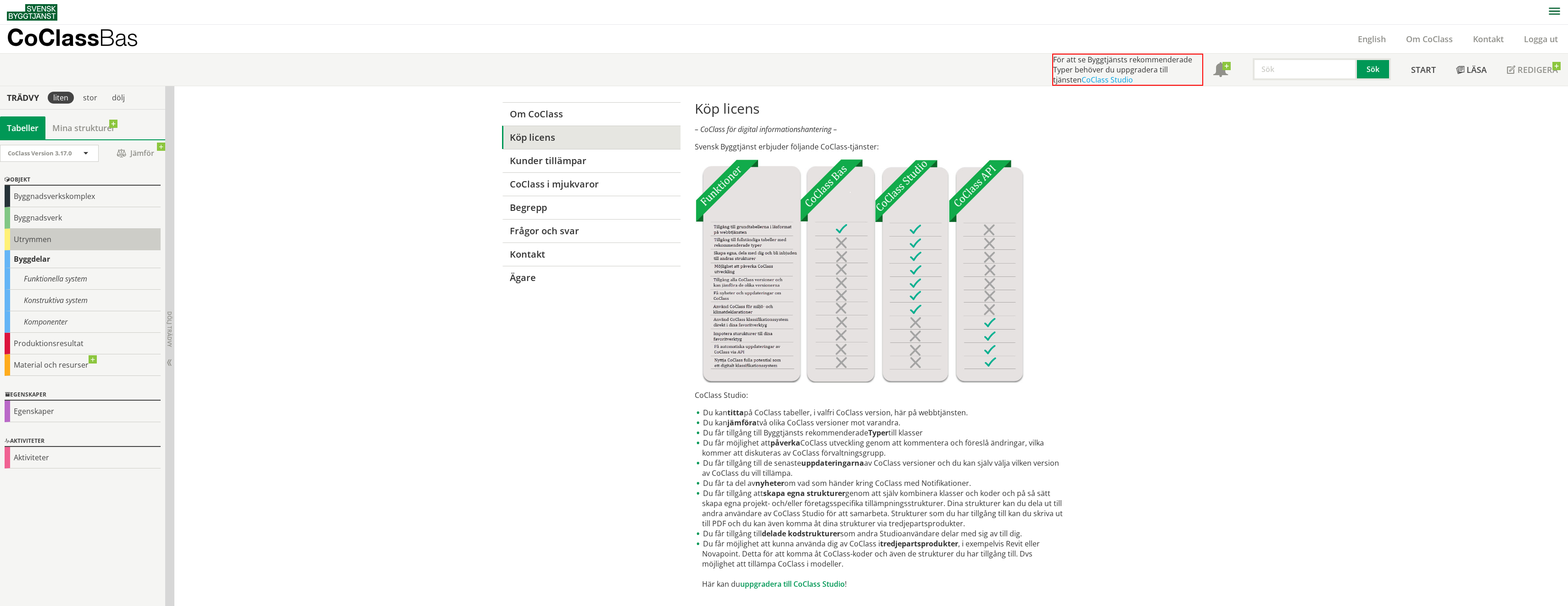
click at [38, 240] on div "Utrymmen" at bounding box center [82, 239] width 156 height 21
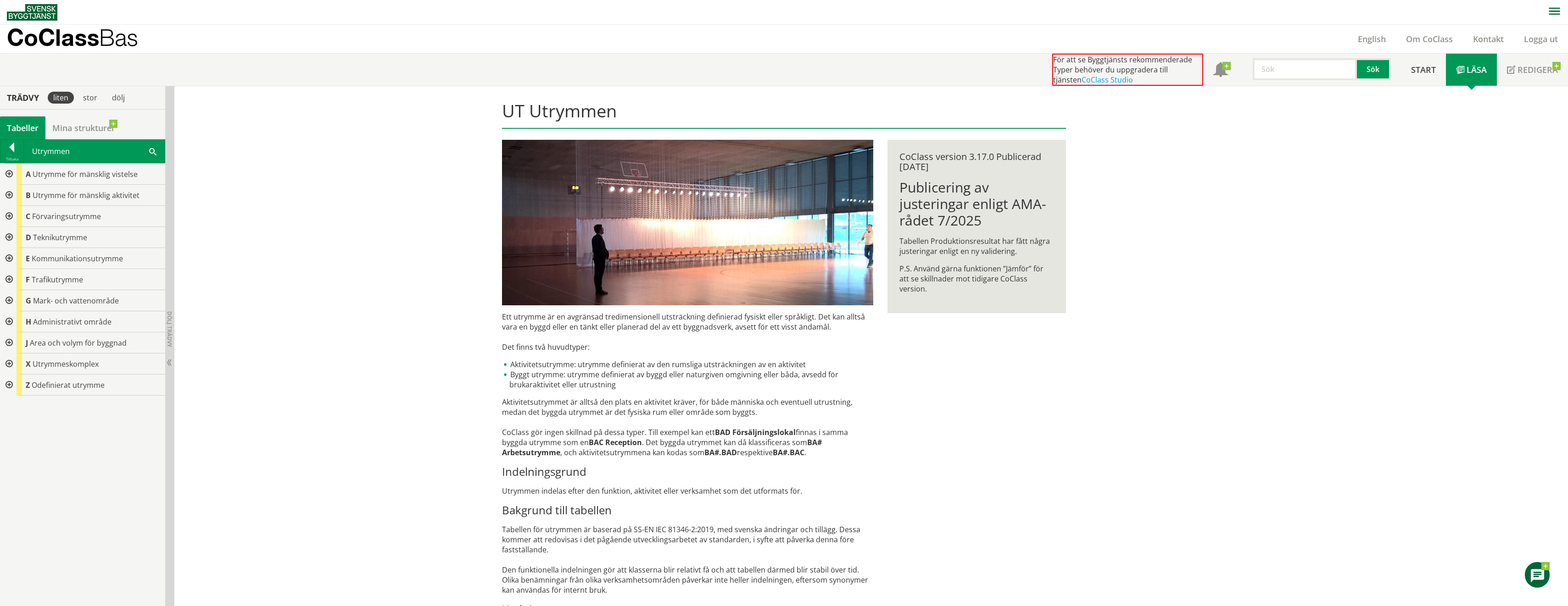
click at [7, 239] on div at bounding box center [8, 237] width 17 height 21
click at [17, 301] on div at bounding box center [16, 301] width 17 height 21
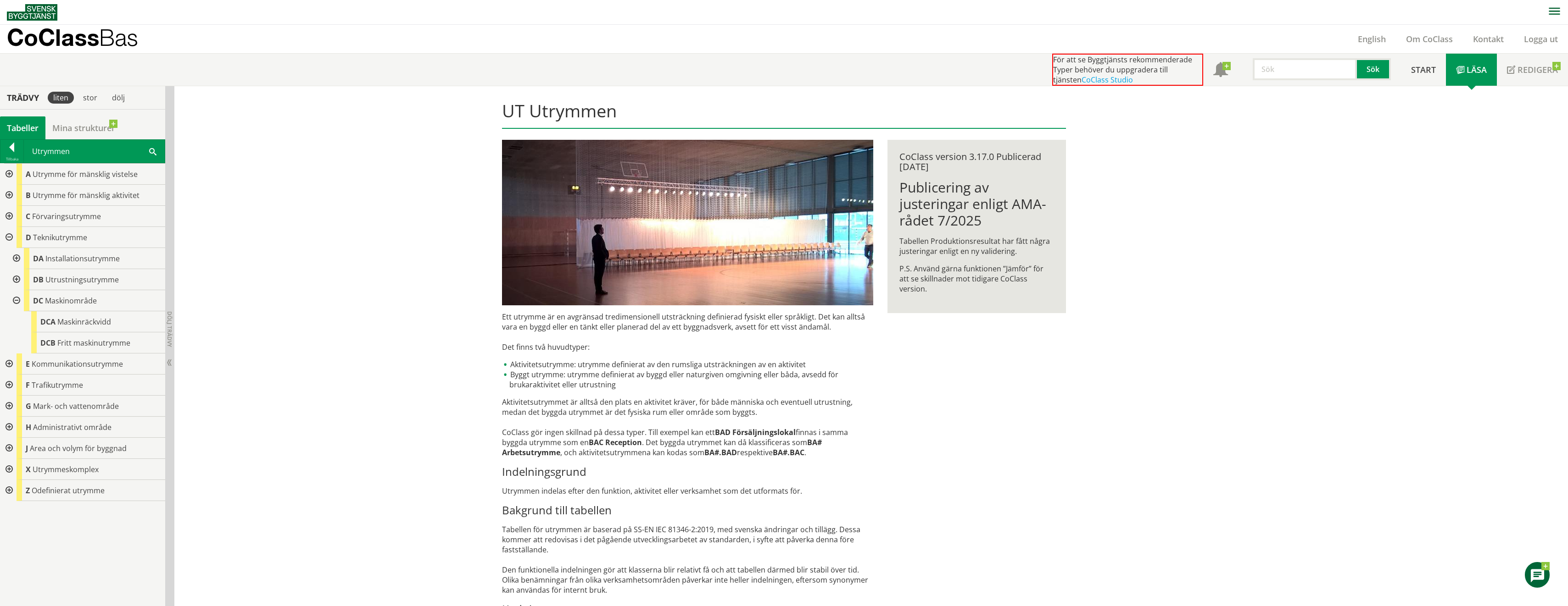
click at [17, 301] on div at bounding box center [16, 301] width 17 height 21
click at [17, 278] on div at bounding box center [16, 279] width 17 height 21
click at [8, 321] on div at bounding box center [8, 322] width 17 height 21
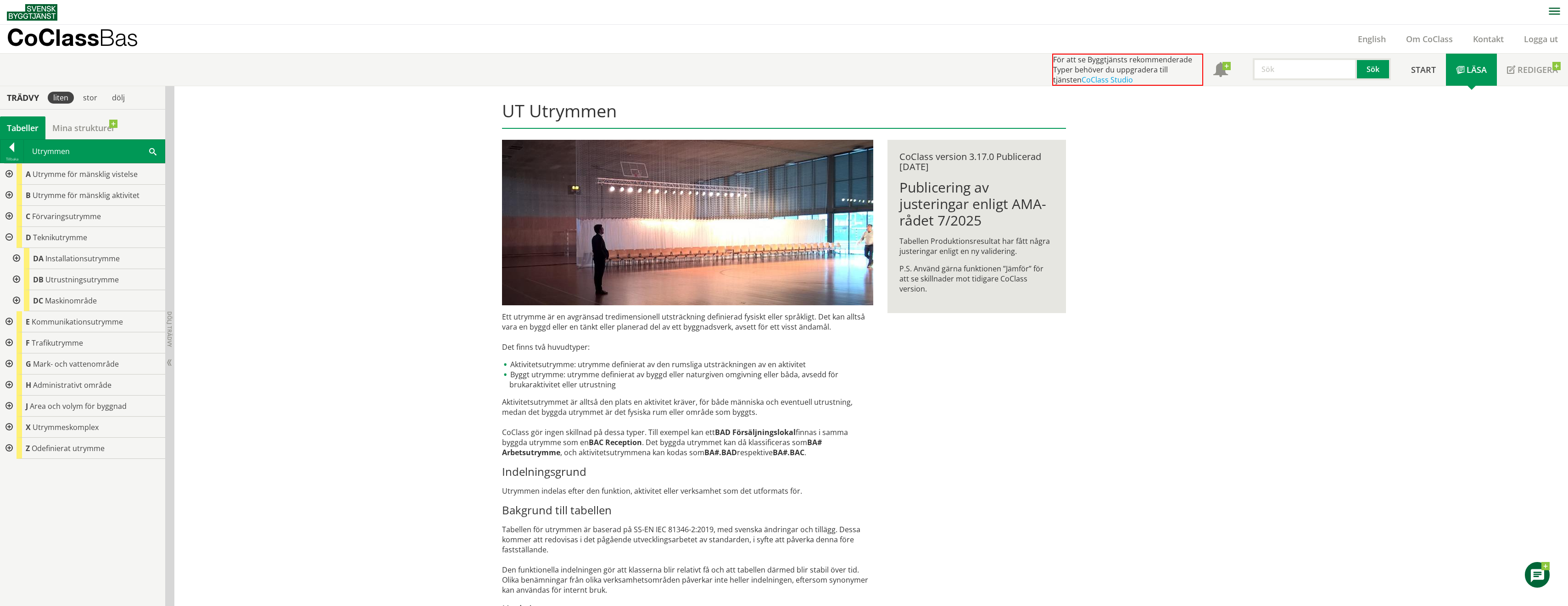
click at [12, 340] on div at bounding box center [8, 342] width 17 height 21
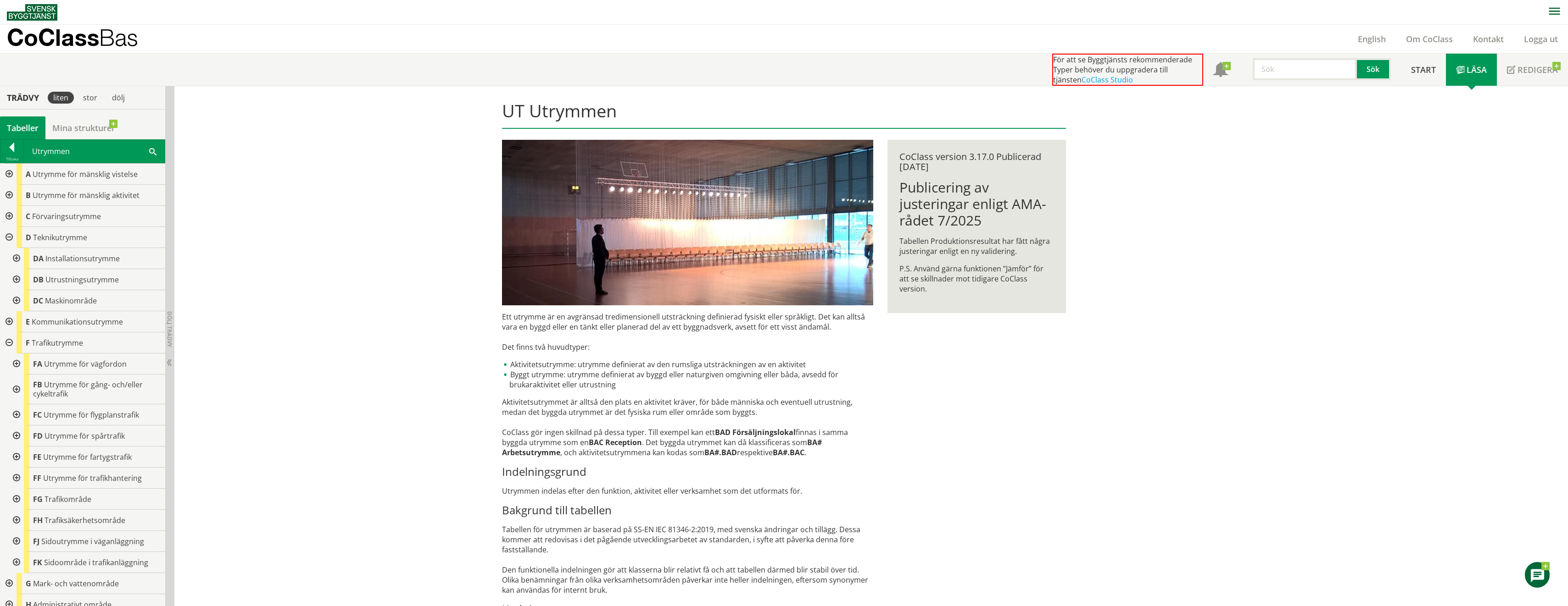
click at [11, 341] on div at bounding box center [8, 342] width 17 height 21
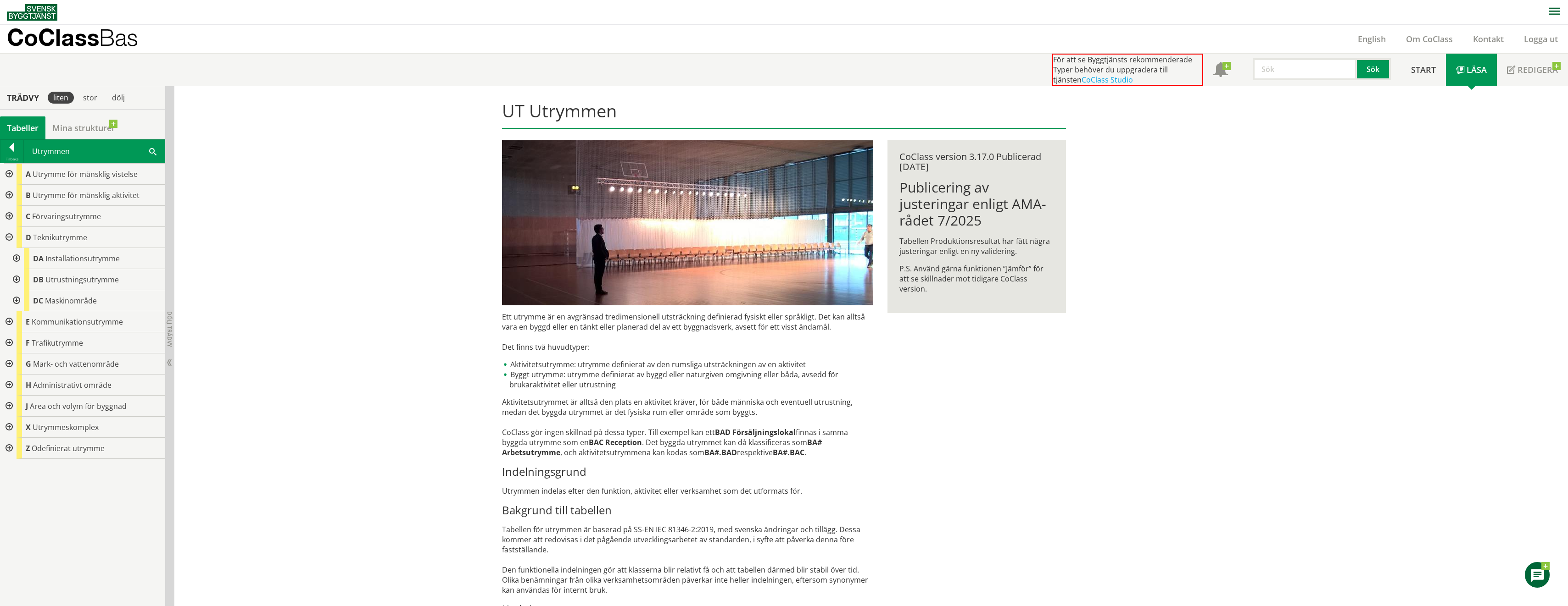
click at [9, 365] on div at bounding box center [8, 364] width 17 height 21
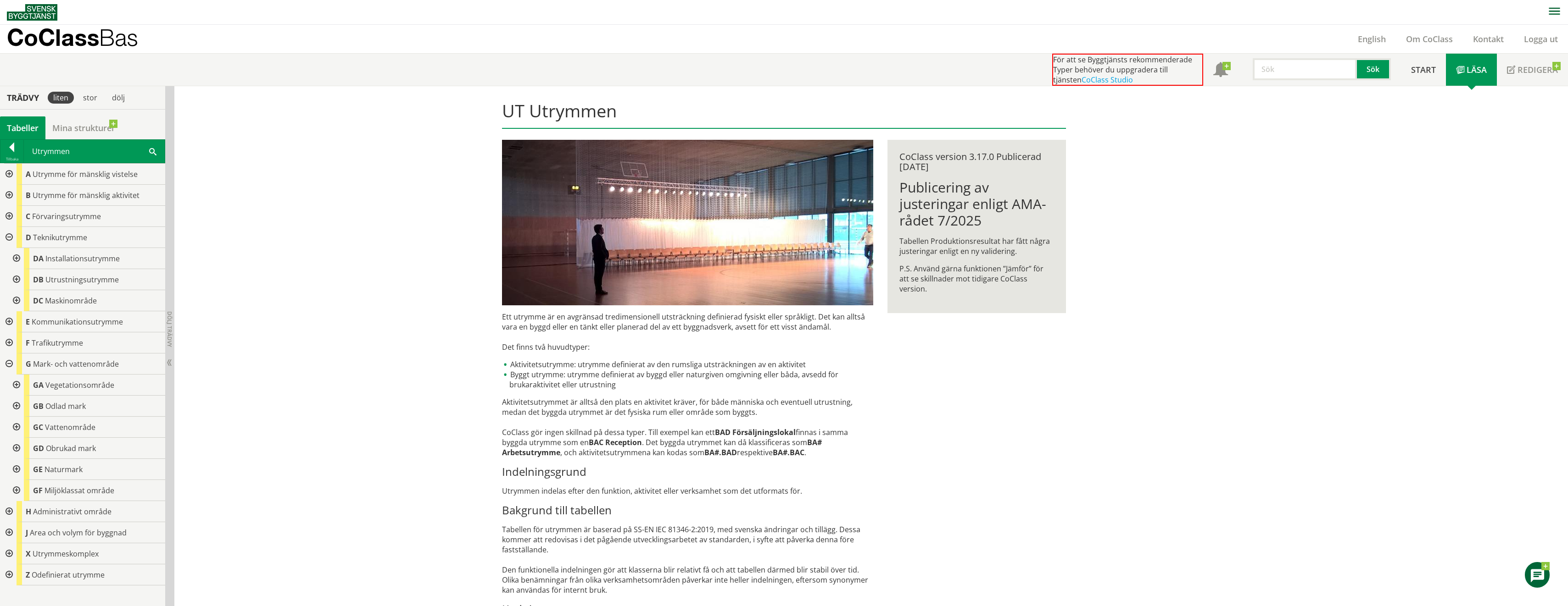
click at [9, 365] on div at bounding box center [8, 364] width 17 height 21
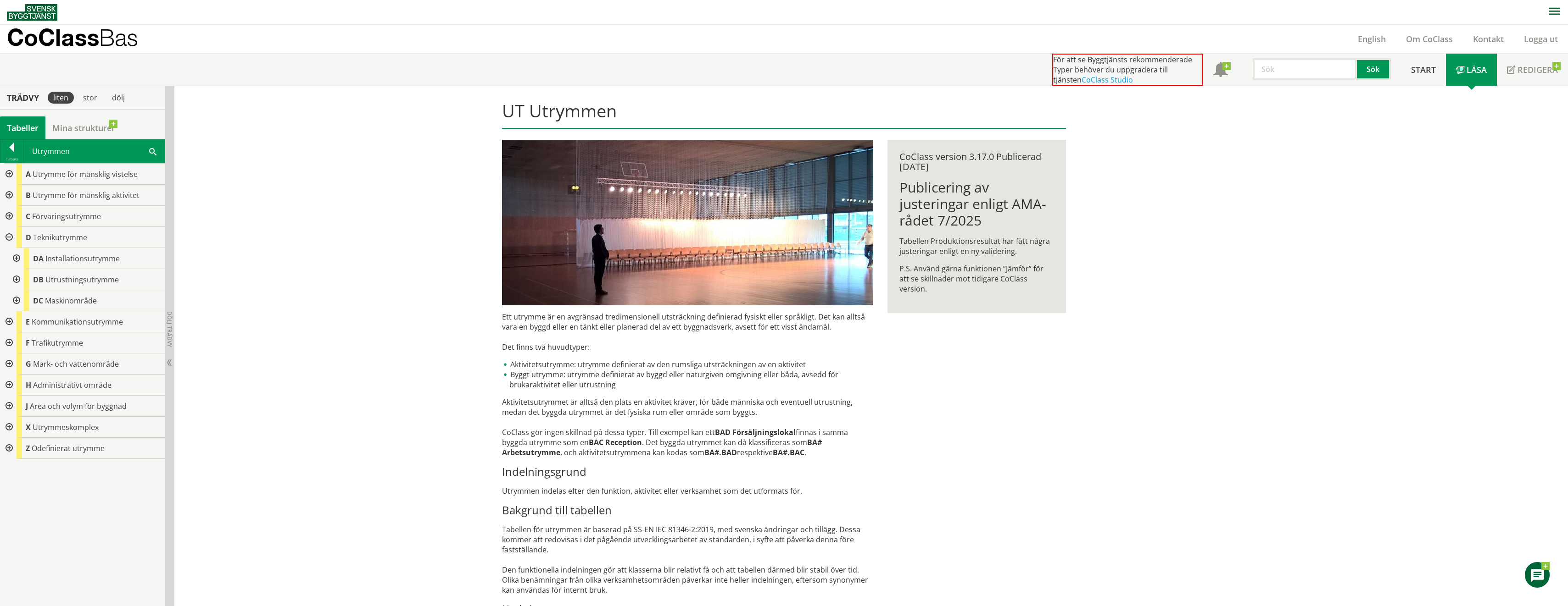
click at [7, 236] on div at bounding box center [8, 237] width 17 height 21
click at [7, 318] on div at bounding box center [8, 322] width 17 height 21
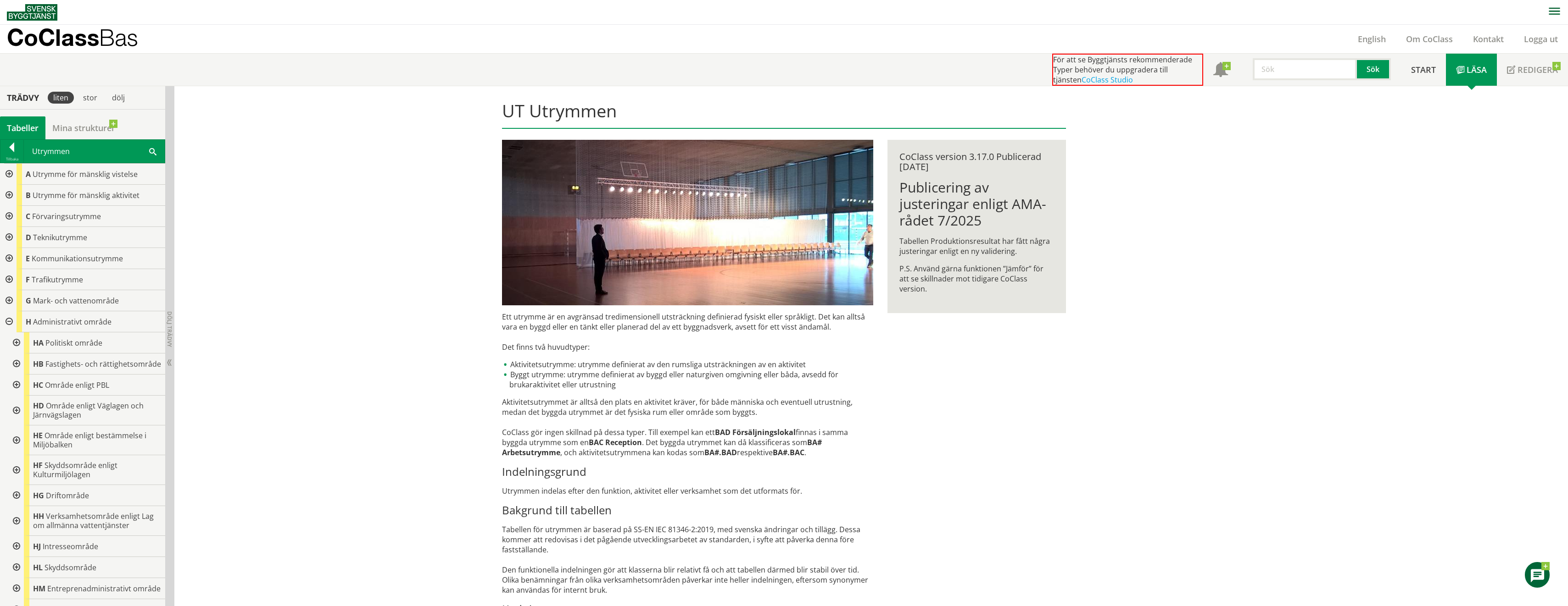
click at [8, 319] on div at bounding box center [8, 322] width 17 height 21
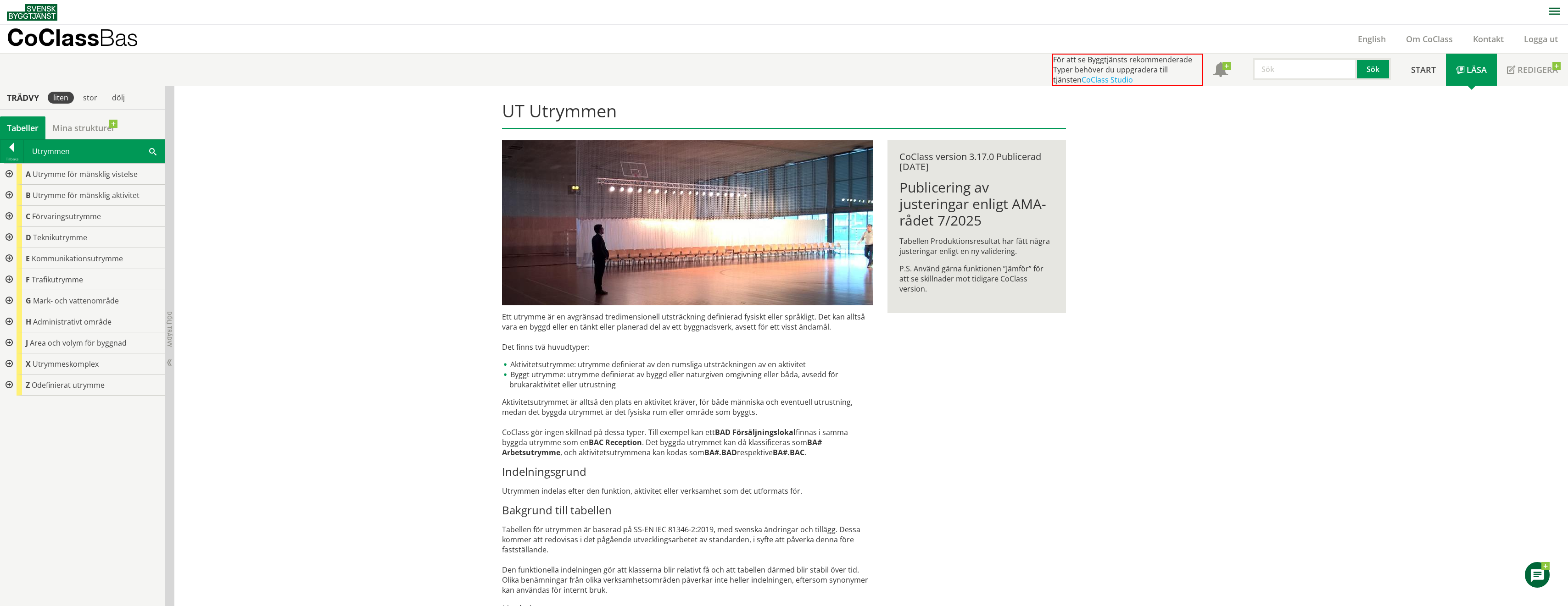
click at [8, 362] on div at bounding box center [8, 364] width 17 height 21
click at [14, 427] on div at bounding box center [16, 427] width 17 height 21
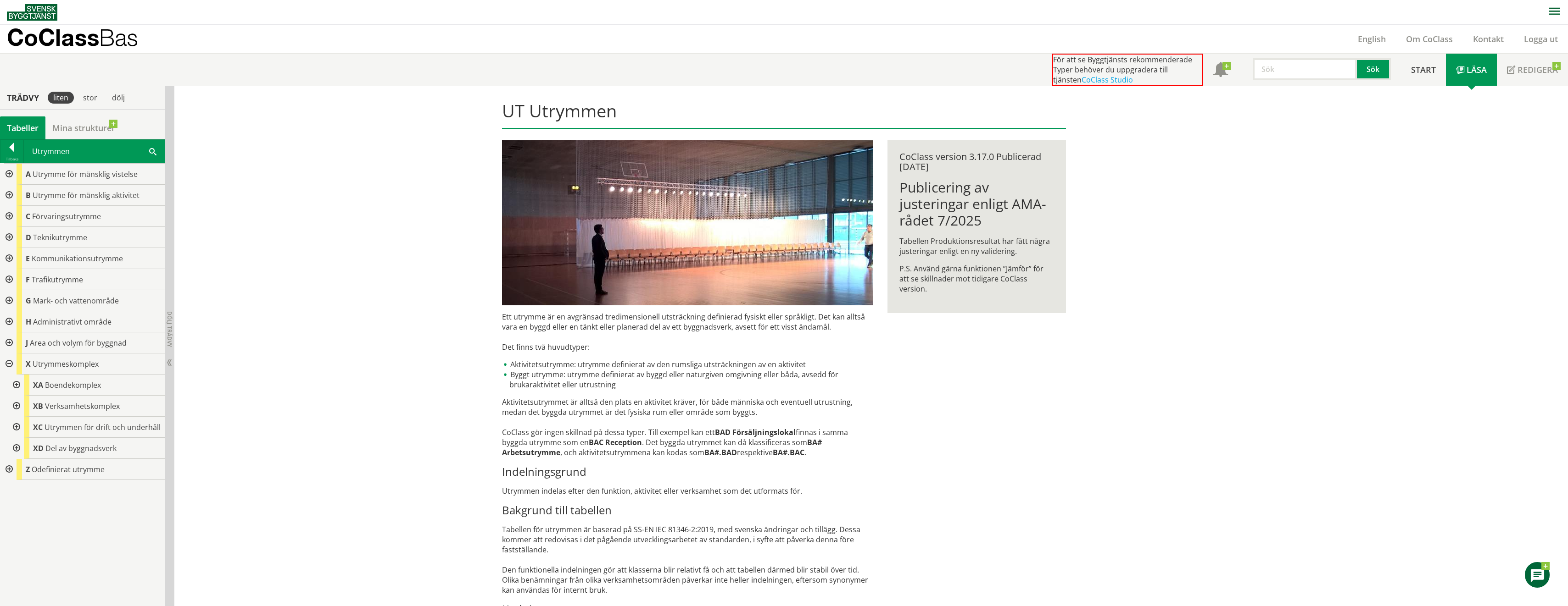
click at [6, 363] on div at bounding box center [8, 364] width 17 height 21
click at [389, 545] on div "UT Utrymmen Ett utrymme är en avgränsad tredimensionell utsträckning definierad…" at bounding box center [870, 386] width 1393 height 600
